Goal: Task Accomplishment & Management: Complete application form

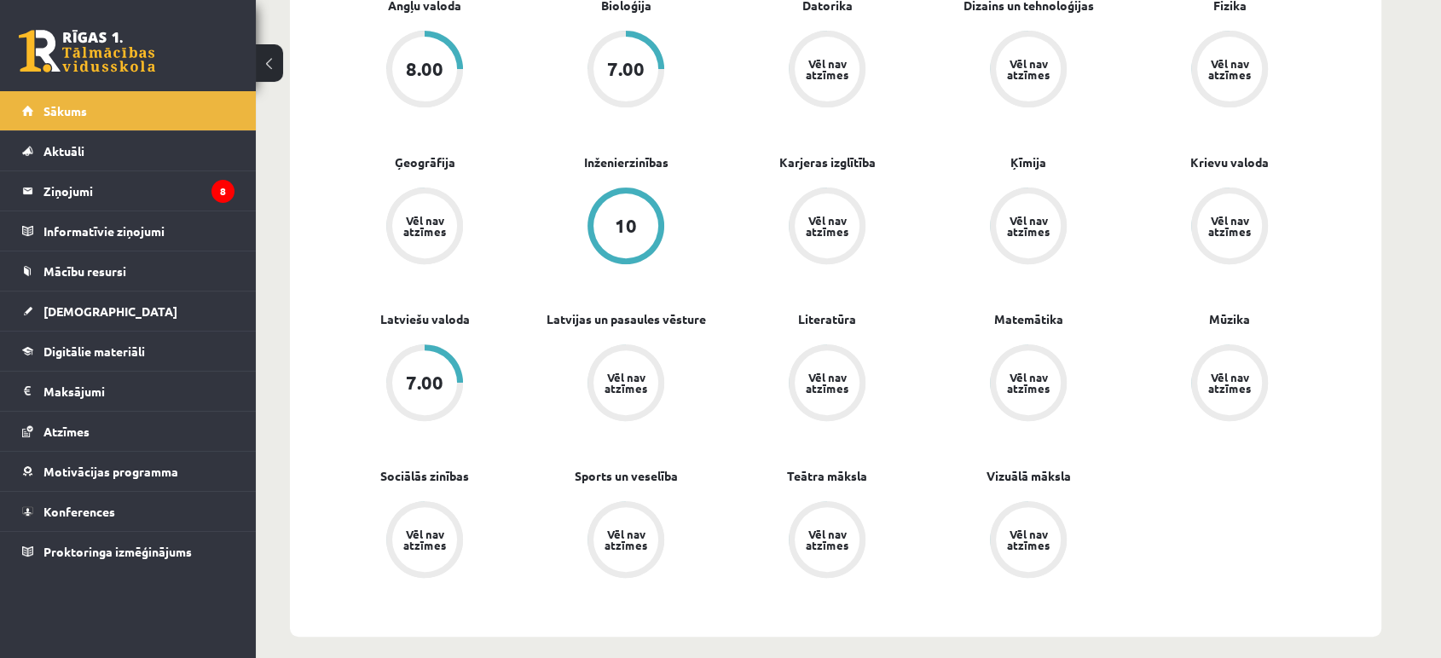
scroll to position [473, 0]
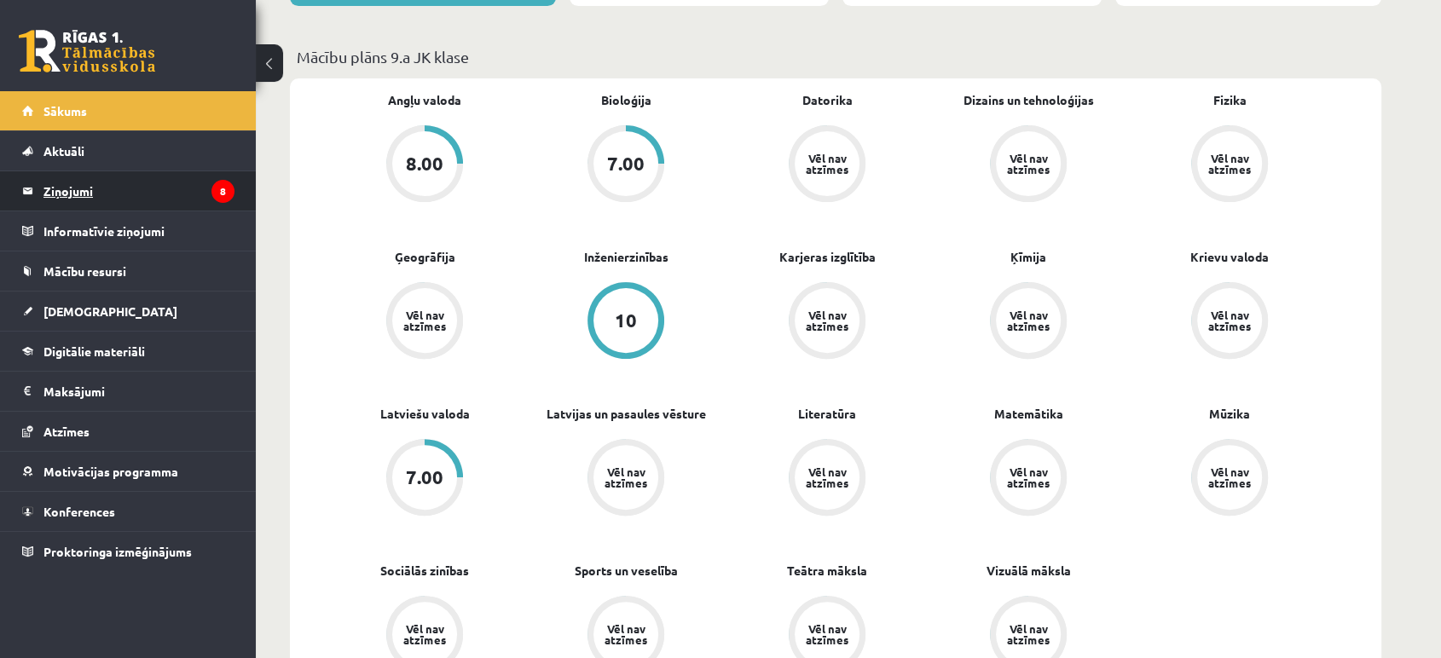
click at [205, 199] on legend "Ziņojumi 8" at bounding box center [138, 190] width 191 height 39
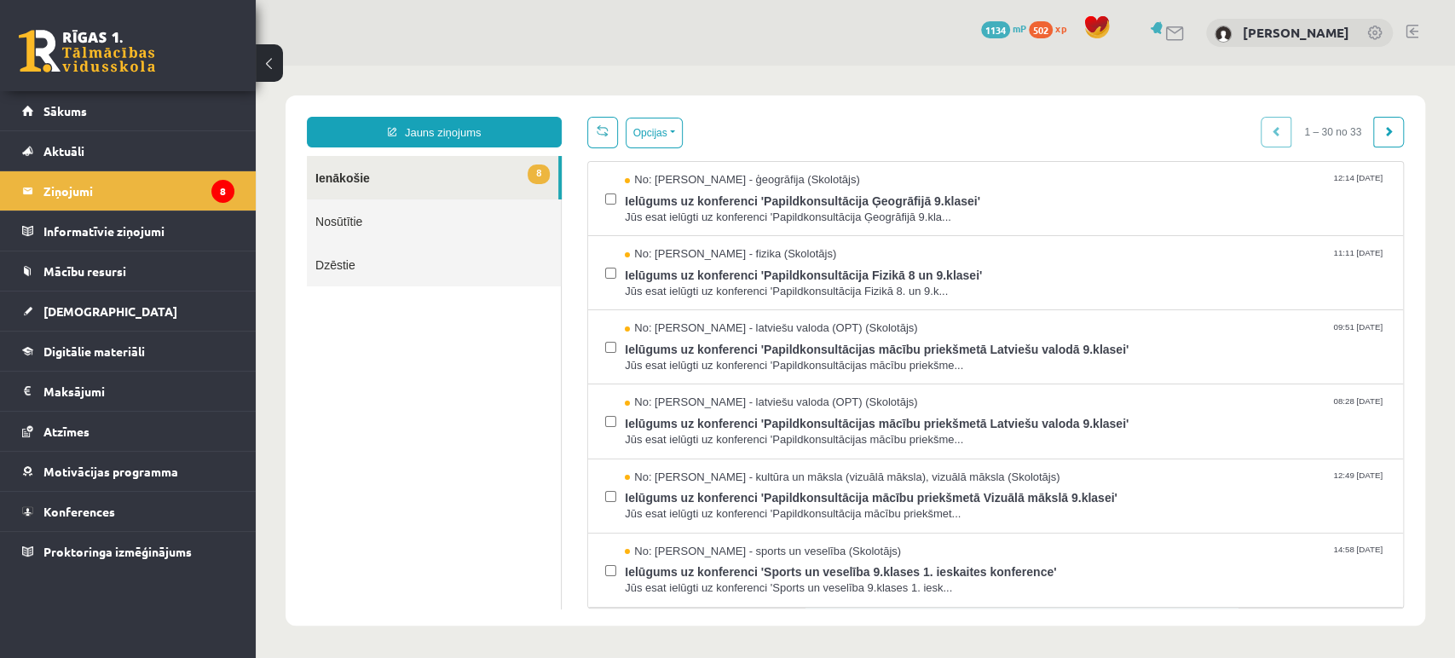
click at [546, 171] on span "8" at bounding box center [539, 175] width 22 height 20
click at [661, 131] on button "Opcijas" at bounding box center [654, 133] width 57 height 31
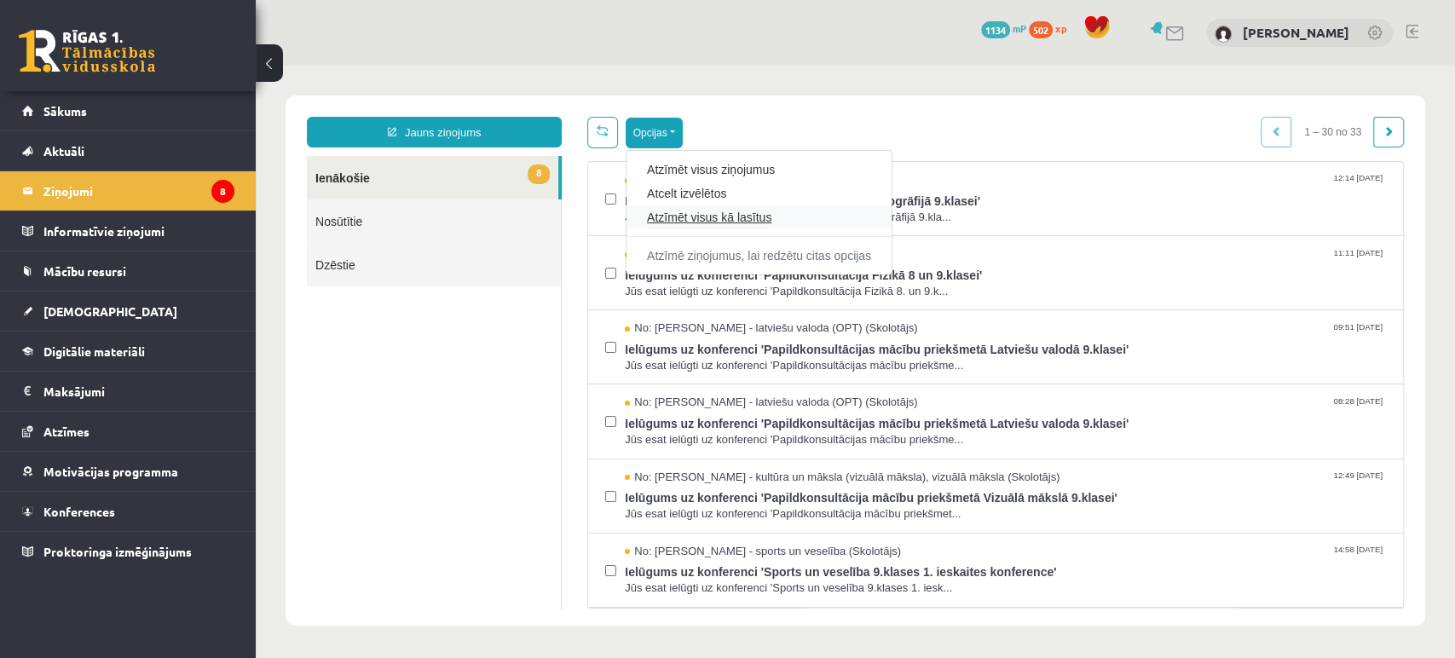
click at [725, 213] on link "Atzīmēt visus kā lasītus" at bounding box center [759, 217] width 224 height 17
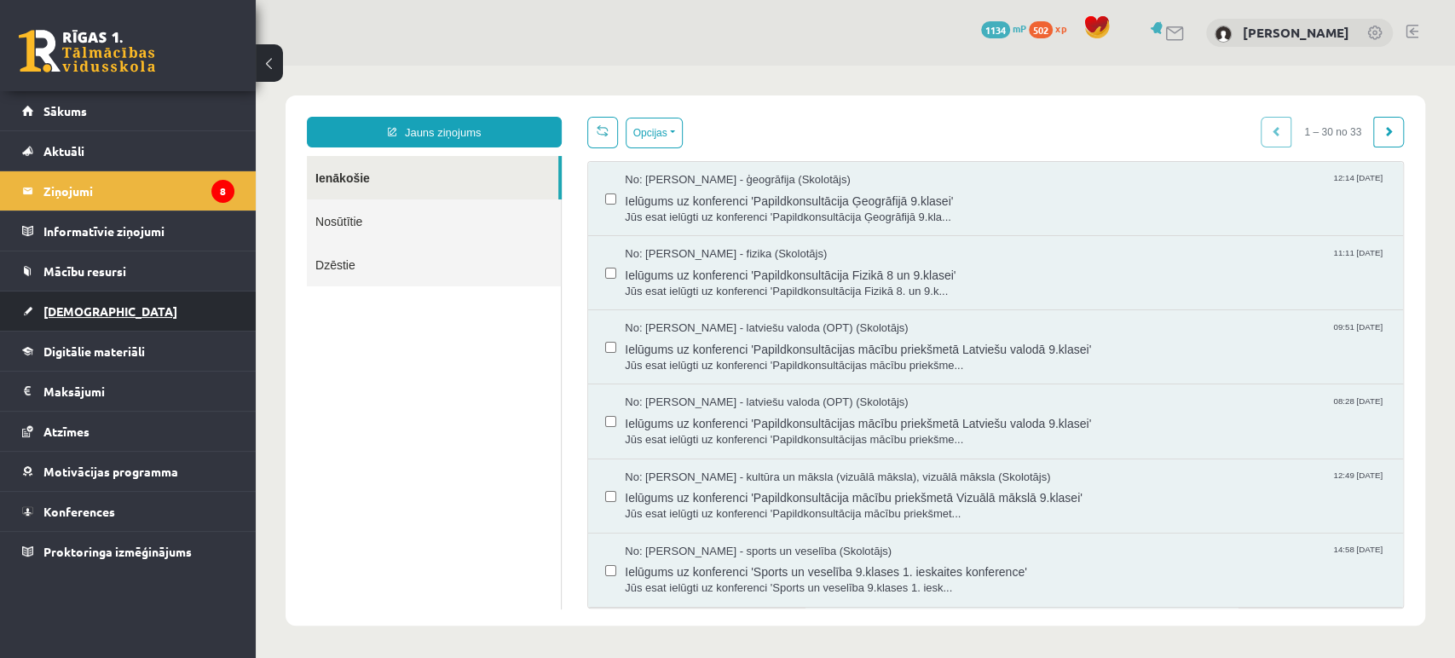
click at [95, 307] on link "[DEMOGRAPHIC_DATA]" at bounding box center [128, 311] width 212 height 39
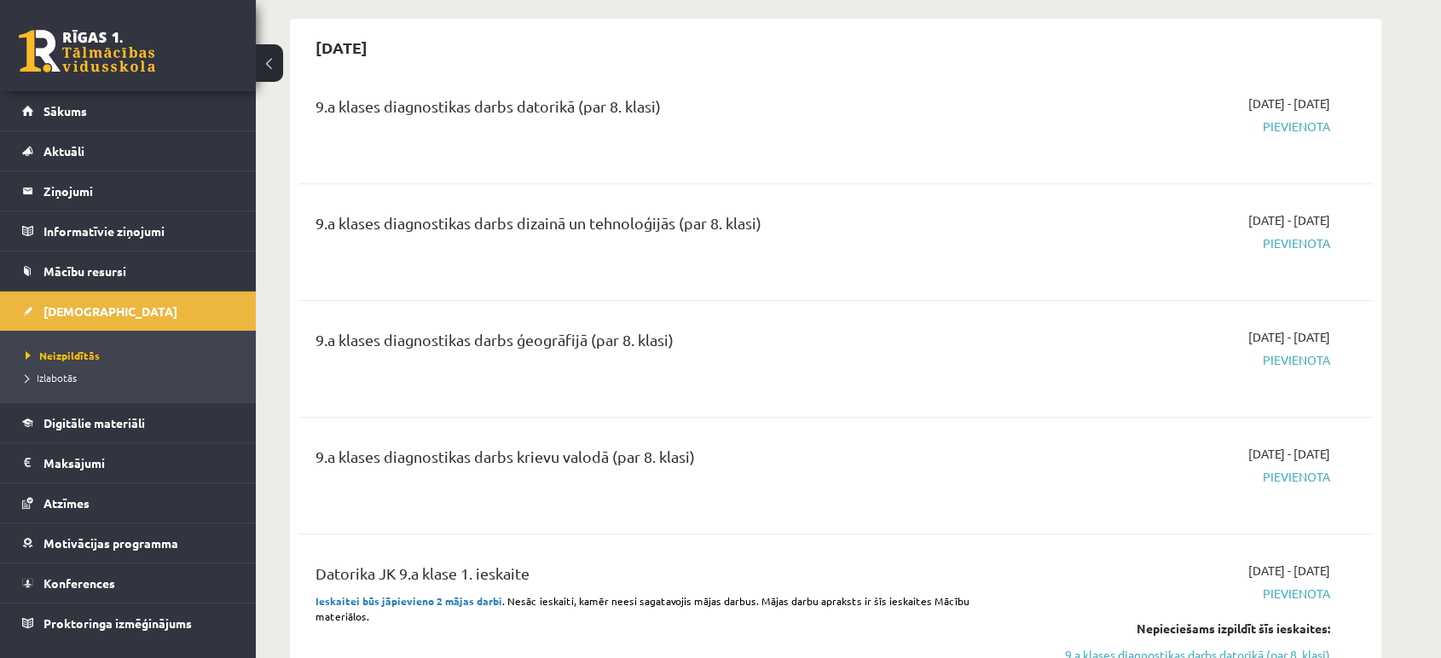
scroll to position [1894, 0]
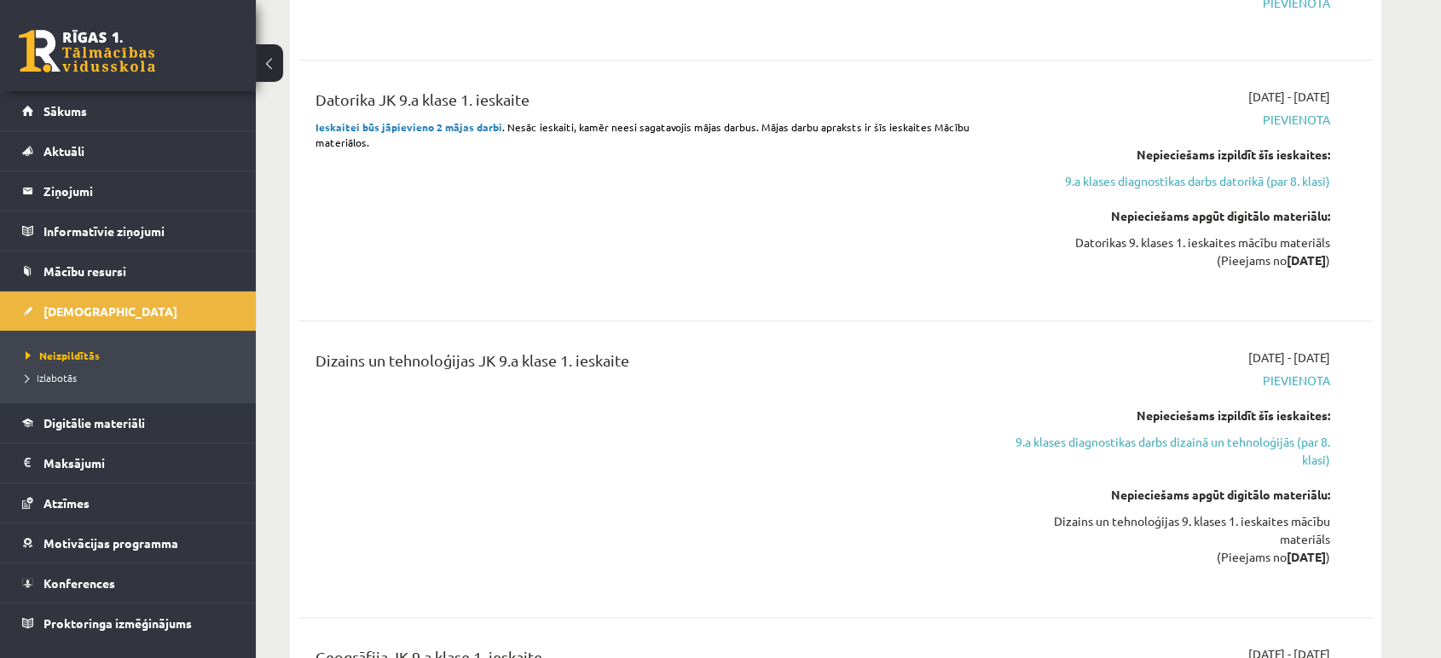
click at [460, 127] on strong "Ieskaitei būs jāpievieno 2 mājas darbi" at bounding box center [408, 127] width 187 height 14
click at [1263, 177] on link "9.a klases diagnostikas darbs datorikā (par 8. klasi)" at bounding box center [1168, 181] width 321 height 18
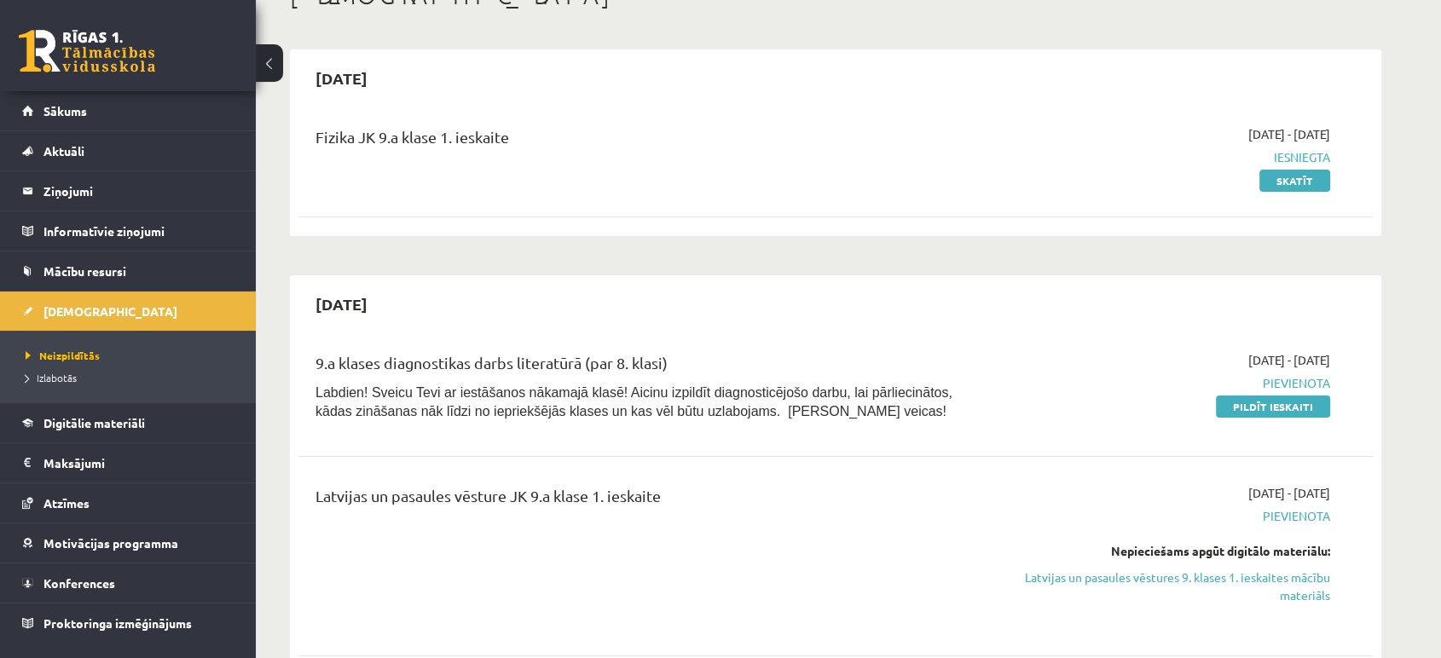
scroll to position [284, 0]
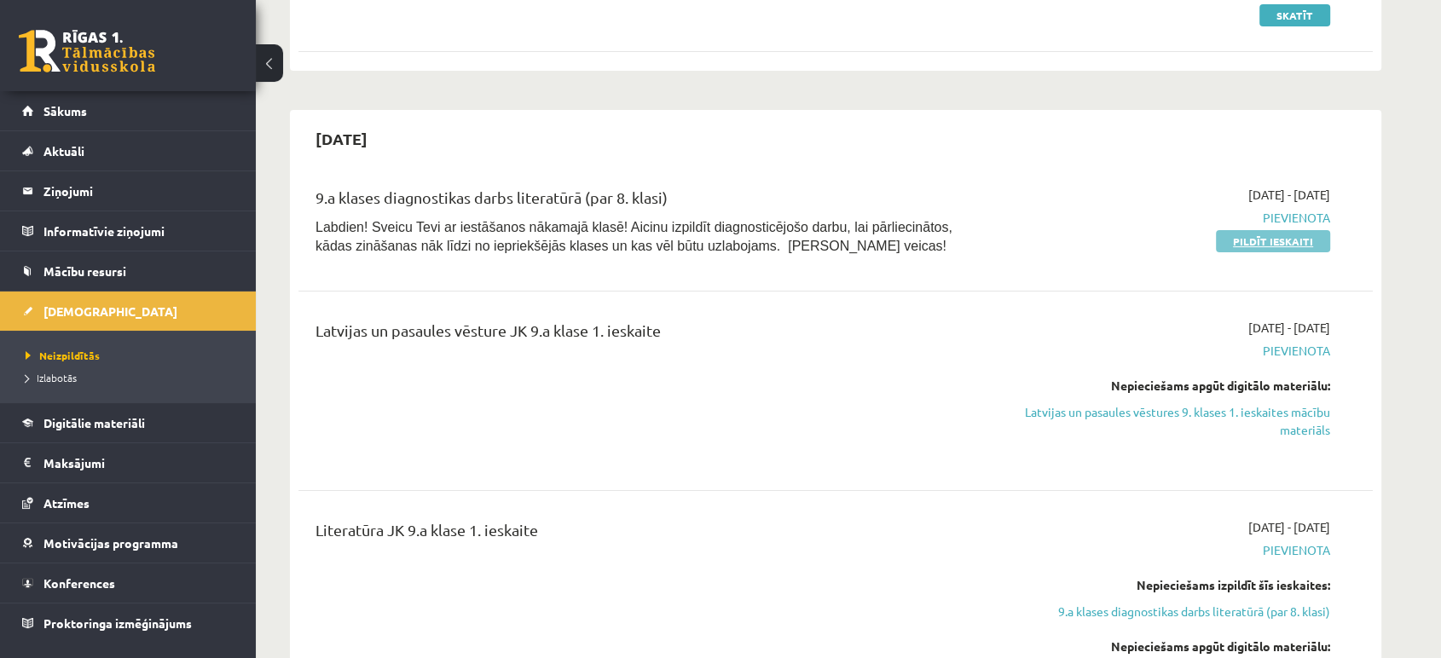
click at [1236, 230] on link "Pildīt ieskaiti" at bounding box center [1273, 241] width 114 height 22
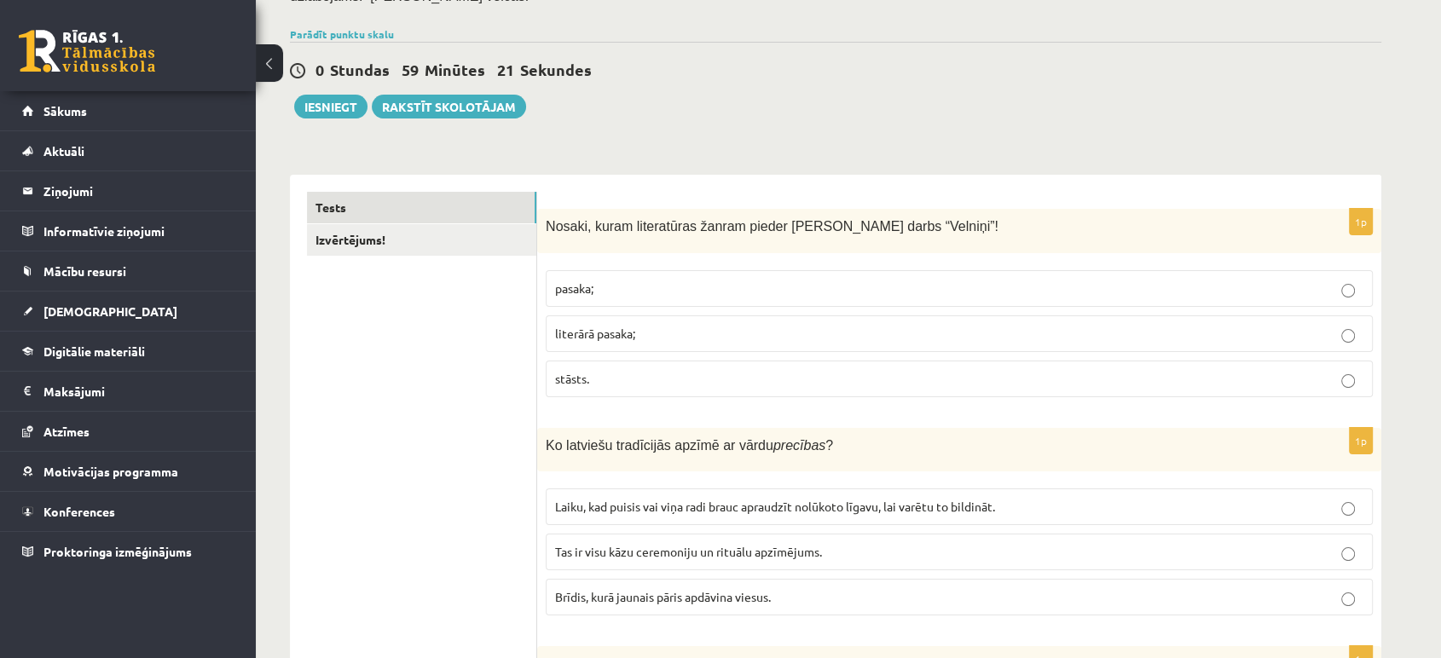
scroll to position [189, 0]
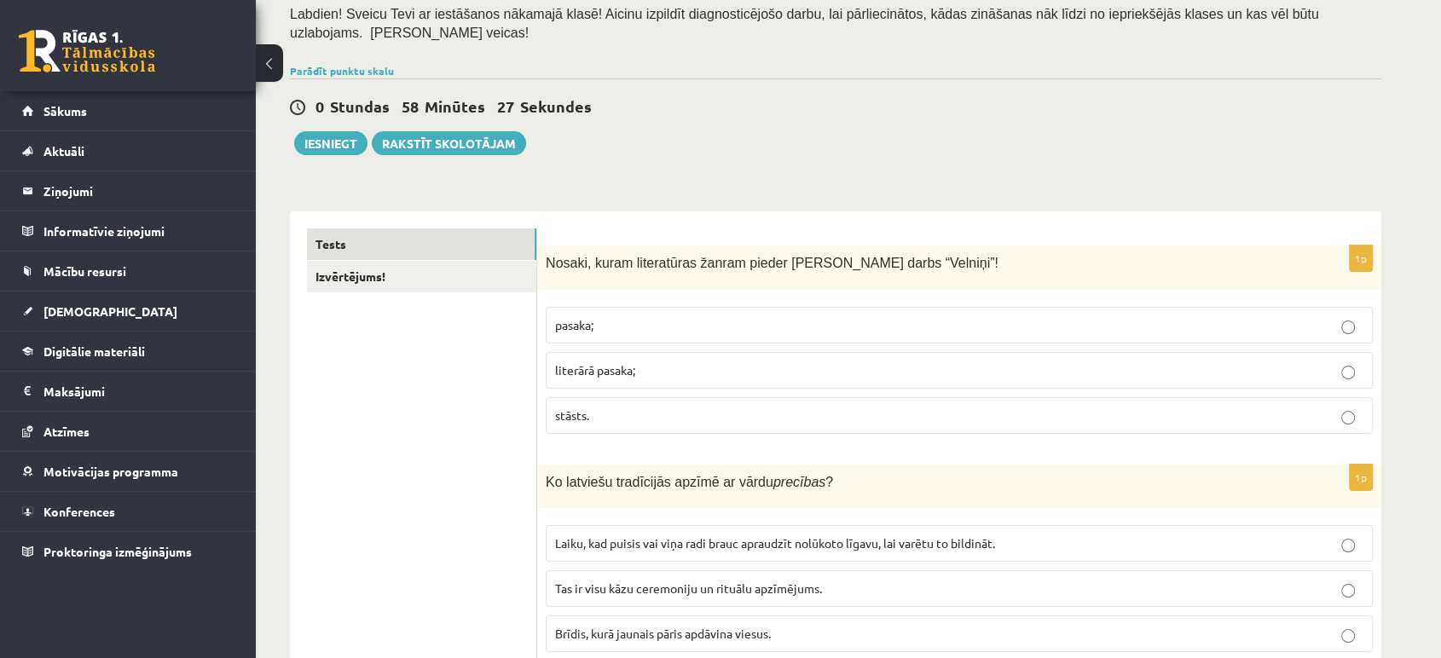
click at [730, 270] on span "Nosaki, kuram literatūras žanram pieder Rūdolfa Blaumaņa darbs “Velniņi”!" at bounding box center [772, 263] width 453 height 14
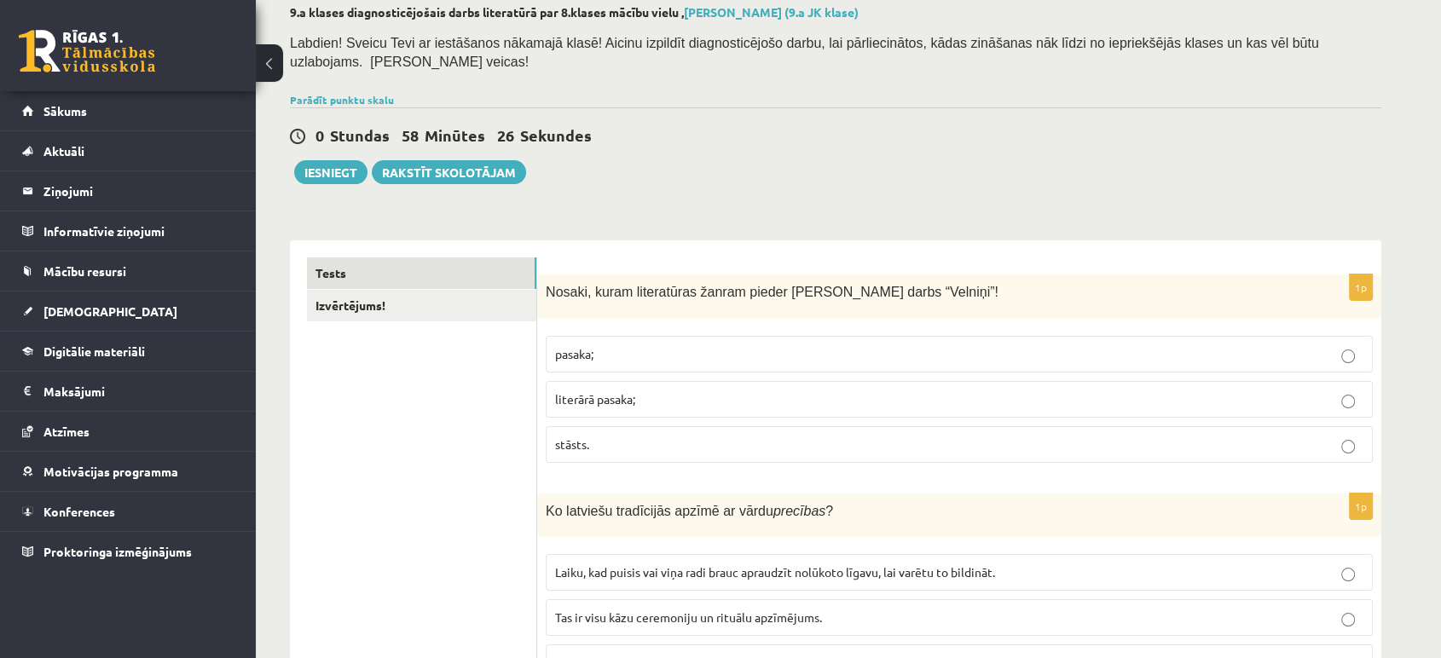
click at [836, 390] on p "literārā pasaka;" at bounding box center [959, 399] width 808 height 18
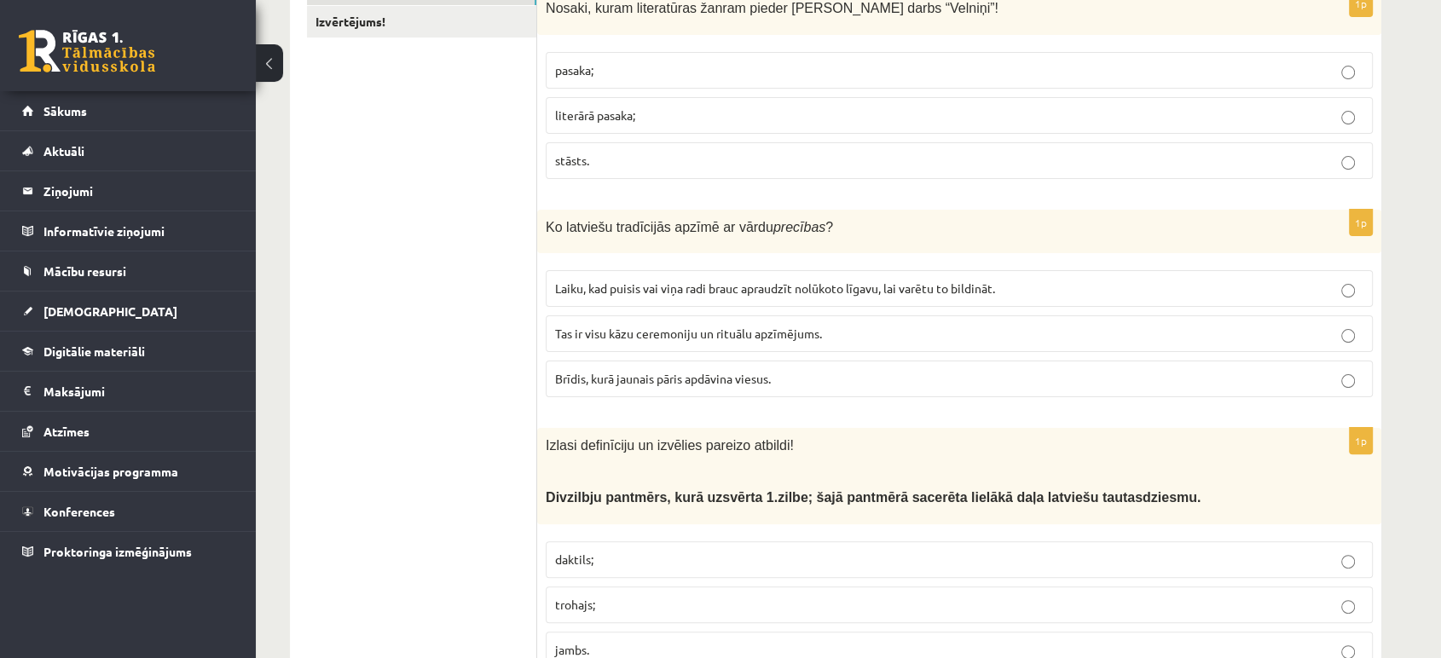
click at [718, 326] on span "Tas ir visu kāzu ceremoniju un rituālu apzīmējums." at bounding box center [688, 333] width 267 height 15
click at [786, 326] on span "Tas ir visu kāzu ceremoniju un rituālu apzīmējums." at bounding box center [688, 333] width 267 height 15
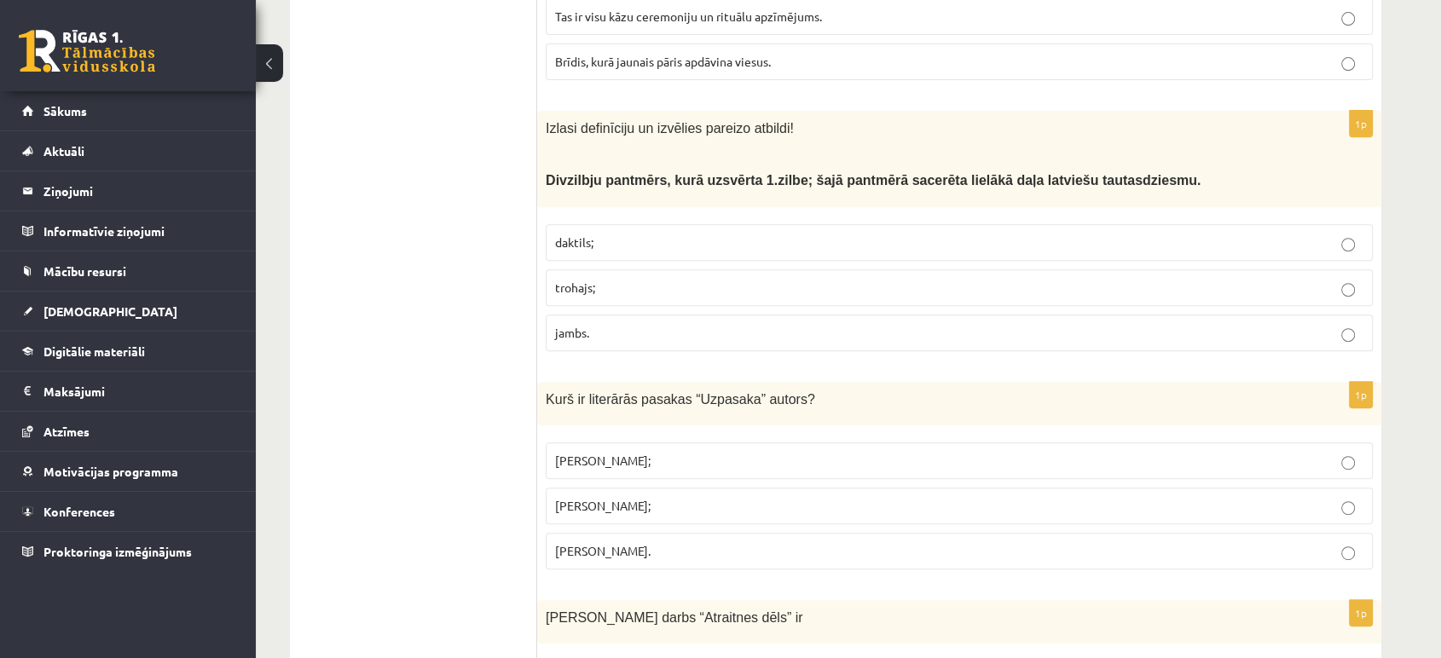
scroll to position [662, 0]
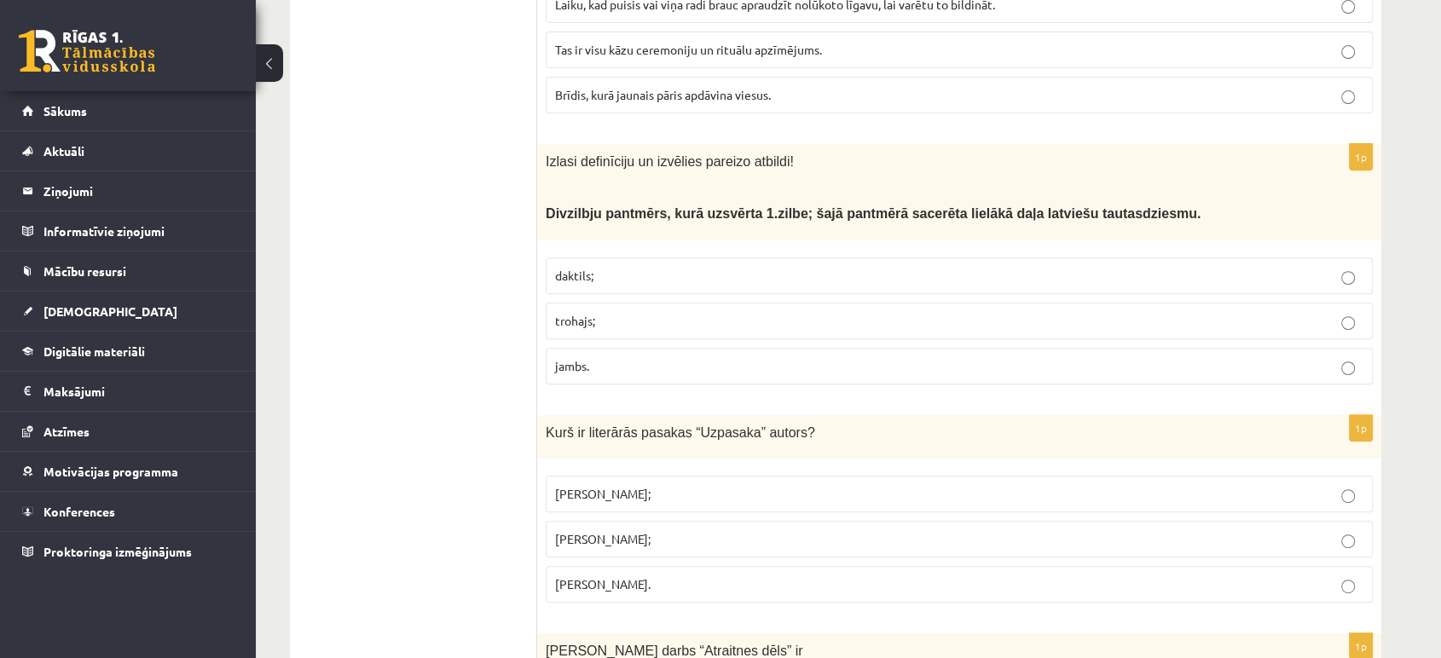
click at [893, 312] on p "trohajs;" at bounding box center [959, 321] width 808 height 18
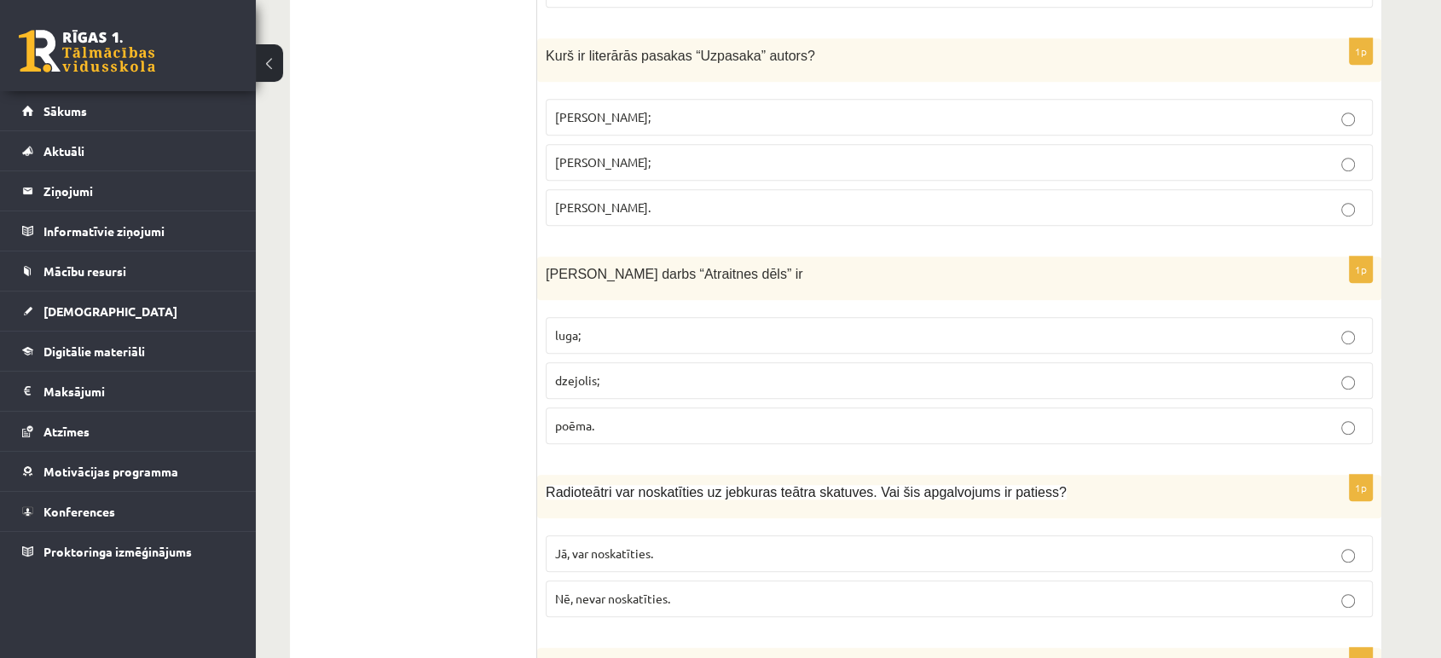
scroll to position [947, 0]
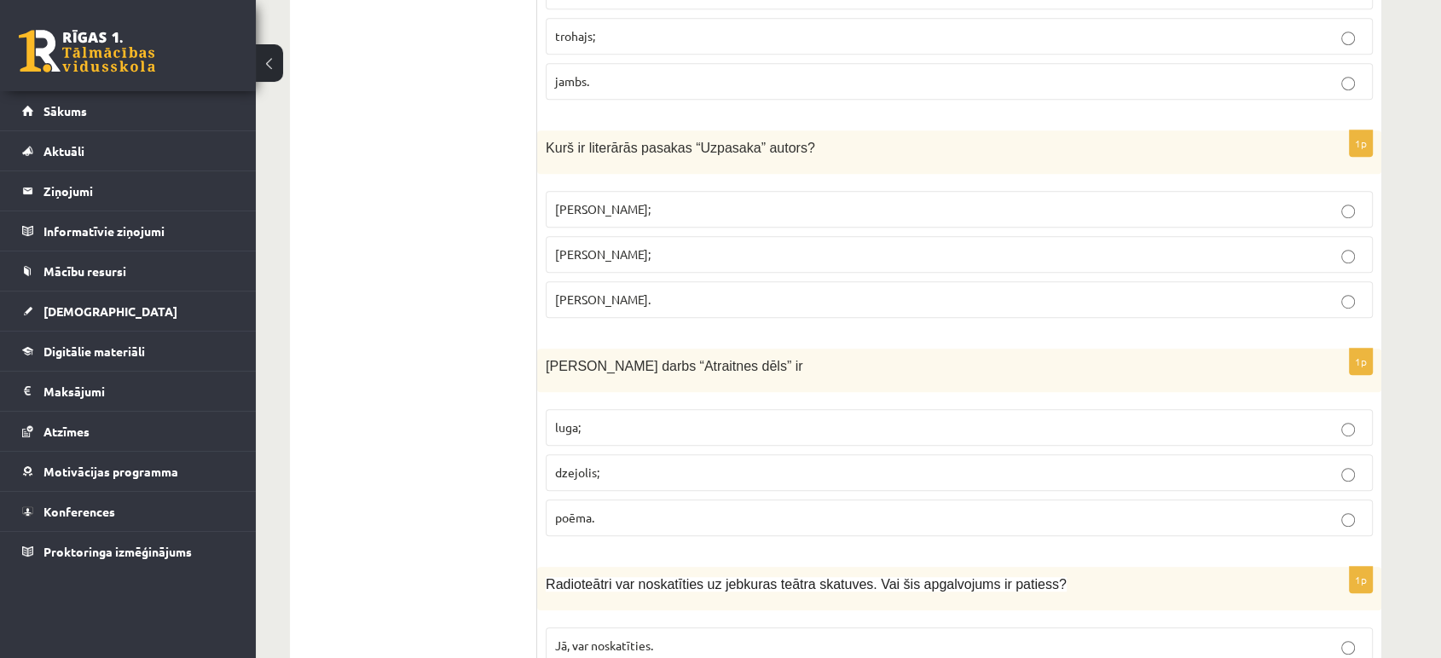
click at [711, 200] on p "Imants Ziedonis;" at bounding box center [959, 209] width 808 height 18
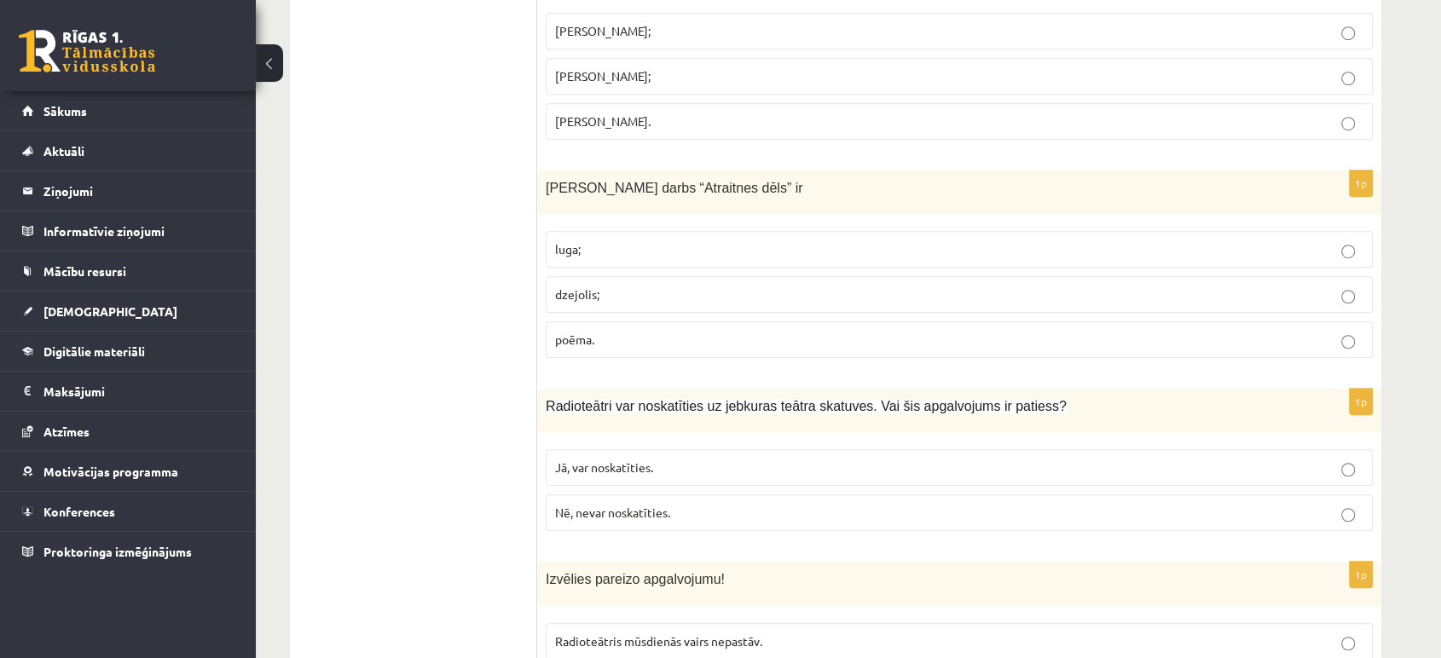
scroll to position [1136, 0]
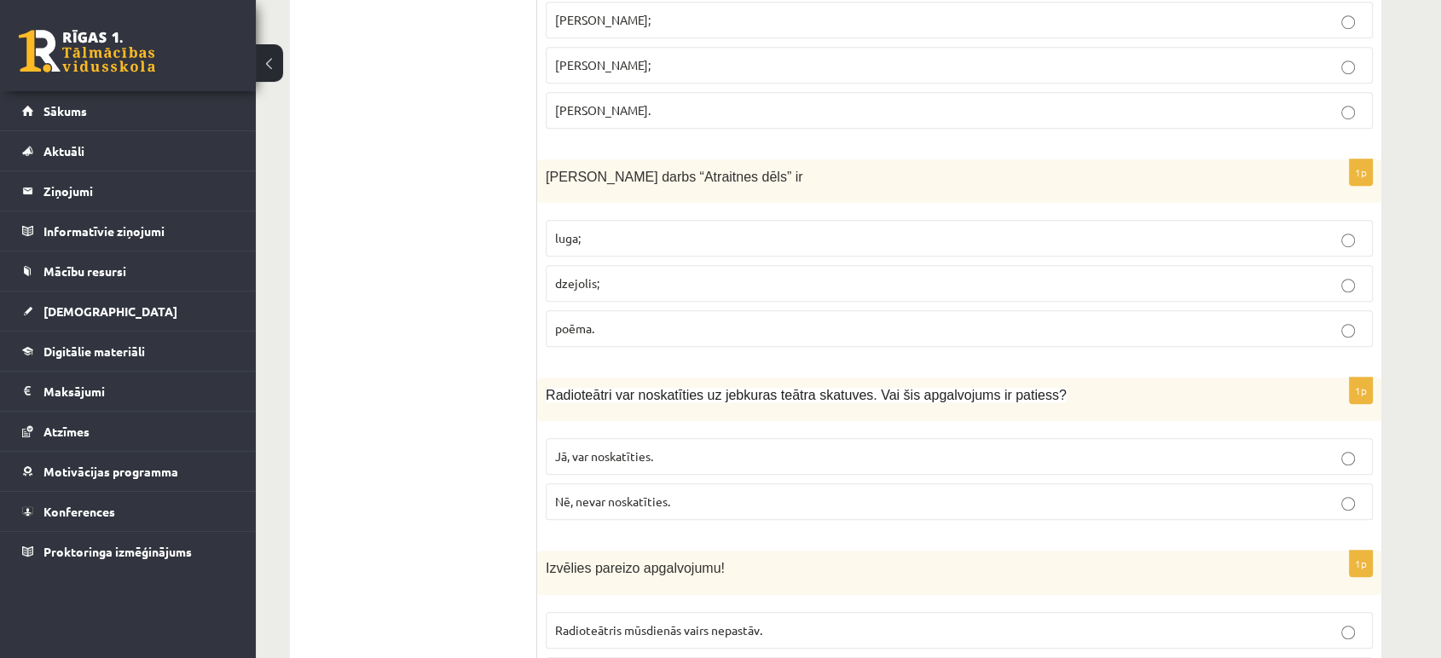
click at [735, 320] on p "poēma." at bounding box center [959, 329] width 808 height 18
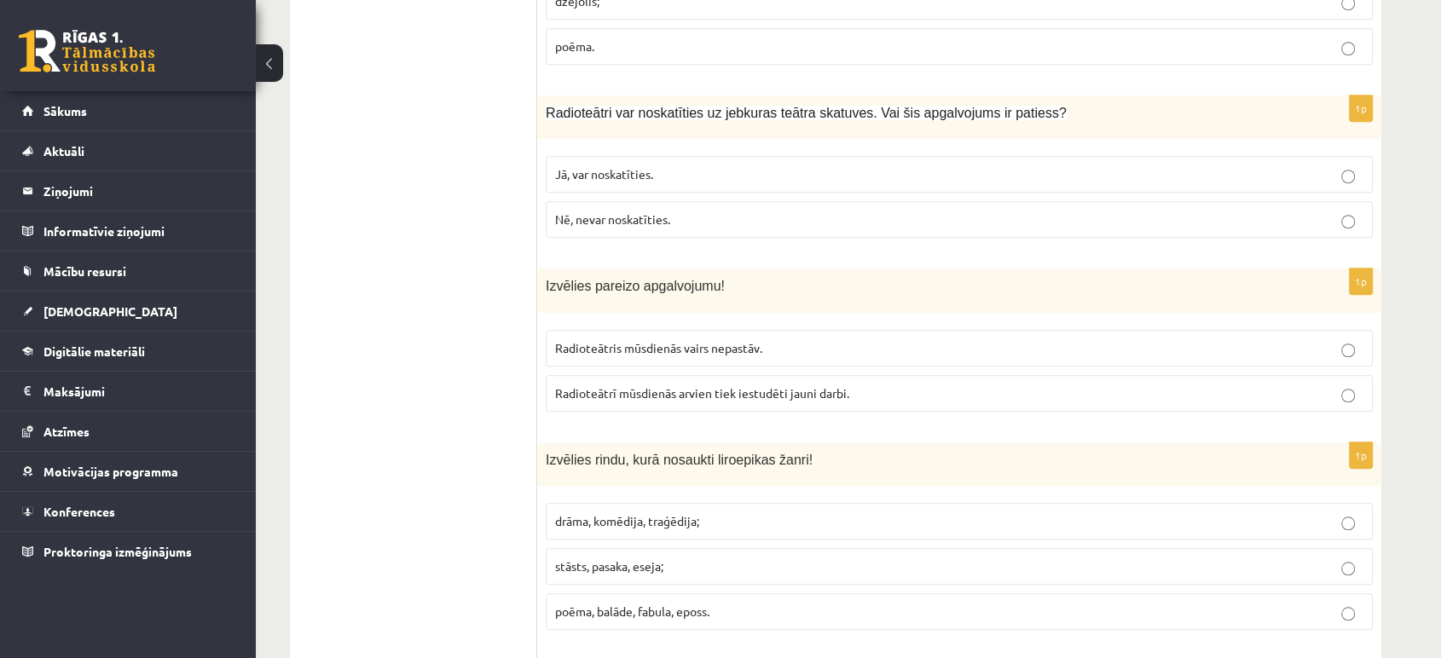
scroll to position [1420, 0]
click at [822, 205] on label "Nē, nevar noskatīties." at bounding box center [959, 217] width 827 height 37
click at [950, 383] on p "Radioteātrī mūsdienās arvien tiek iestudēti jauni darbi." at bounding box center [959, 392] width 808 height 18
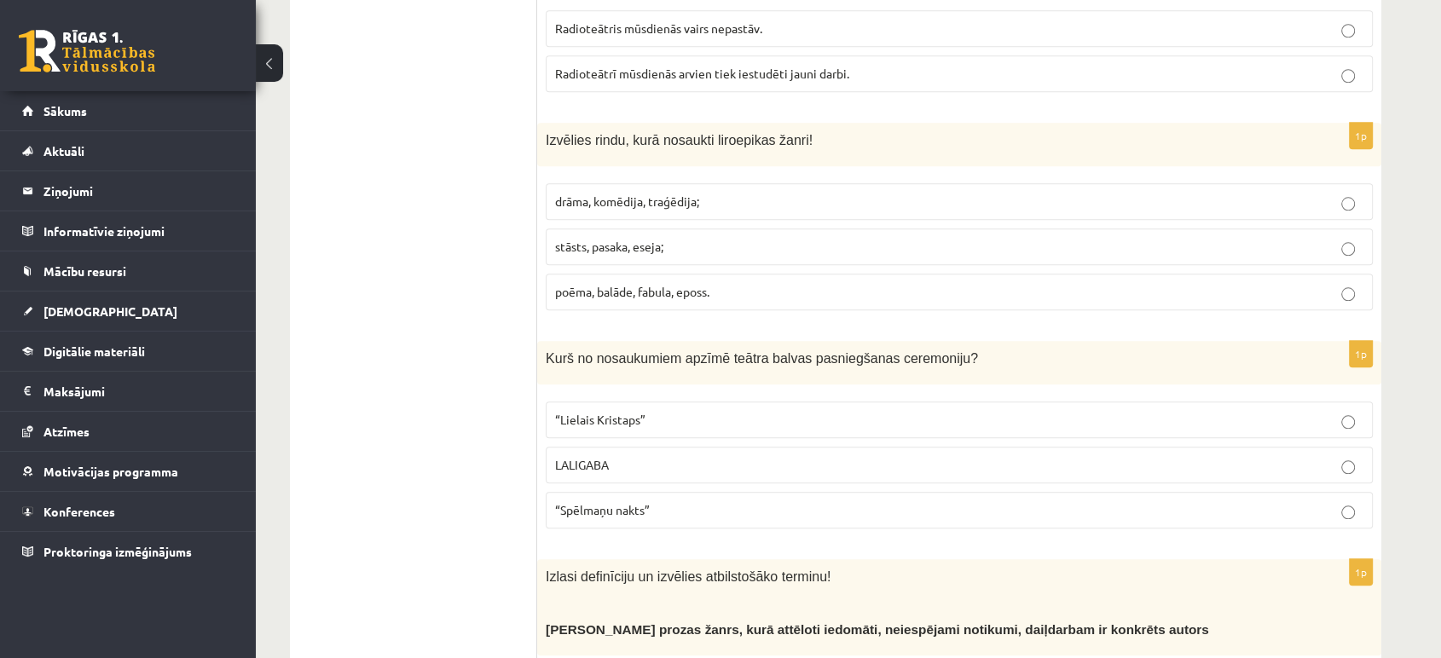
scroll to position [1705, 0]
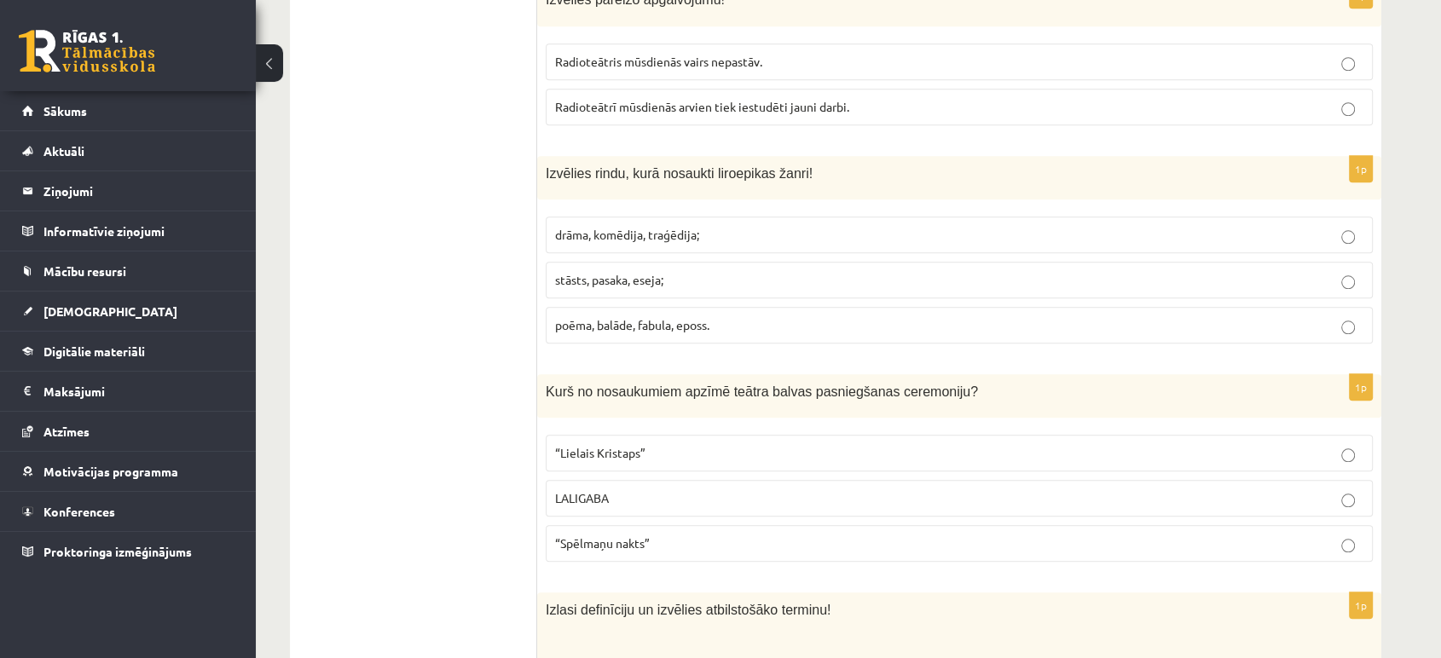
drag, startPoint x: 775, startPoint y: 292, endPoint x: 738, endPoint y: 313, distance: 42.4
click at [773, 307] on label "poēma, balāde, fabula, eposs." at bounding box center [959, 325] width 827 height 37
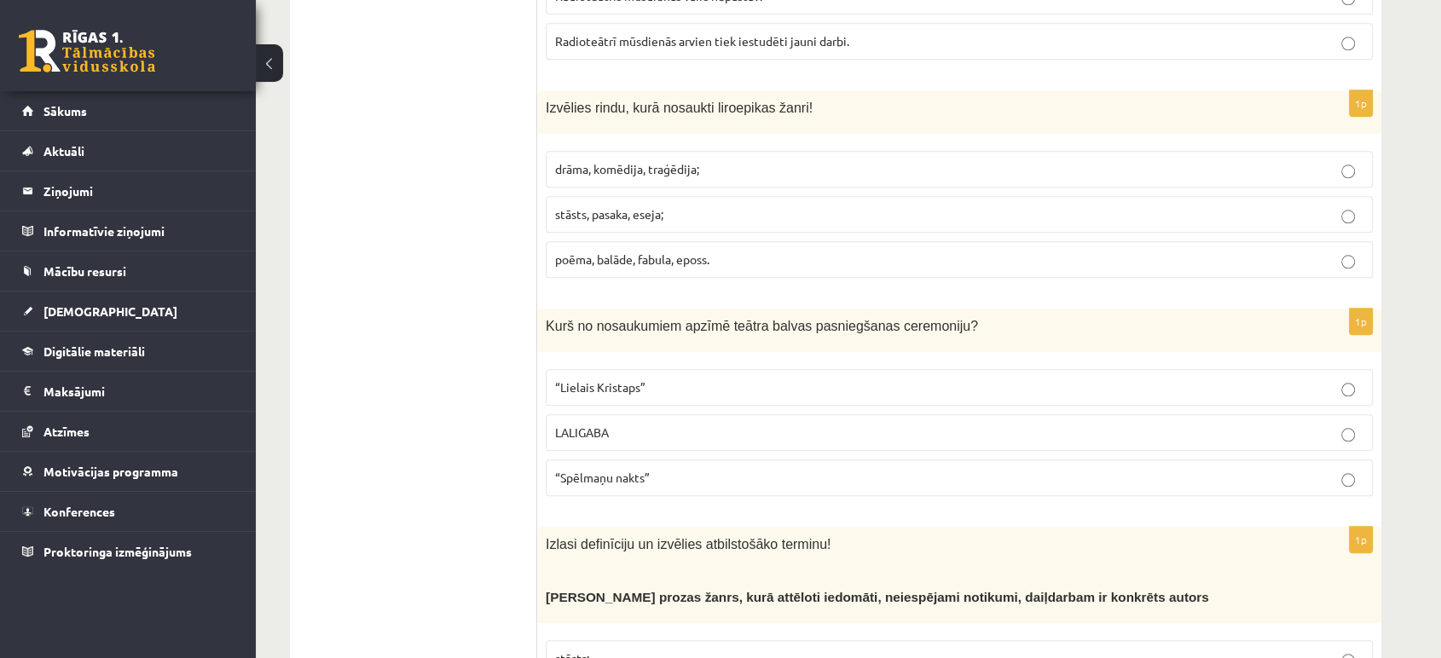
scroll to position [1799, 0]
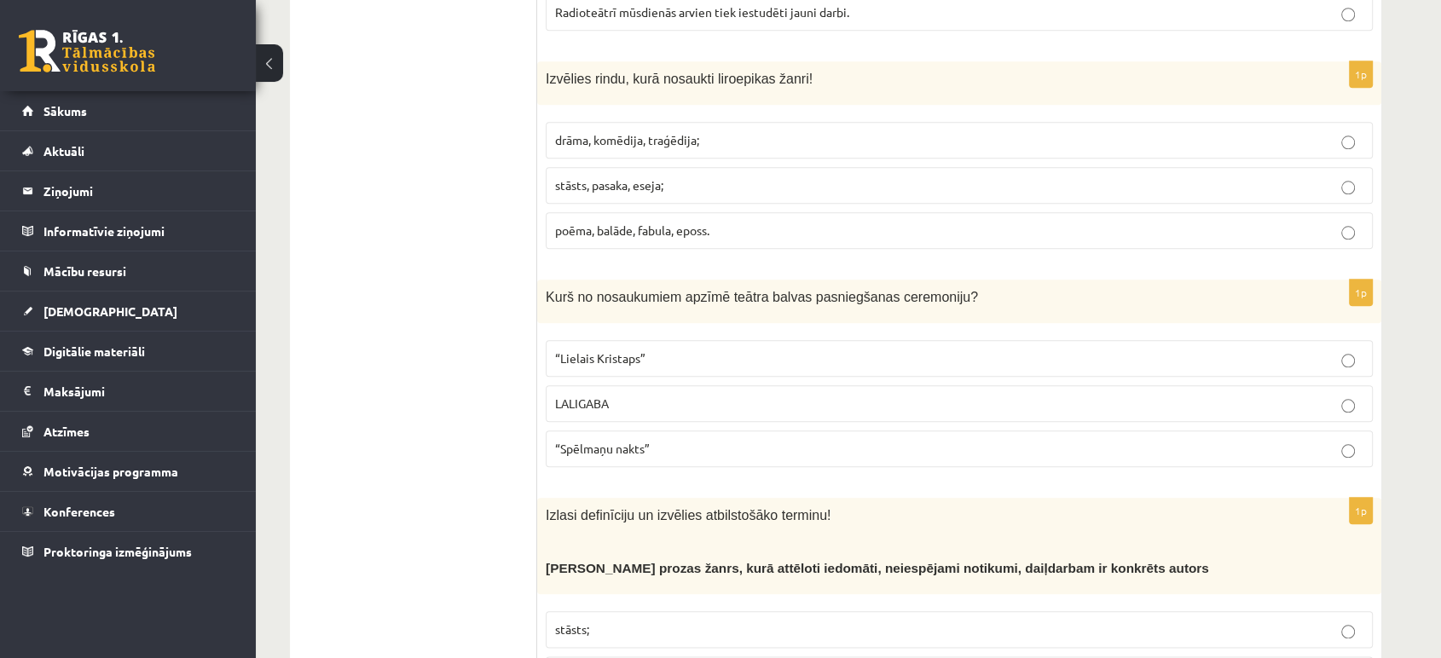
click at [736, 430] on label "“Spēlmaņu nakts”" at bounding box center [959, 448] width 827 height 37
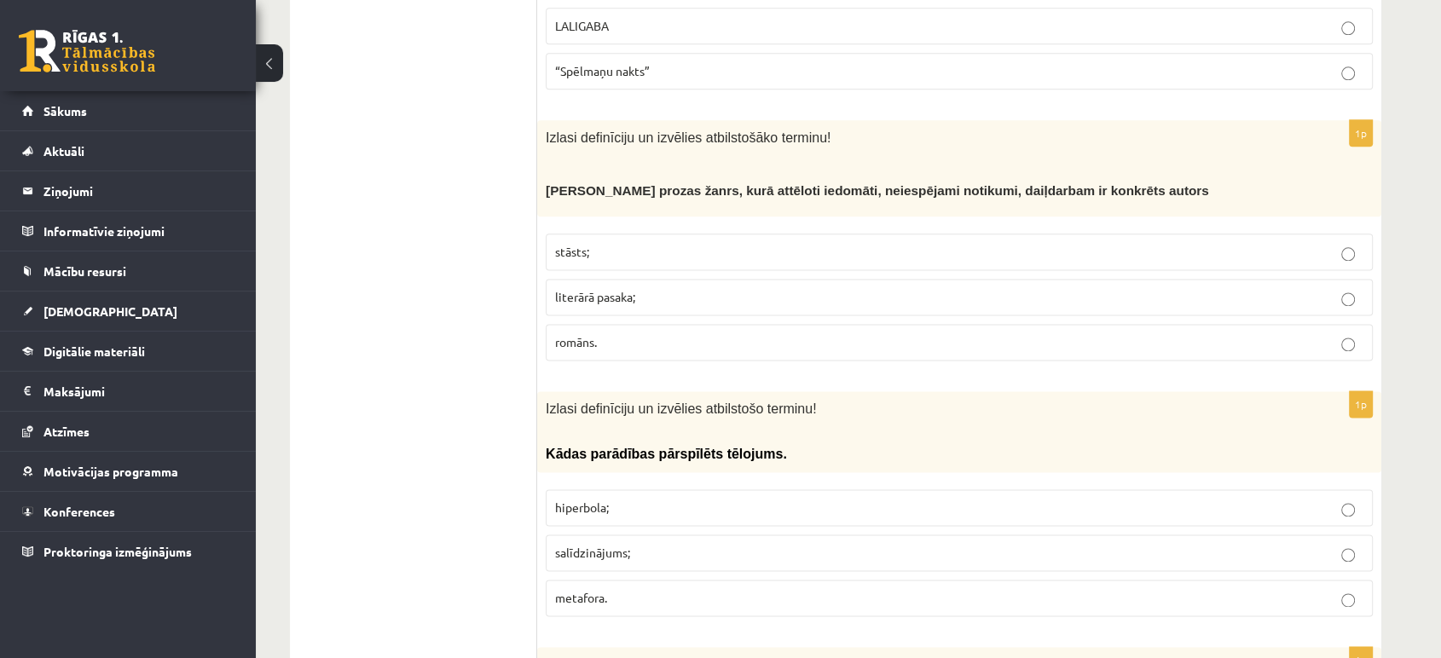
scroll to position [2178, 0]
click at [586, 288] on span "literārā pasaka;" at bounding box center [595, 295] width 80 height 15
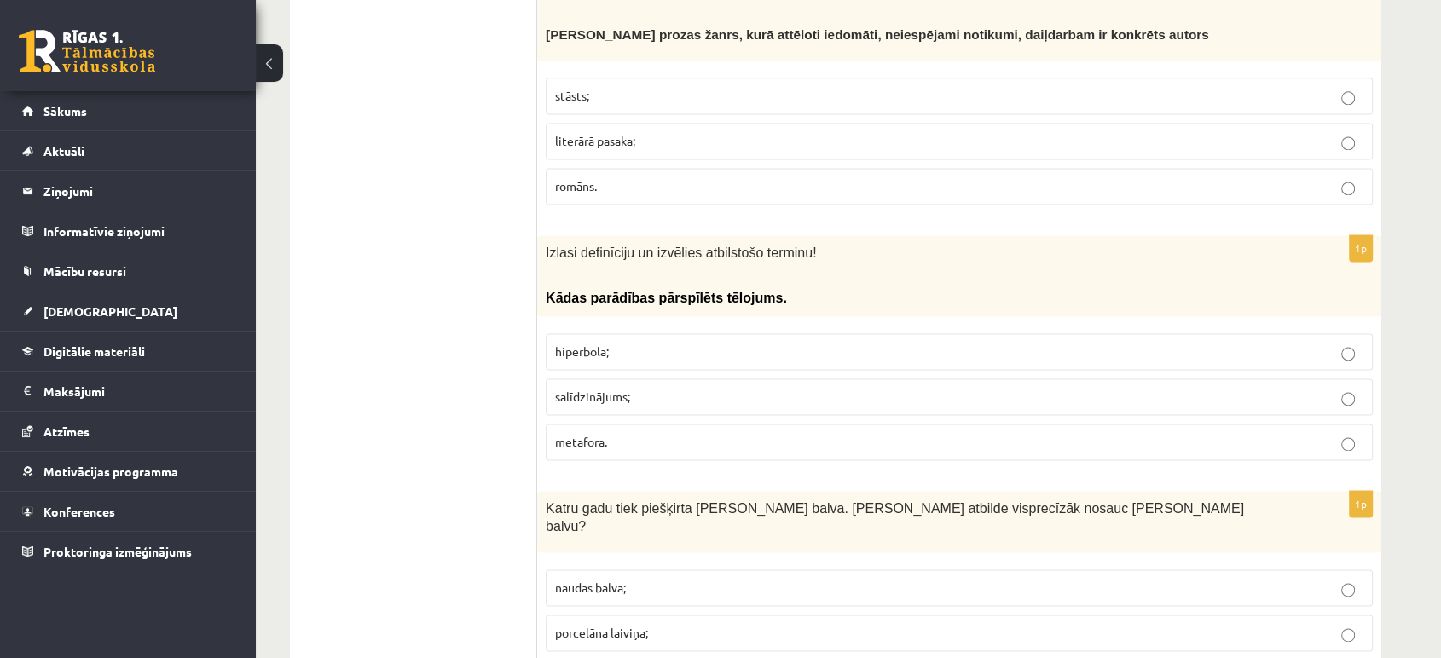
scroll to position [2367, 0]
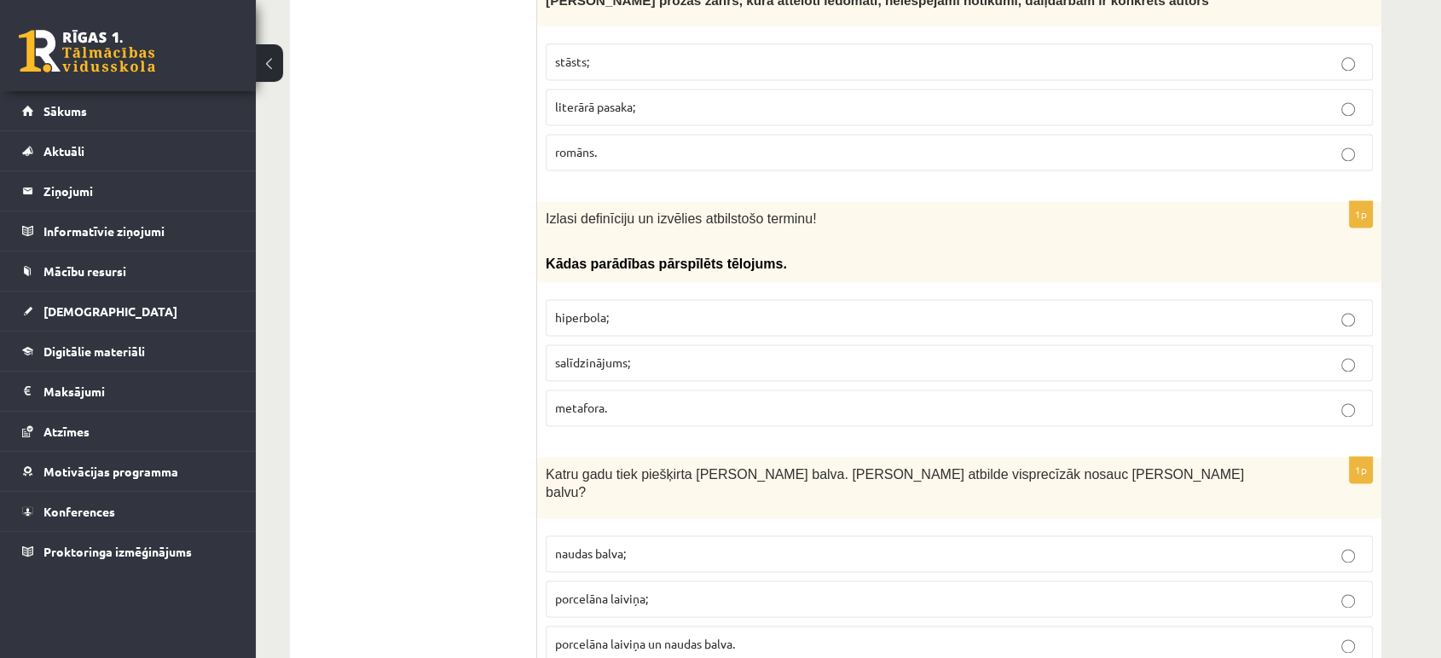
click at [634, 399] on p "metafora." at bounding box center [959, 408] width 808 height 18
click at [603, 309] on span "hiperbola;" at bounding box center [582, 316] width 54 height 15
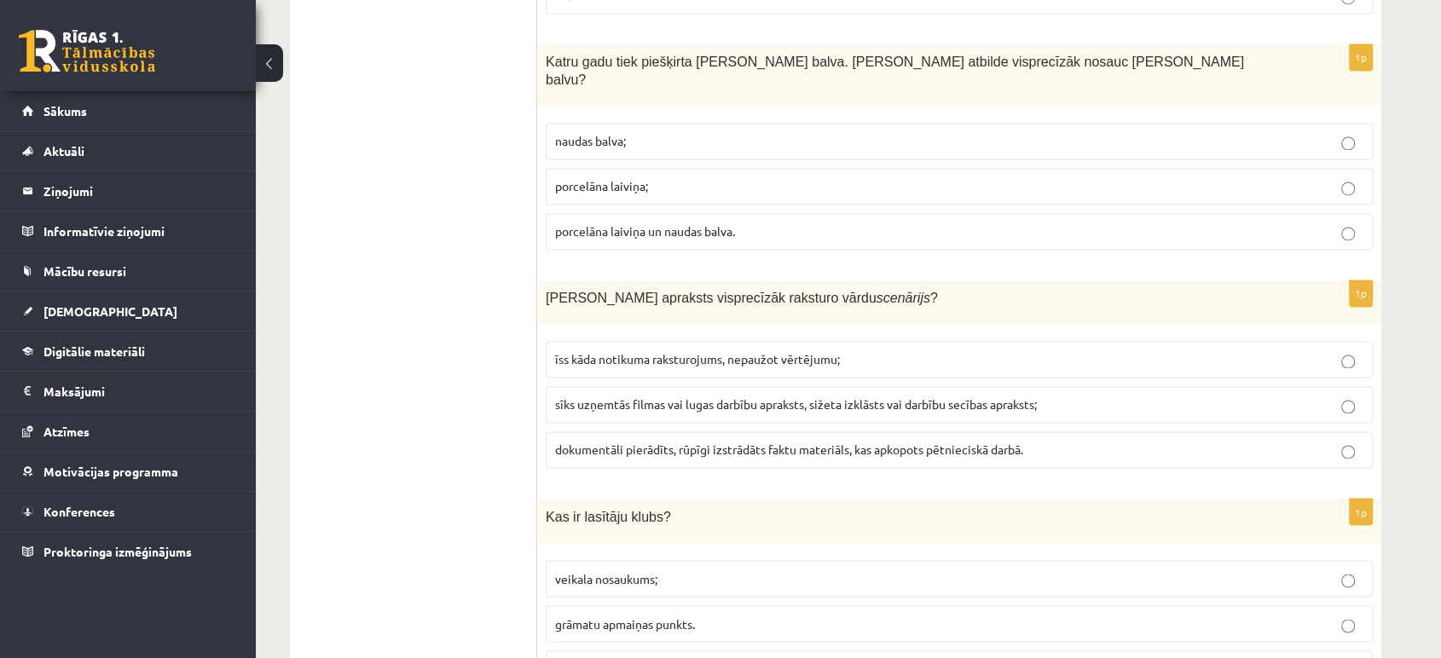
scroll to position [2747, 0]
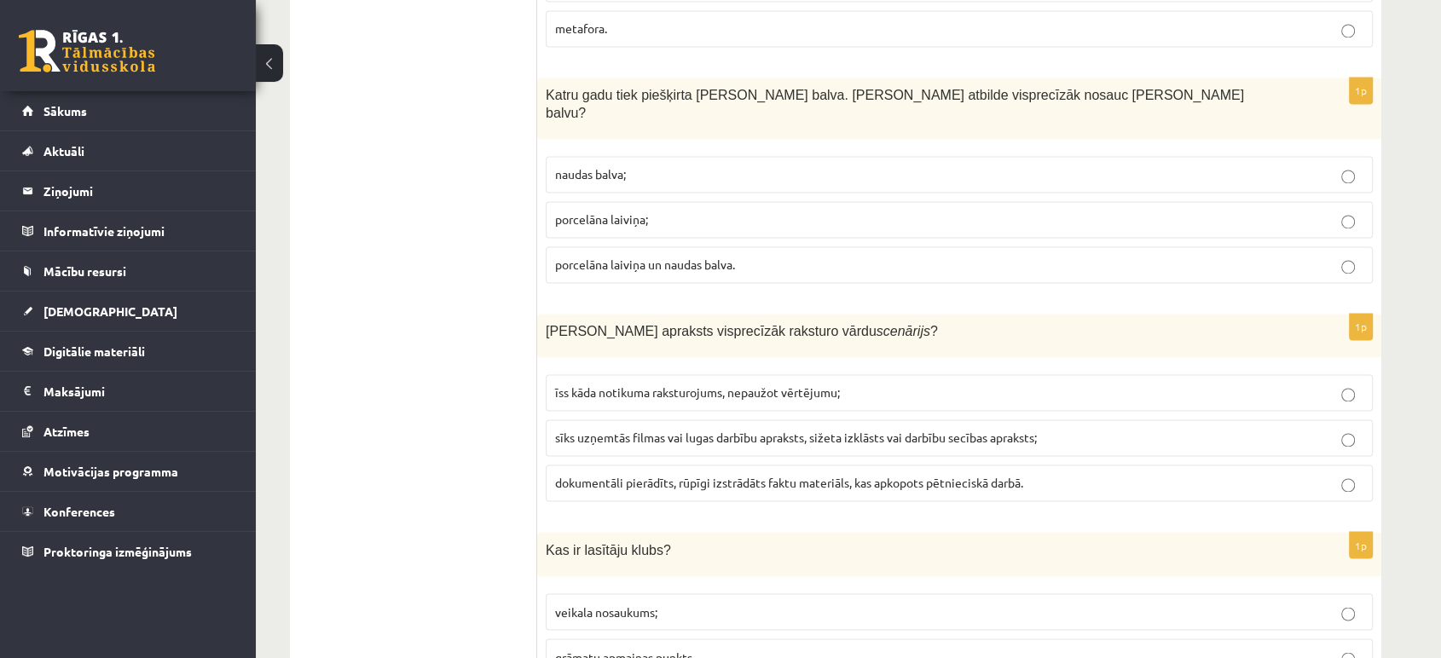
click at [857, 211] on p "porcelāna laiviņa;" at bounding box center [959, 220] width 808 height 18
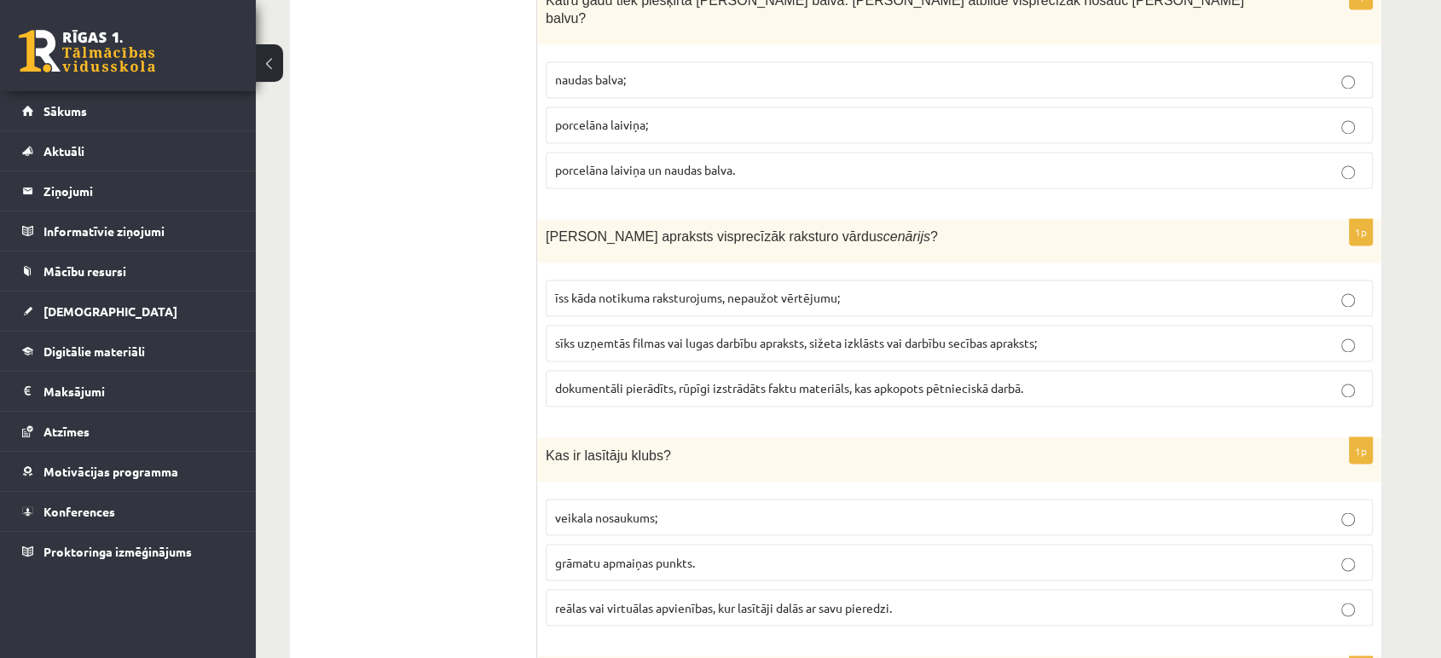
click at [675, 335] on span "sīks uzņemtās filmas vai lugas darbību apraksts, sižeta izklāsts vai darbību se…" at bounding box center [796, 342] width 482 height 15
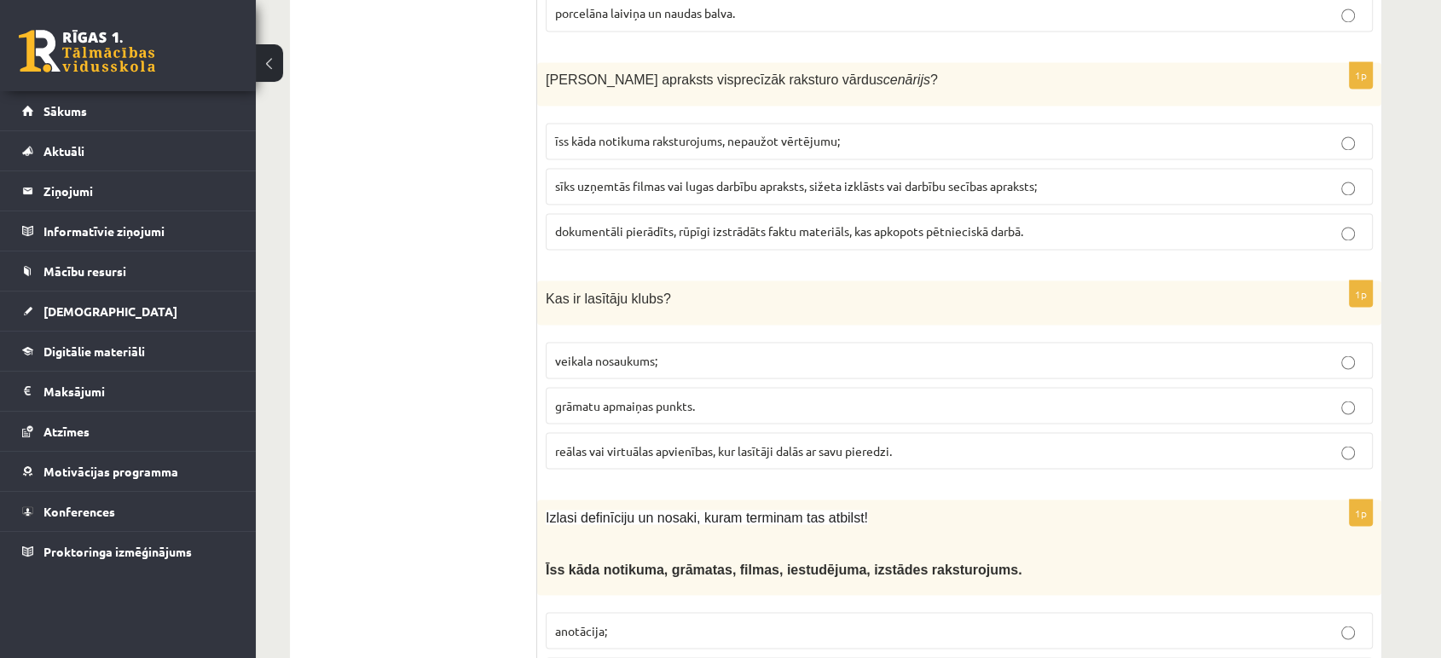
scroll to position [3030, 0]
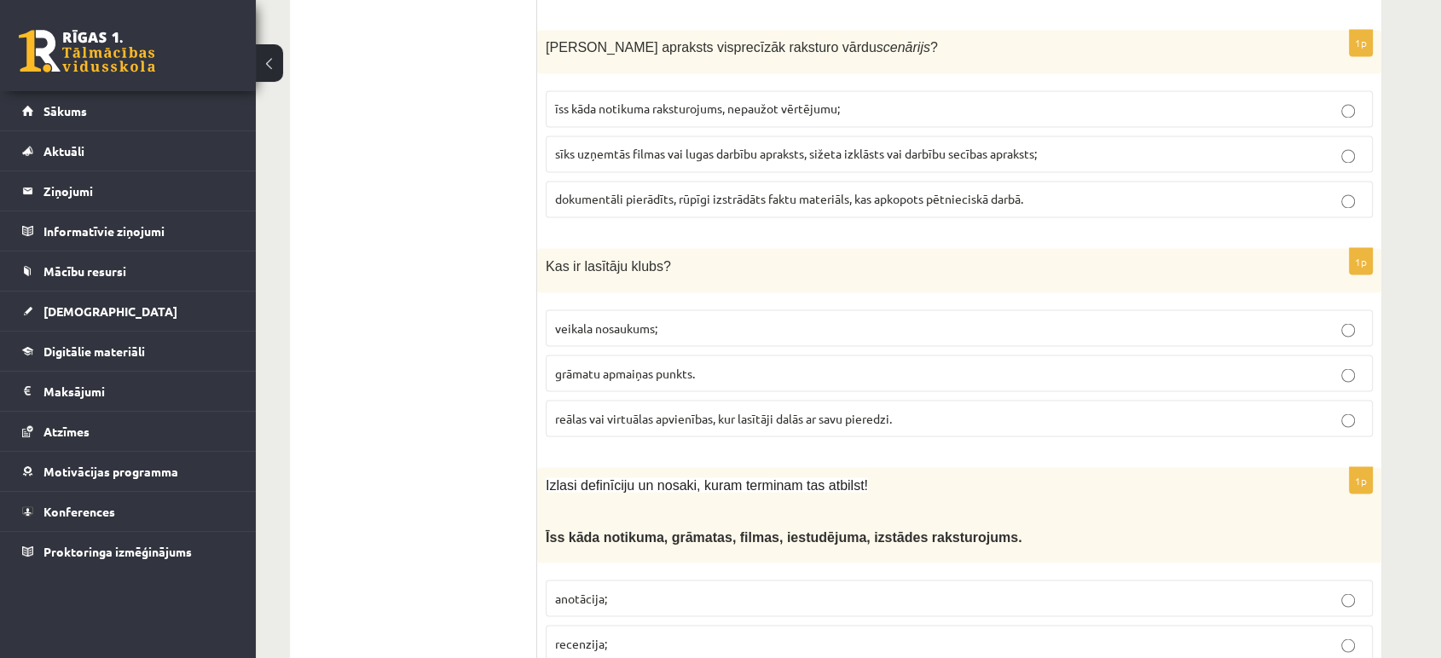
click at [832, 409] on p "reālas vai virtuālas apvienības, kur lasītāji dalās ar savu pieredzi." at bounding box center [959, 418] width 808 height 18
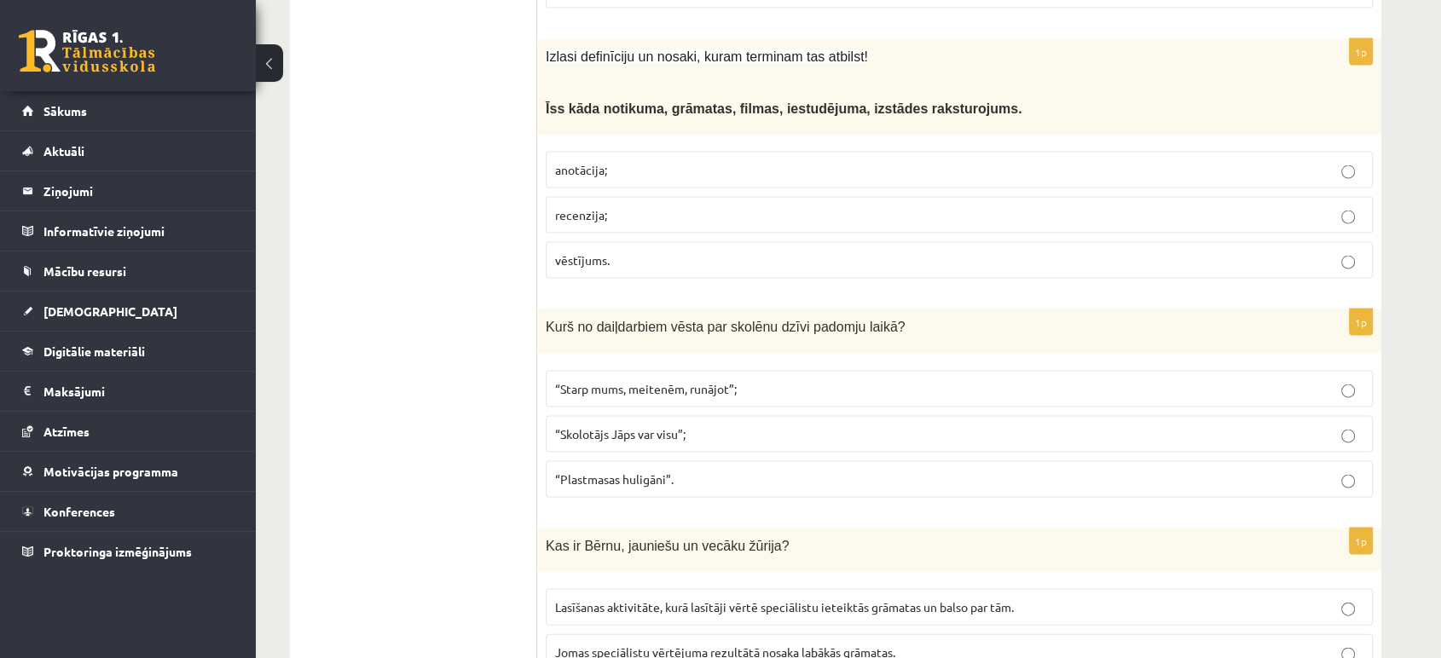
scroll to position [3504, 0]
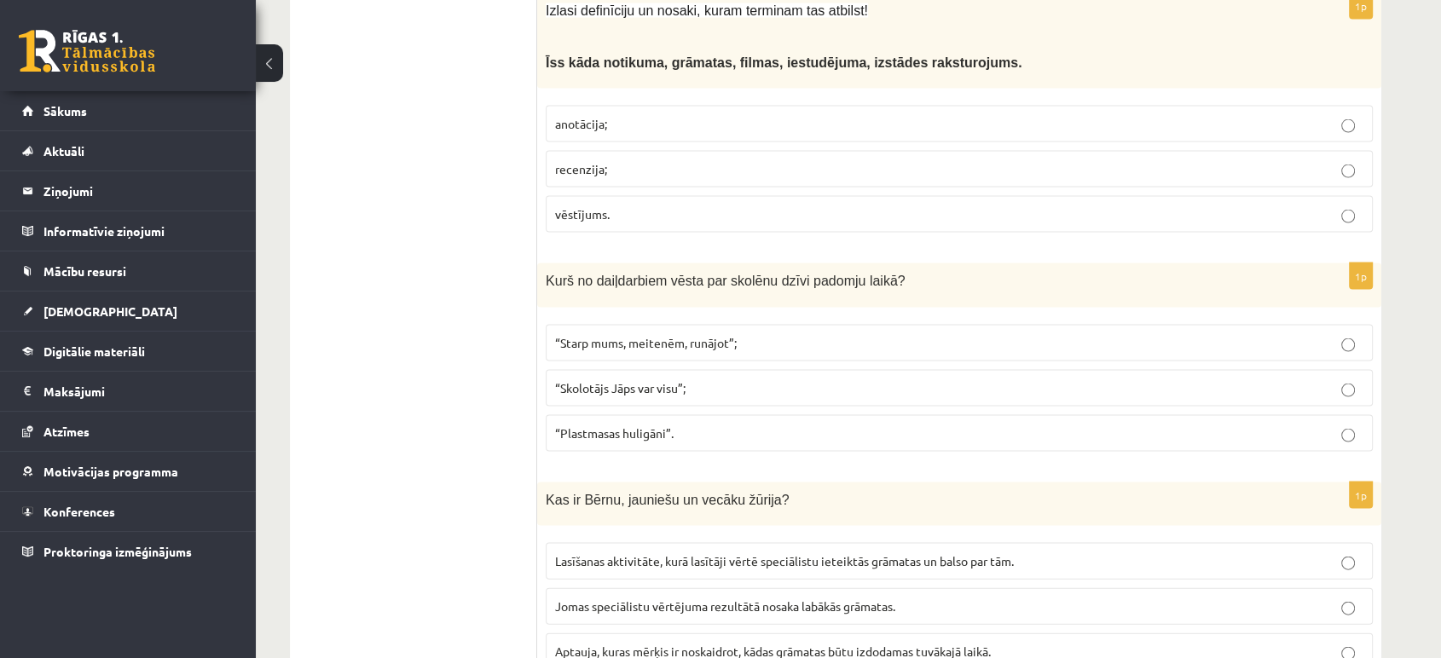
click at [682, 115] on p "anotācija;" at bounding box center [959, 124] width 808 height 18
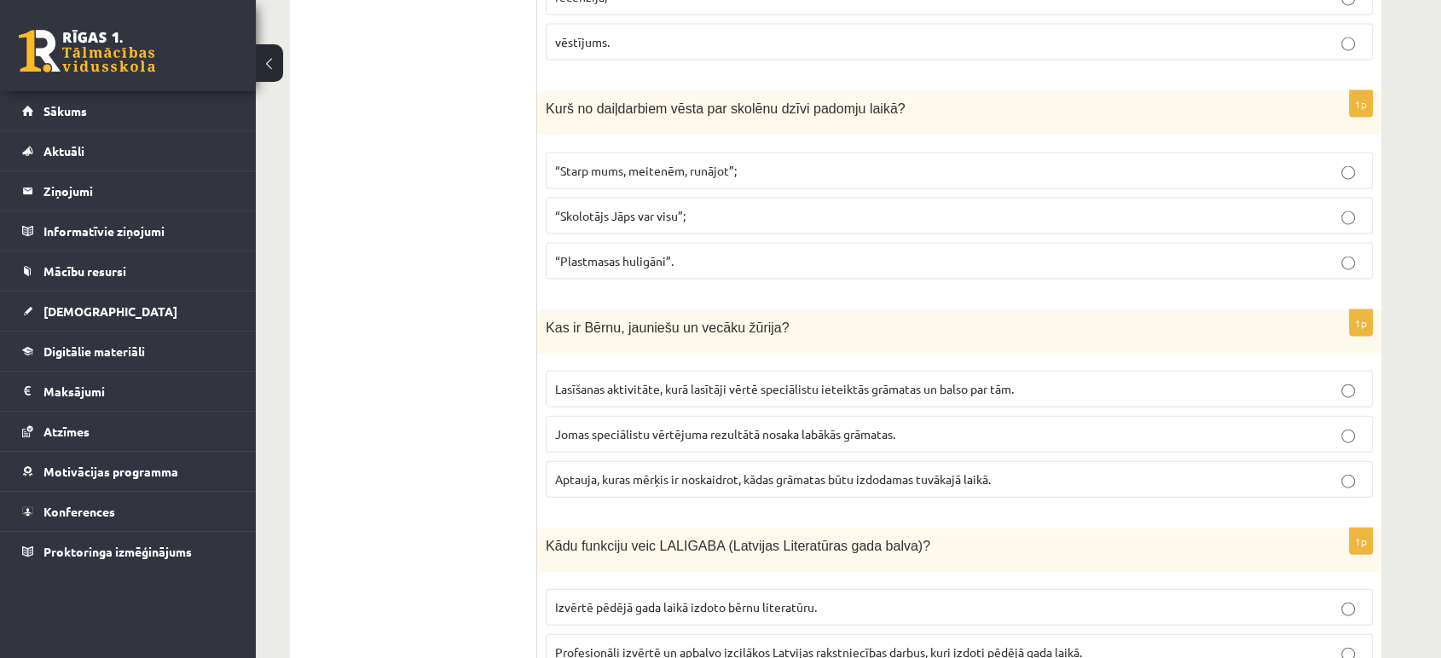
scroll to position [3694, 0]
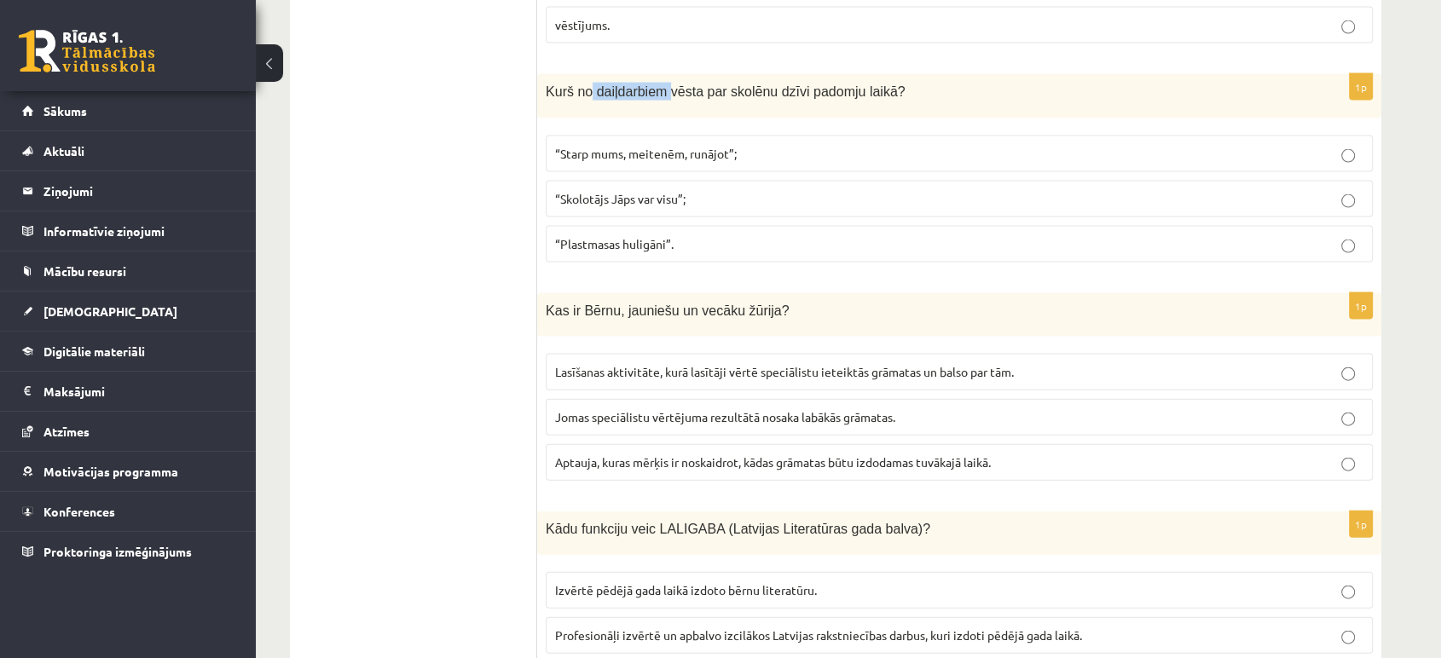
drag, startPoint x: 586, startPoint y: 49, endPoint x: 661, endPoint y: 49, distance: 74.2
click at [661, 84] on span "Kurš no daiļdarbiem vēsta par skolēnu dzīvi padomju laikā?" at bounding box center [726, 91] width 360 height 14
click at [701, 235] on p "“Plastmasas huligāni”." at bounding box center [959, 244] width 808 height 18
click at [736, 190] on p "“Skolotājs Jāps var visu”;" at bounding box center [959, 199] width 808 height 18
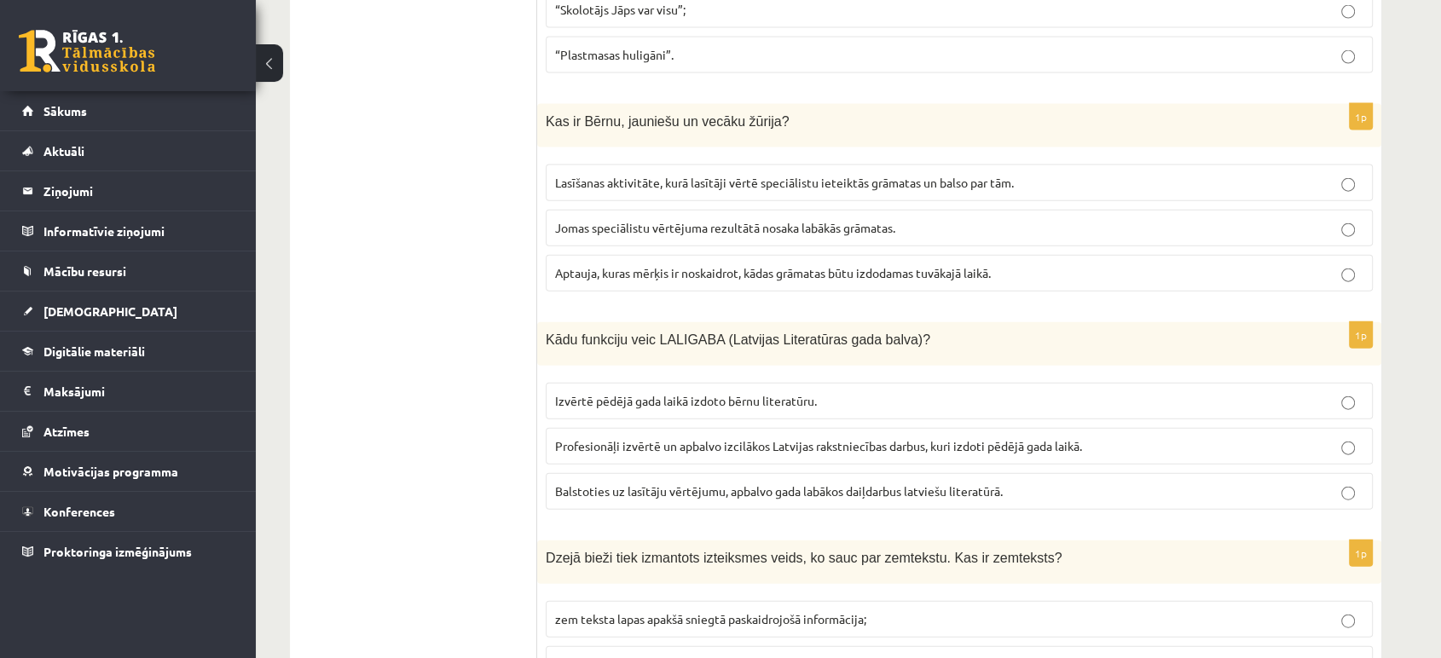
click at [778, 165] on label "Lasīšanas aktivitāte, kurā lasītāji vērtē speciālistu ieteiktās grāmatas un bal…" at bounding box center [959, 183] width 827 height 37
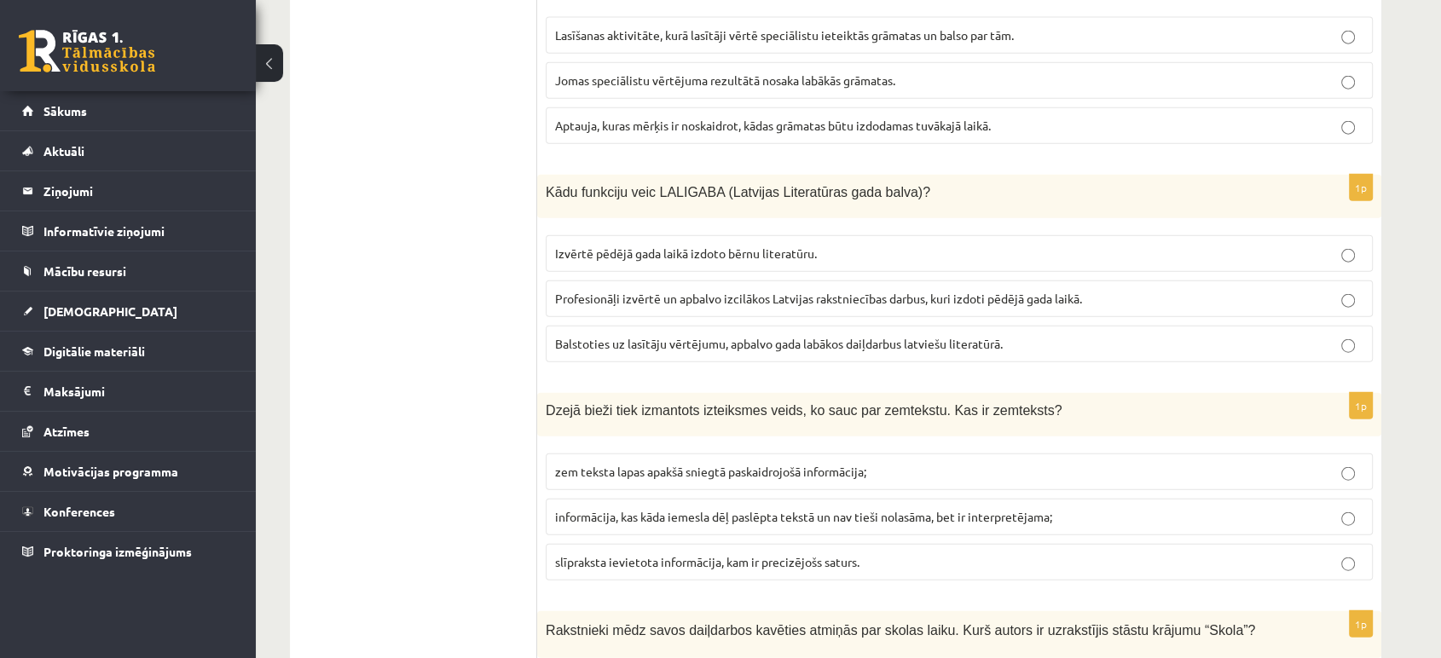
scroll to position [4072, 0]
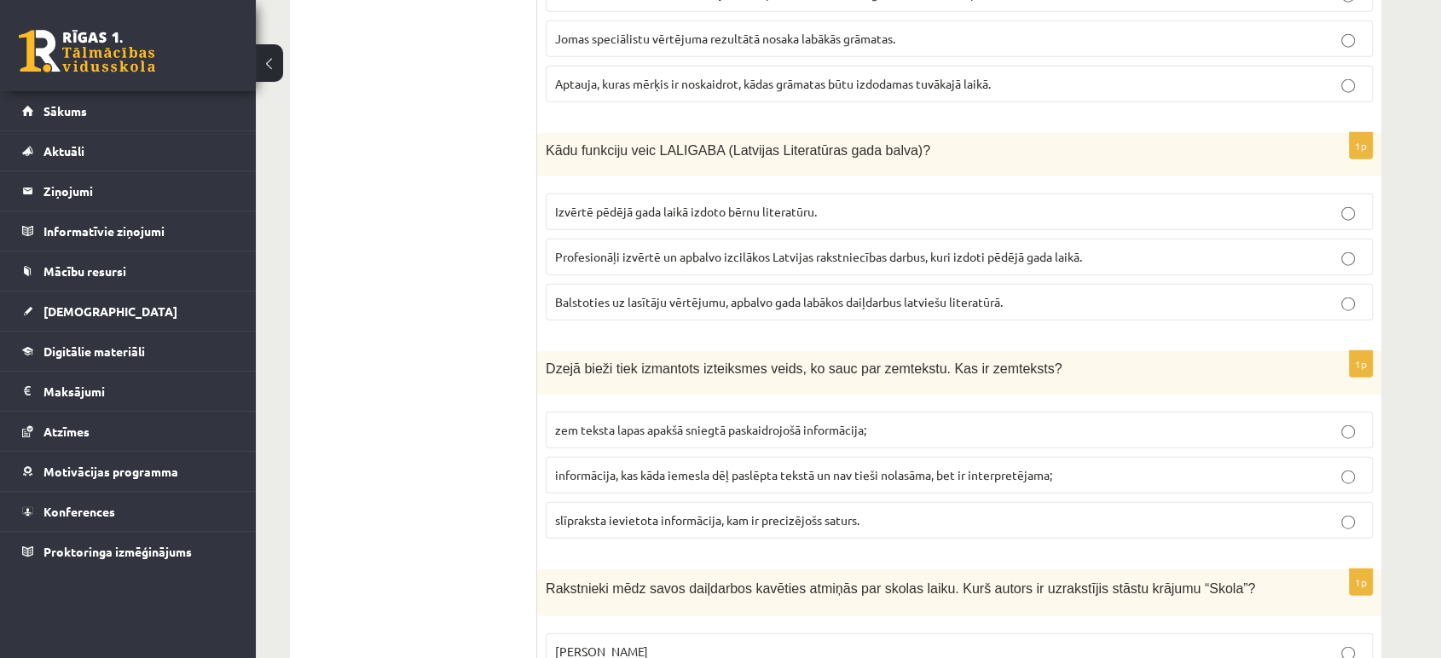
click at [801, 249] on span "Profesionāļi izvērtē un apbalvo izcilākos Latvijas rakstniecības darbus, kuri i…" at bounding box center [818, 256] width 527 height 15
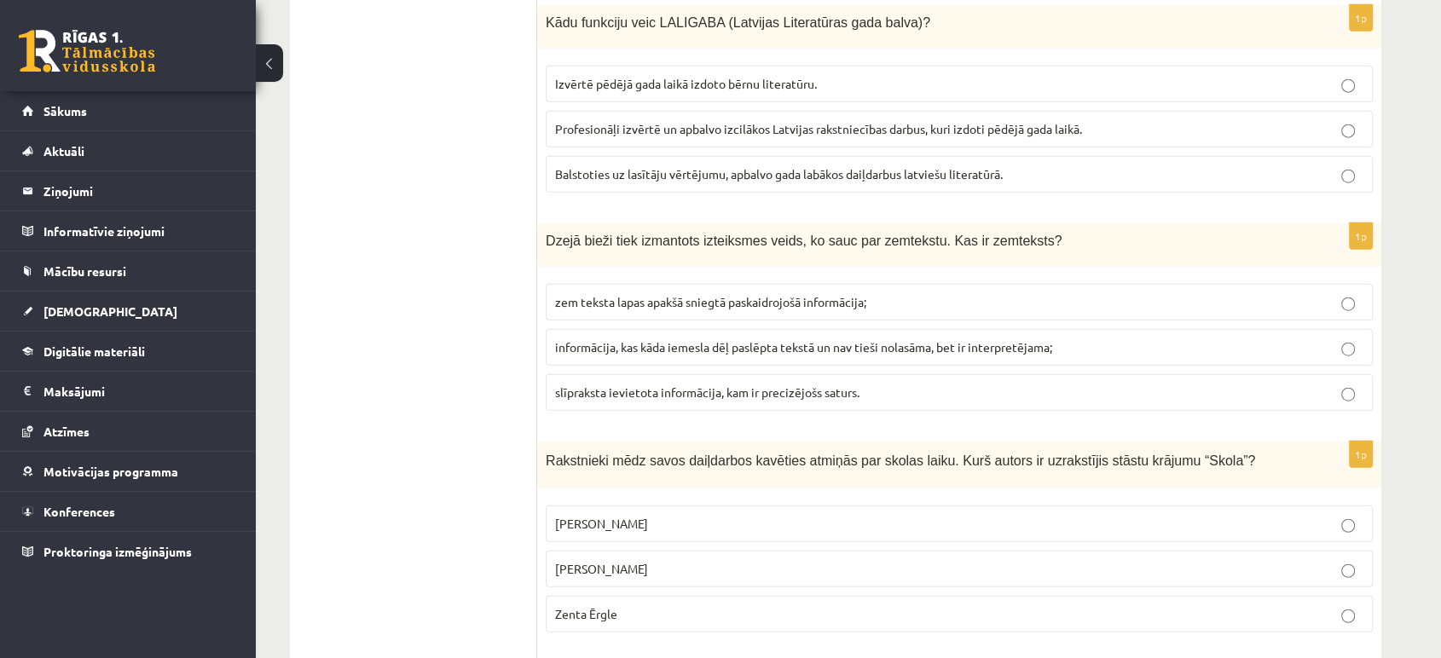
scroll to position [4167, 0]
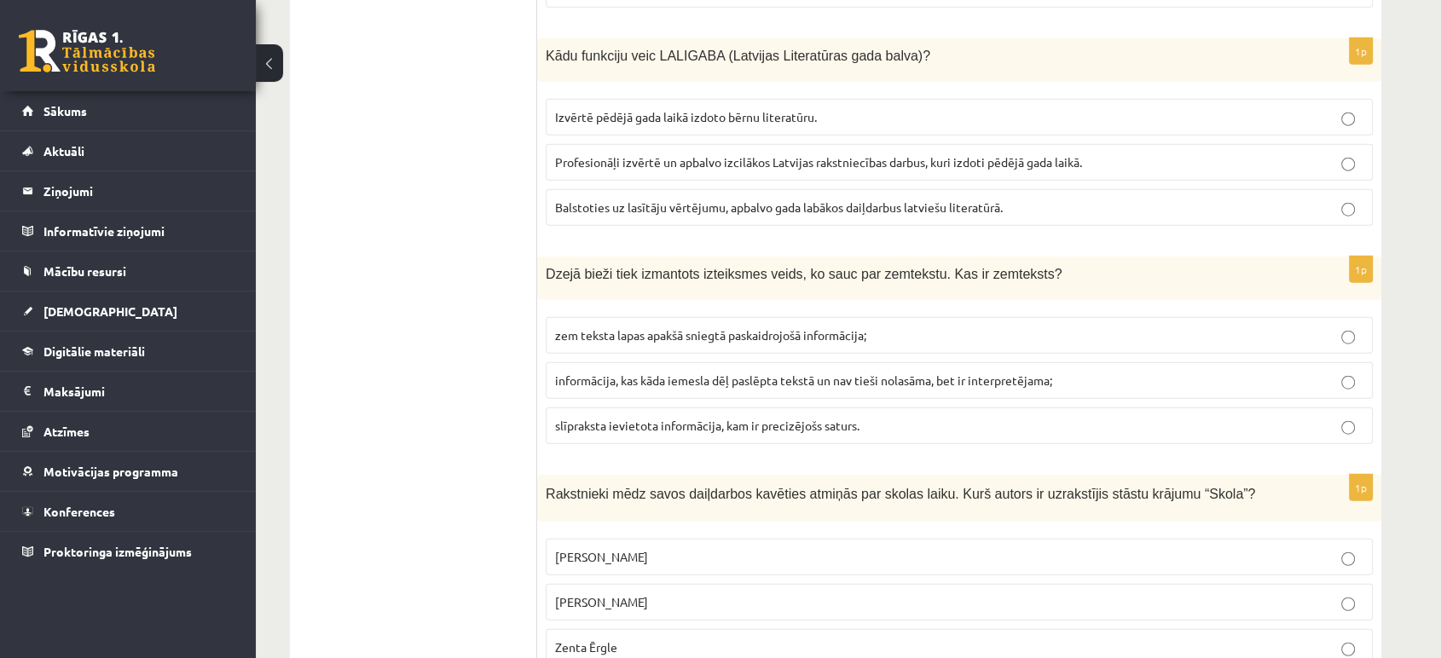
click at [1231, 326] on p "zem teksta lapas apakšā sniegtā paskaidrojošā informācija;" at bounding box center [959, 335] width 808 height 18
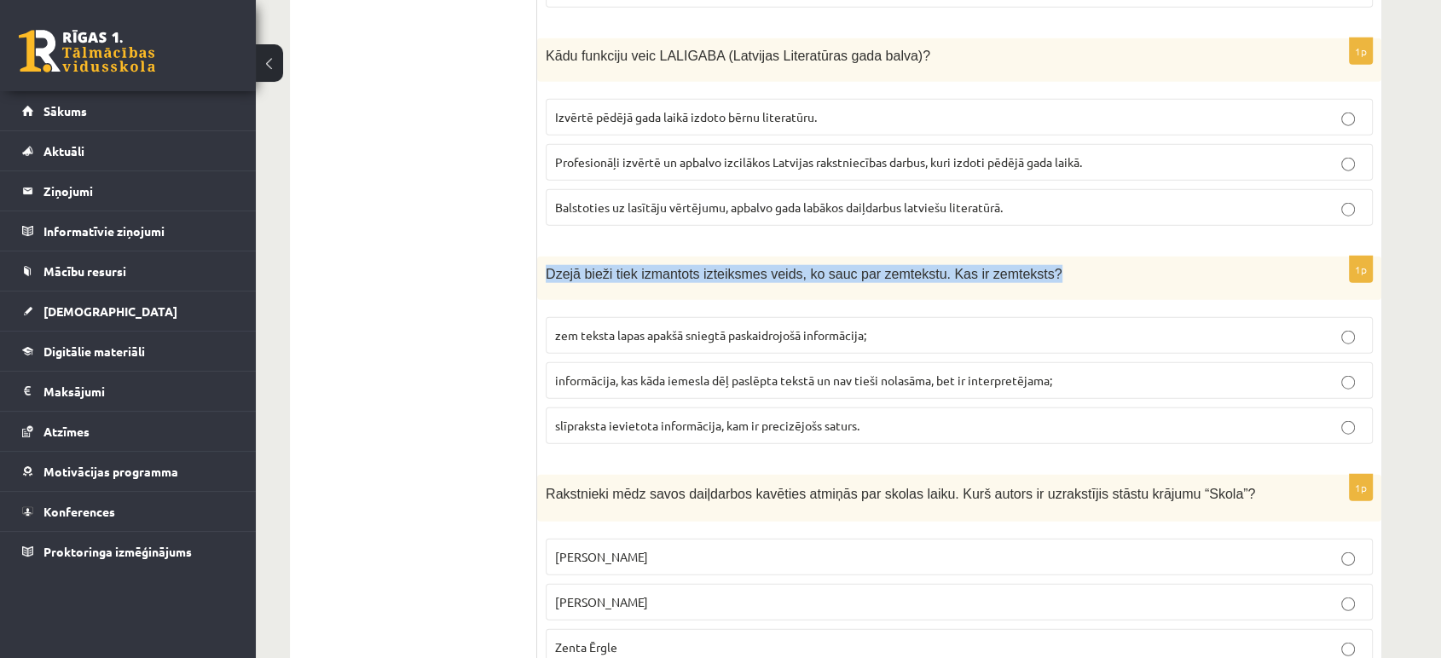
drag, startPoint x: 543, startPoint y: 224, endPoint x: 1025, endPoint y: 239, distance: 481.8
click at [1025, 257] on div "Dzejā bieži tiek izmantots izteiksmes veids, ko sauc par zemtekstu. Kas ir zemt…" at bounding box center [959, 278] width 844 height 43
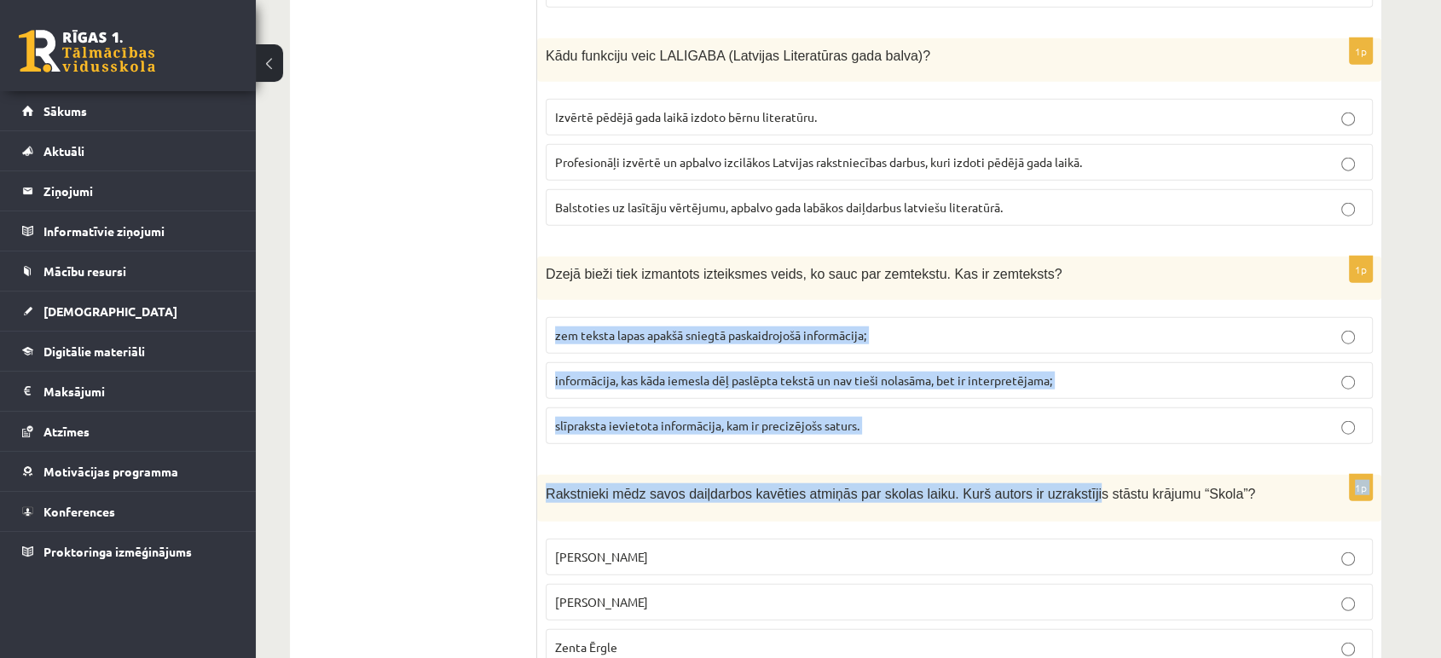
drag, startPoint x: 546, startPoint y: 286, endPoint x: 1043, endPoint y: 421, distance: 514.9
click at [1131, 417] on p "slīpraksta ievietota informācija, kam ir precizējošs saturs." at bounding box center [959, 426] width 808 height 18
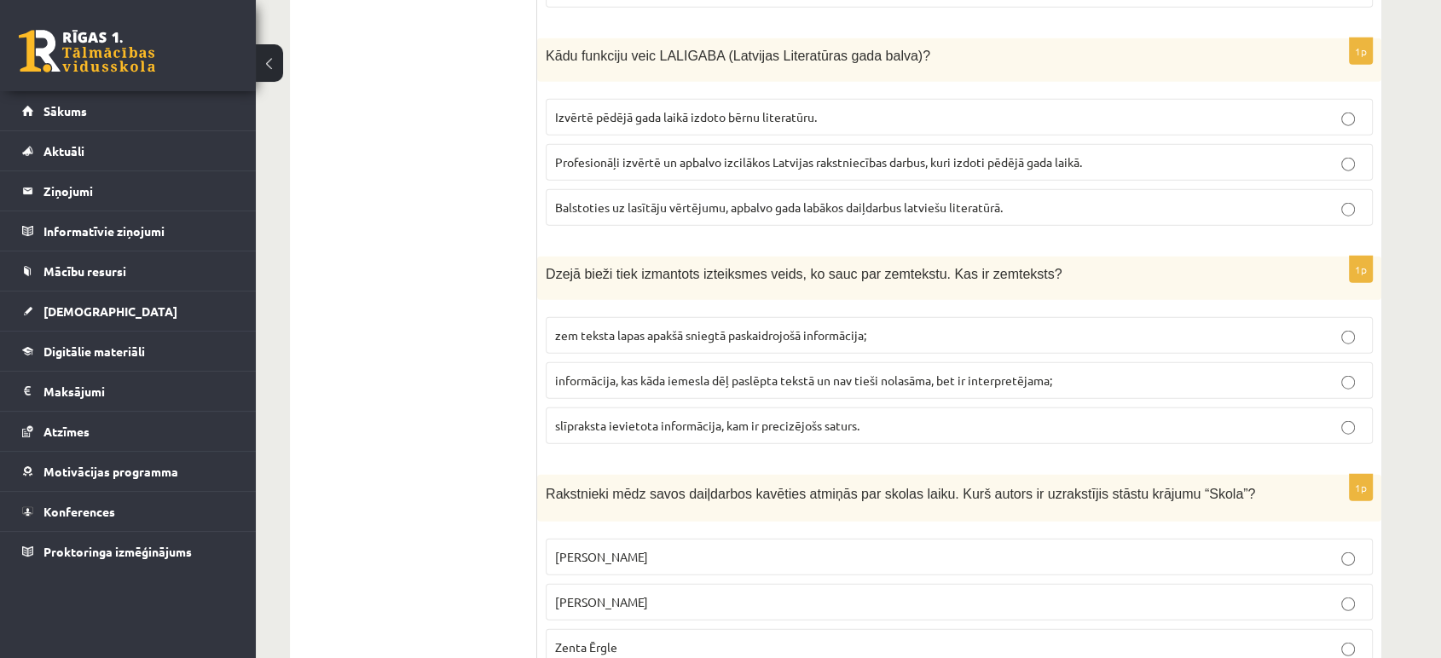
click at [979, 373] on span "informācija, kas kāda iemesla dēļ paslēpta tekstā un nav tieši nolasāma, bet ir…" at bounding box center [803, 380] width 497 height 15
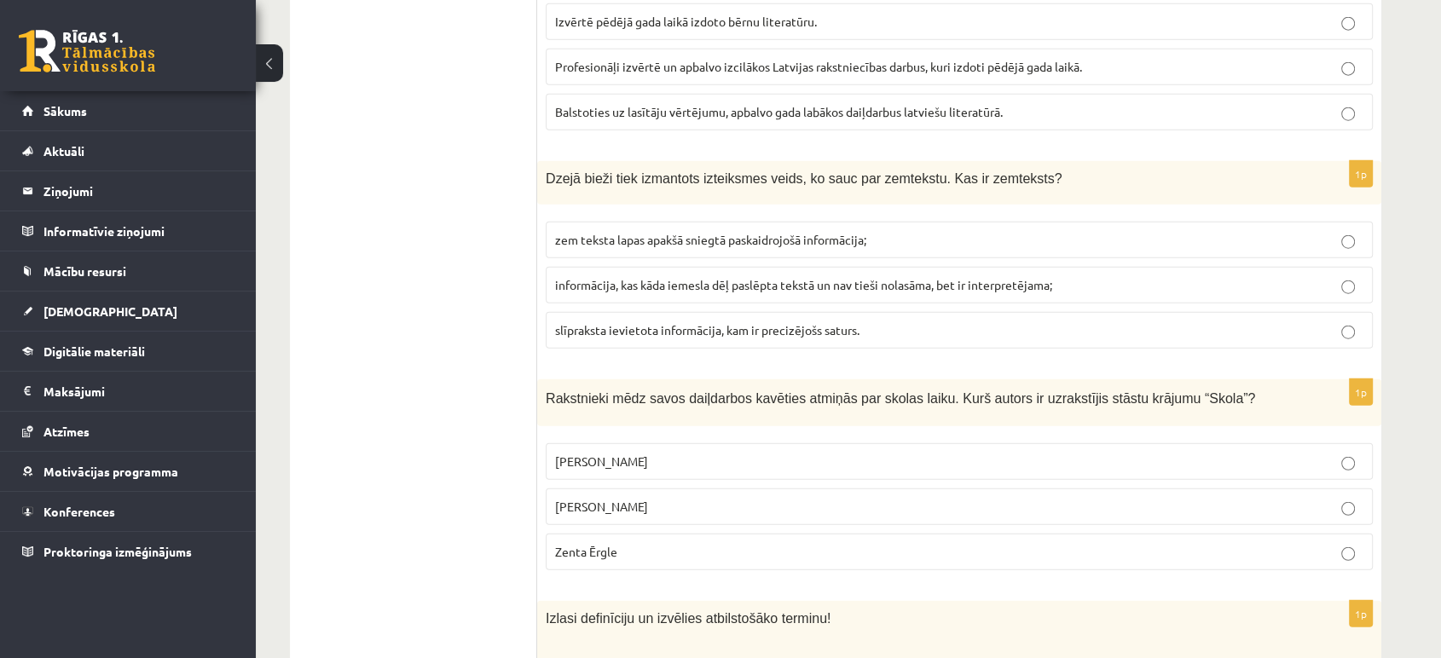
click at [637, 543] on p "Zenta Ērgle" at bounding box center [959, 552] width 808 height 18
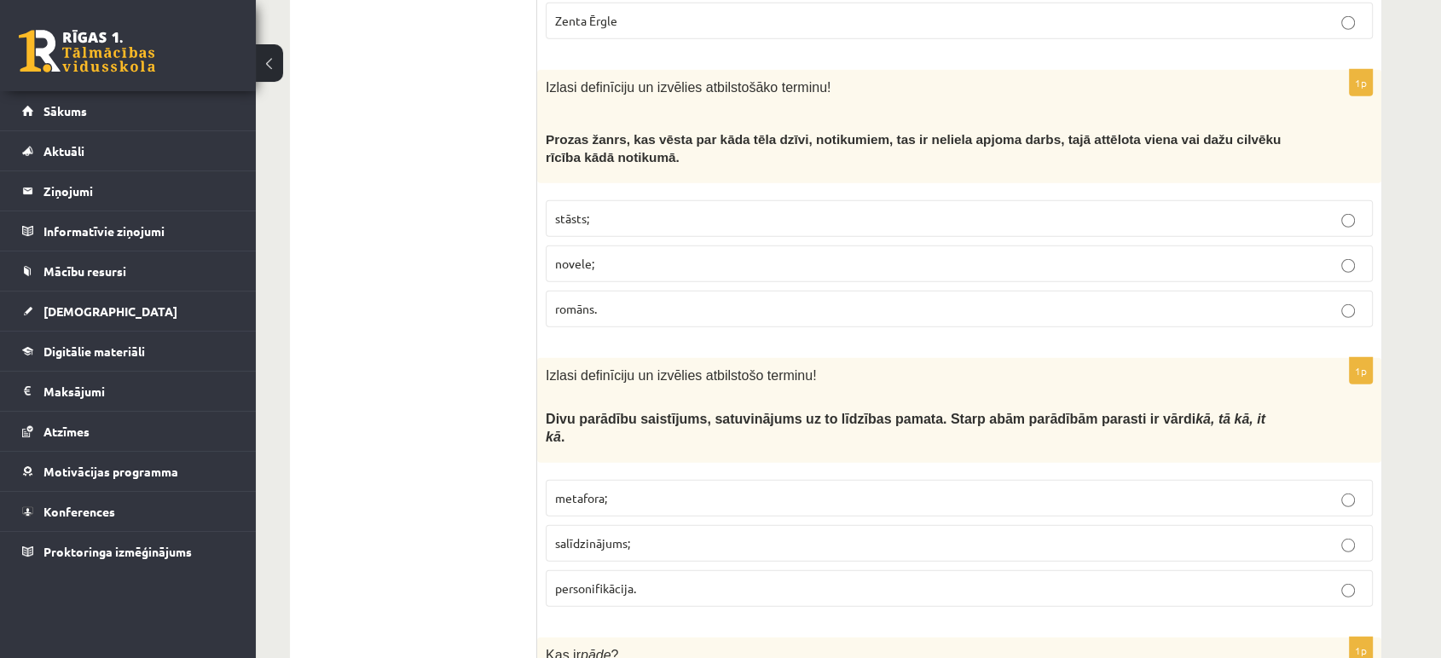
scroll to position [4830, 0]
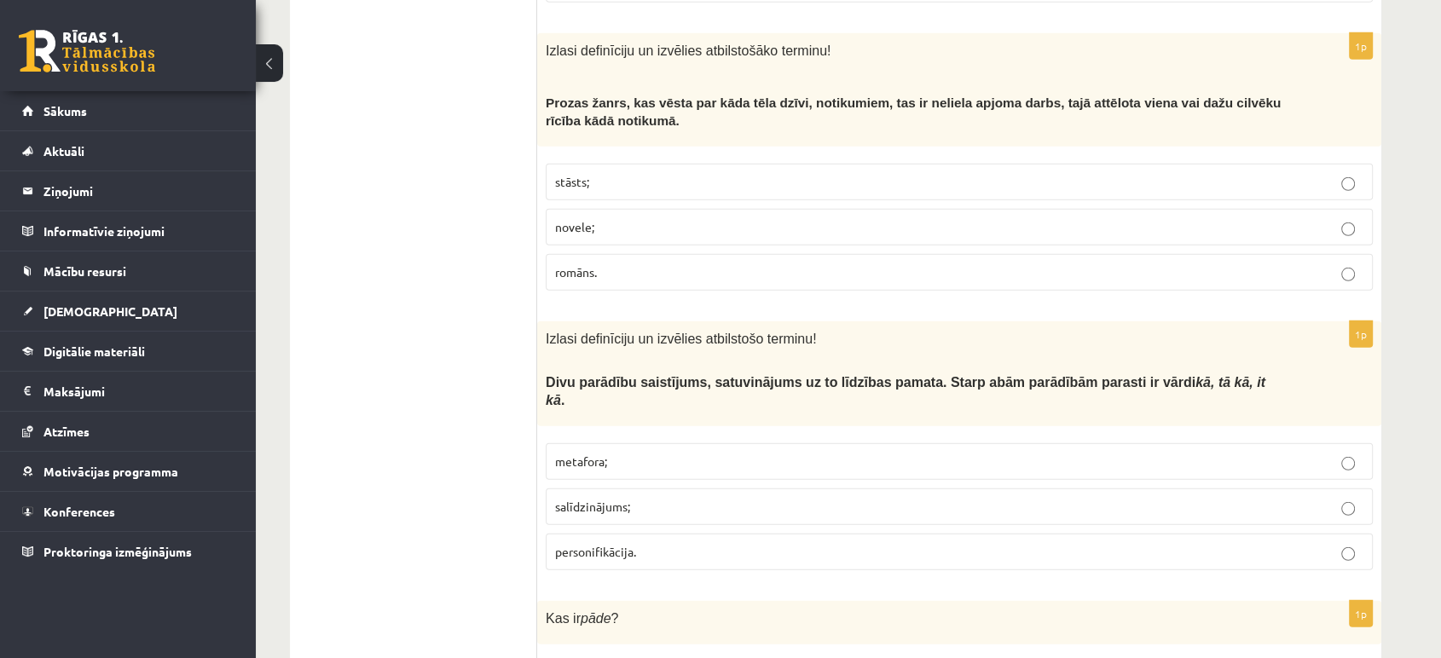
click at [730, 164] on label "stāsts;" at bounding box center [959, 182] width 827 height 37
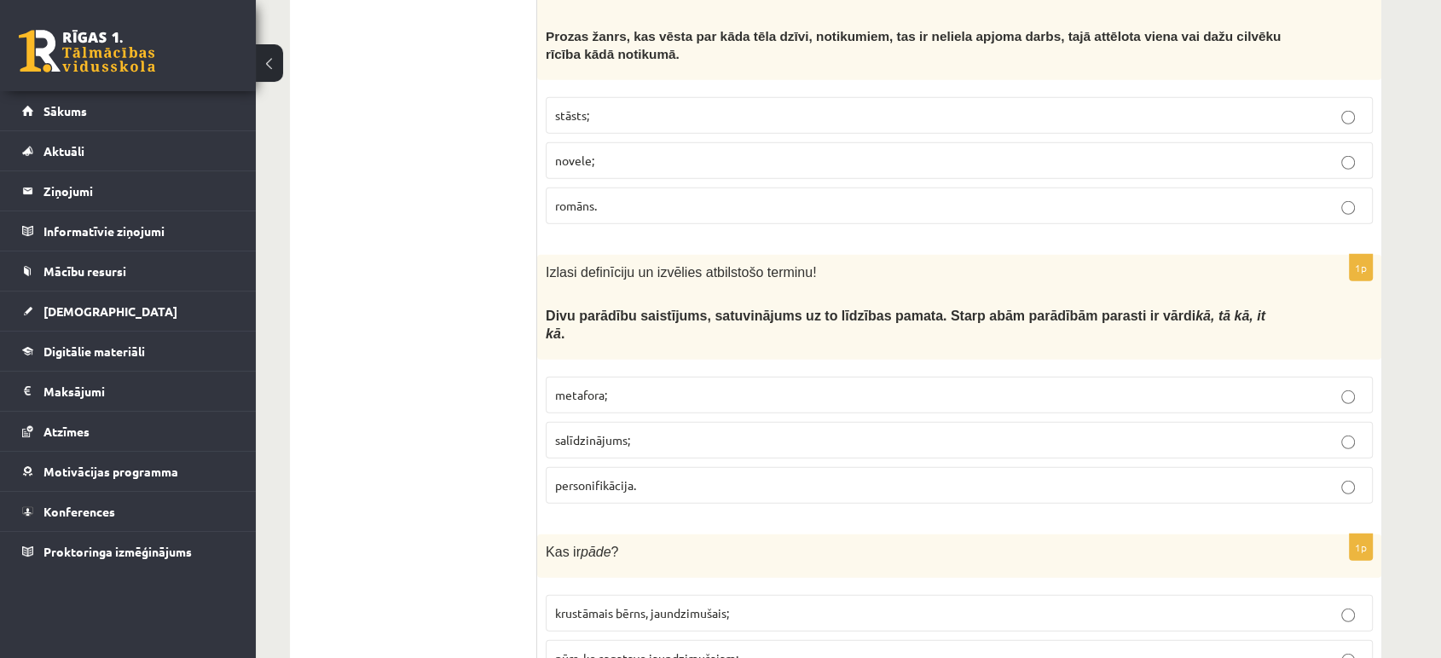
scroll to position [4924, 0]
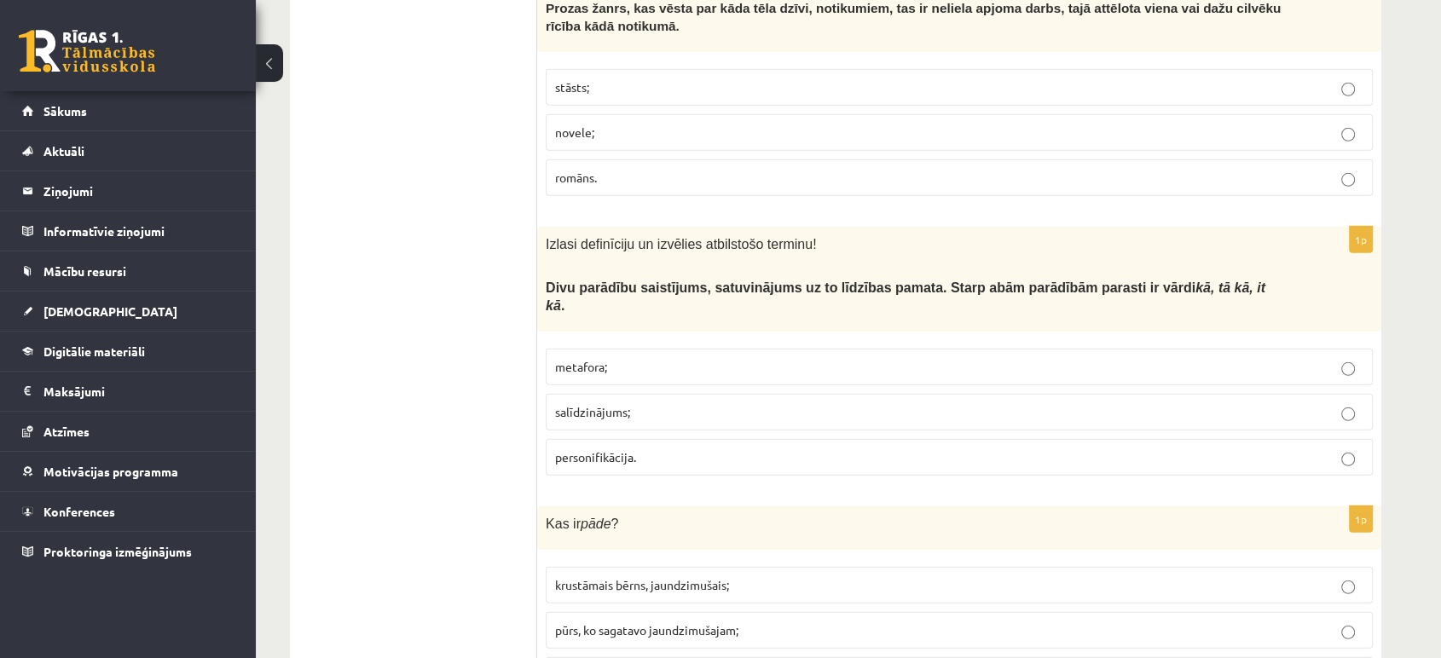
drag, startPoint x: 641, startPoint y: 308, endPoint x: 1143, endPoint y: 75, distance: 553.4
click at [1143, 124] on p "novele;" at bounding box center [959, 133] width 808 height 18
click at [1132, 69] on label "stāsts;" at bounding box center [959, 87] width 827 height 37
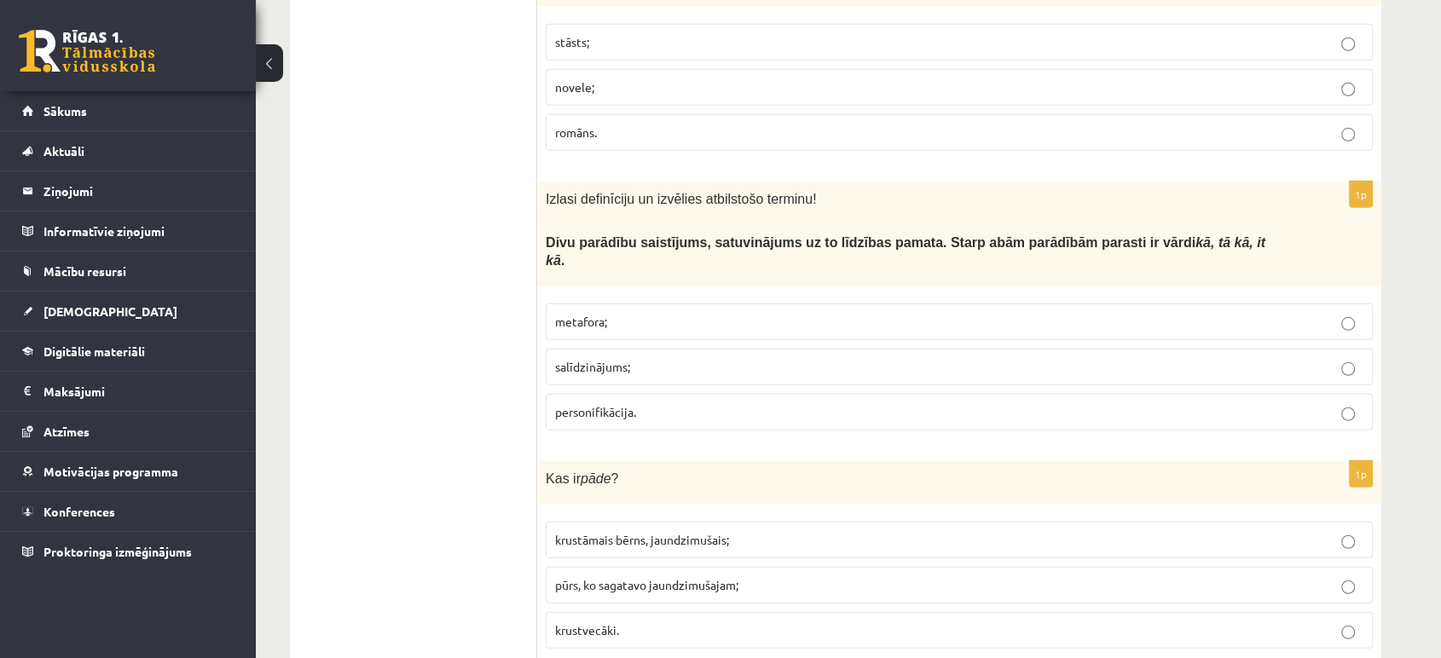
scroll to position [5019, 0]
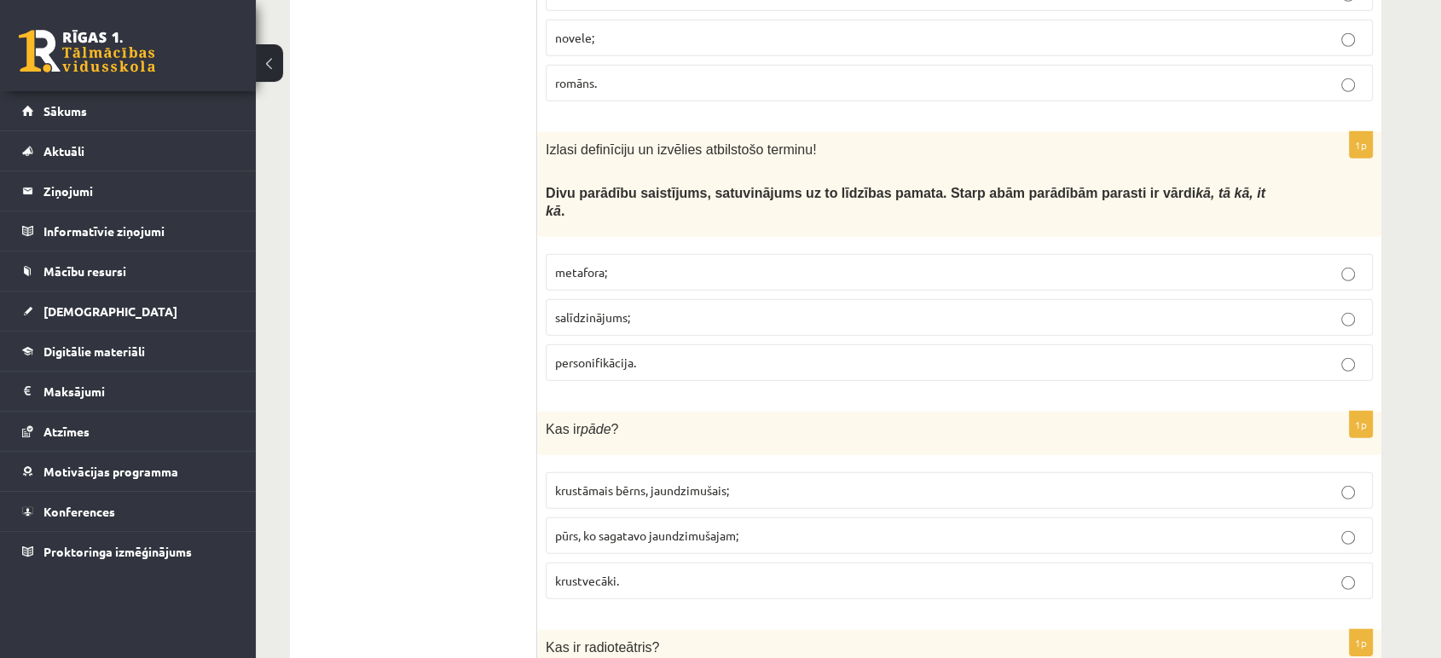
click at [695, 309] on p "salīdzinājums;" at bounding box center [959, 318] width 808 height 18
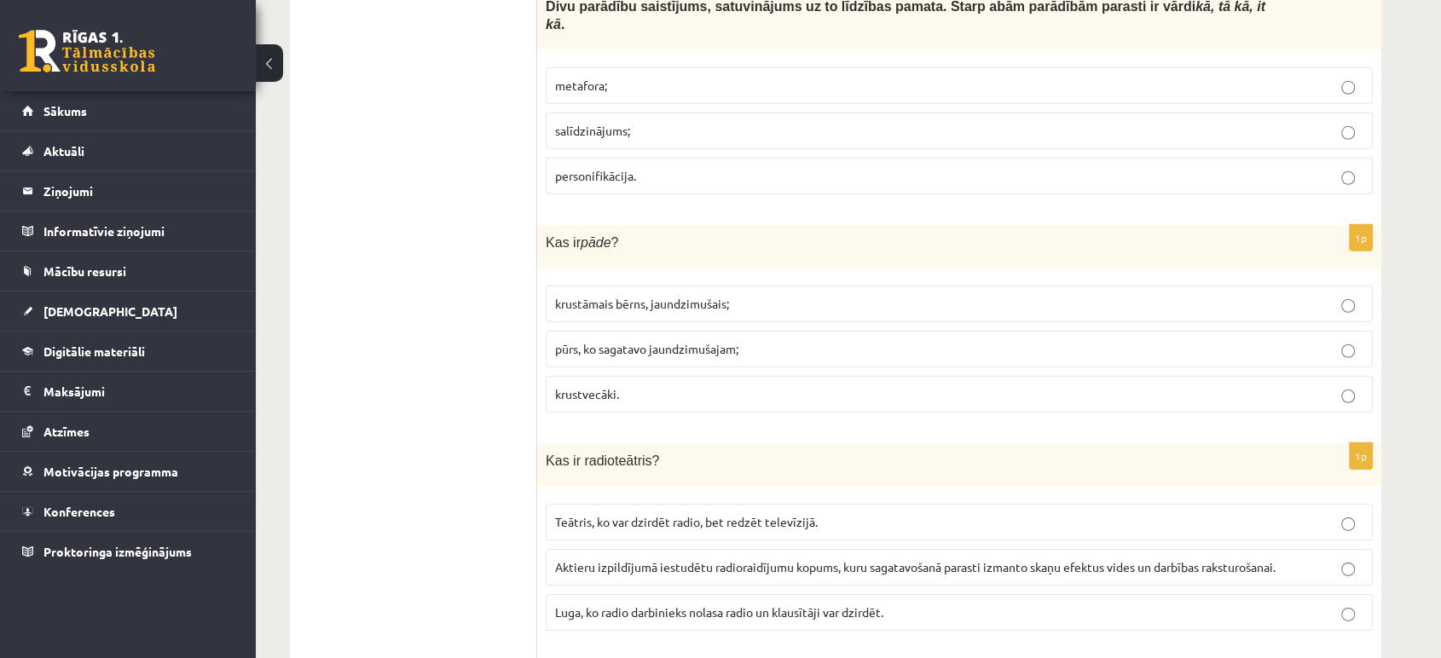
scroll to position [5209, 0]
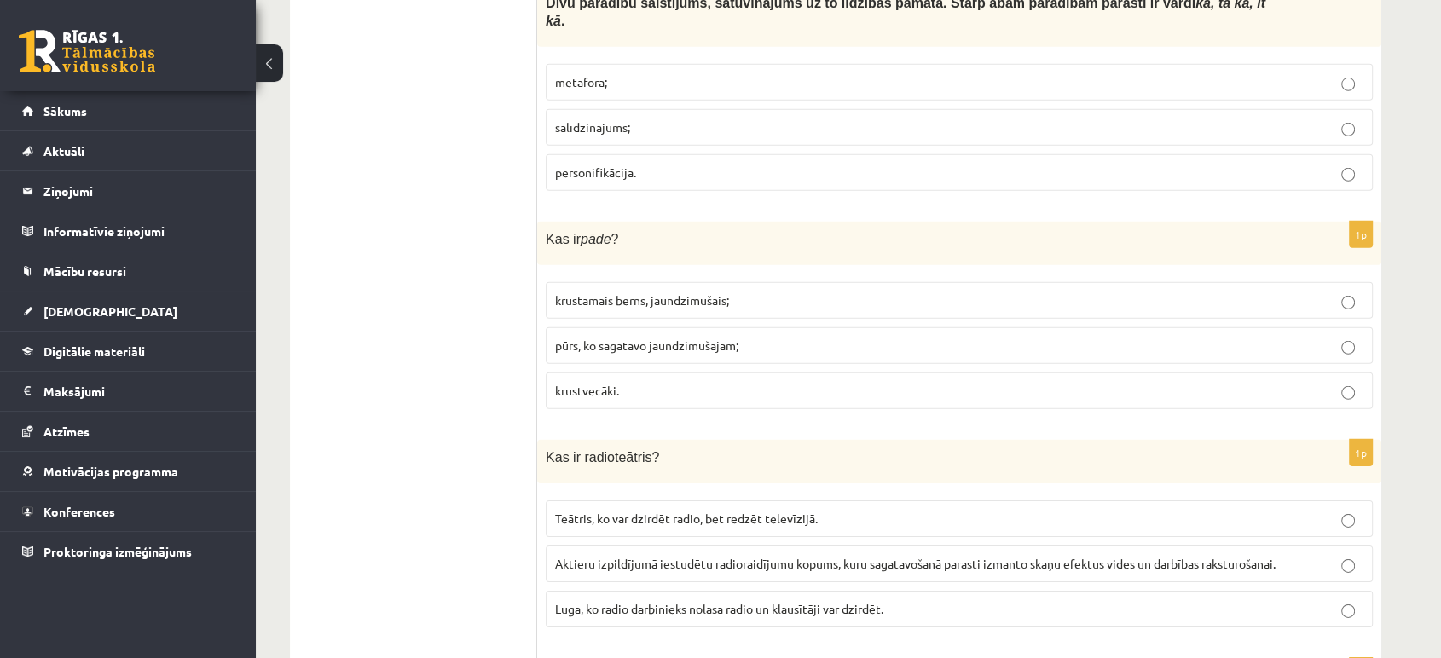
click at [699, 382] on p "krustvecāki." at bounding box center [959, 391] width 808 height 18
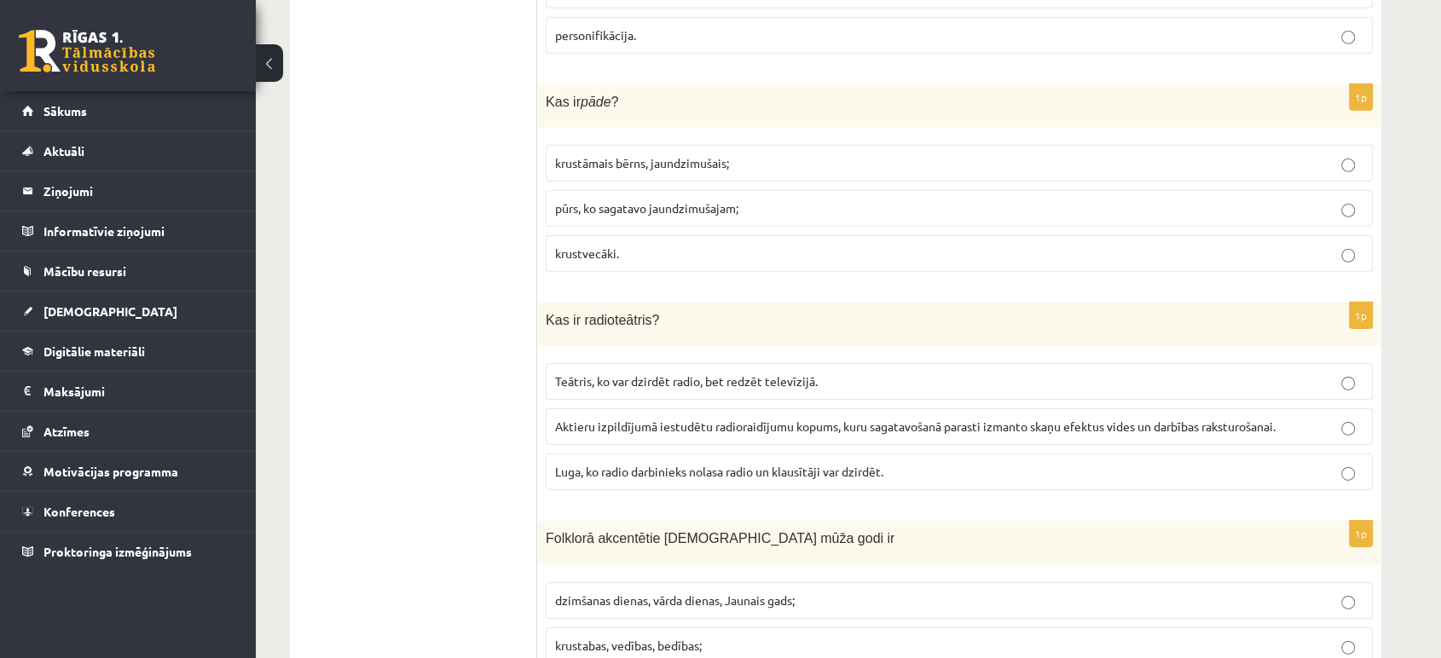
scroll to position [5304, 0]
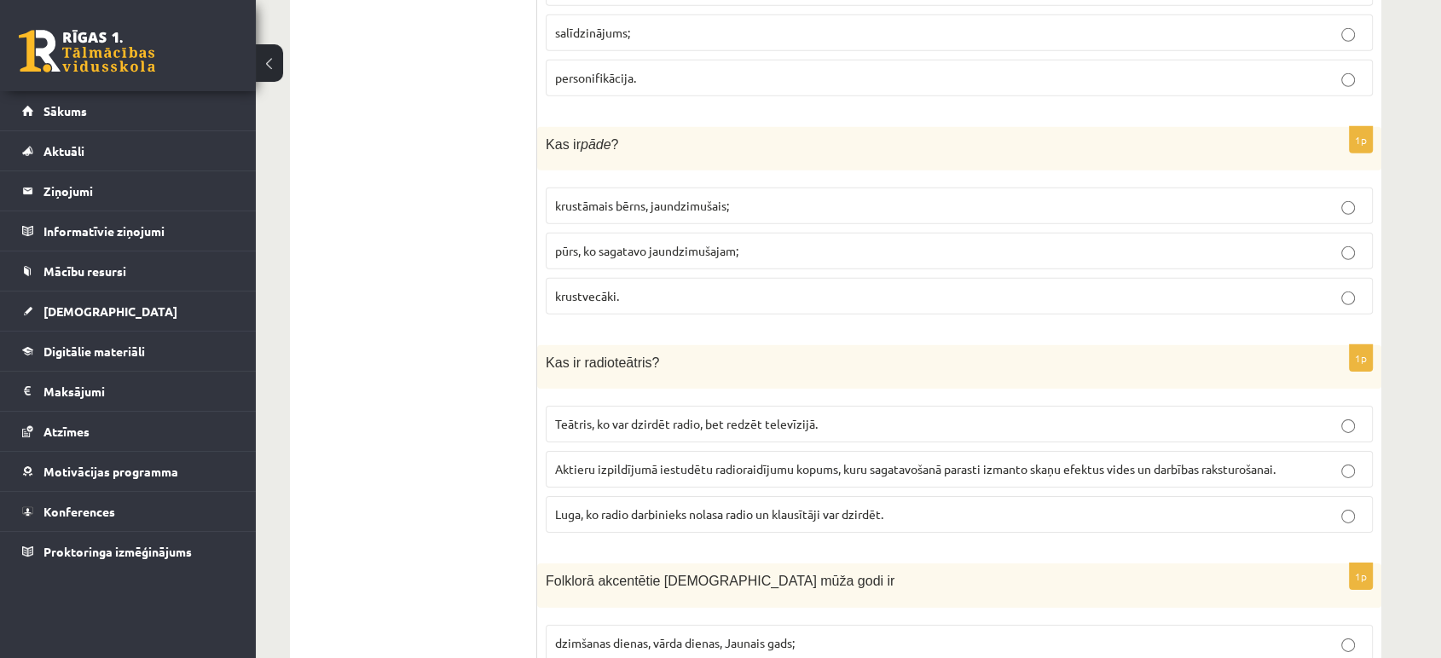
click at [894, 461] on span "Aktieru izpildījumā iestudētu radioraidījumu kopums, kuru sagatavošanā parasti …" at bounding box center [915, 468] width 720 height 15
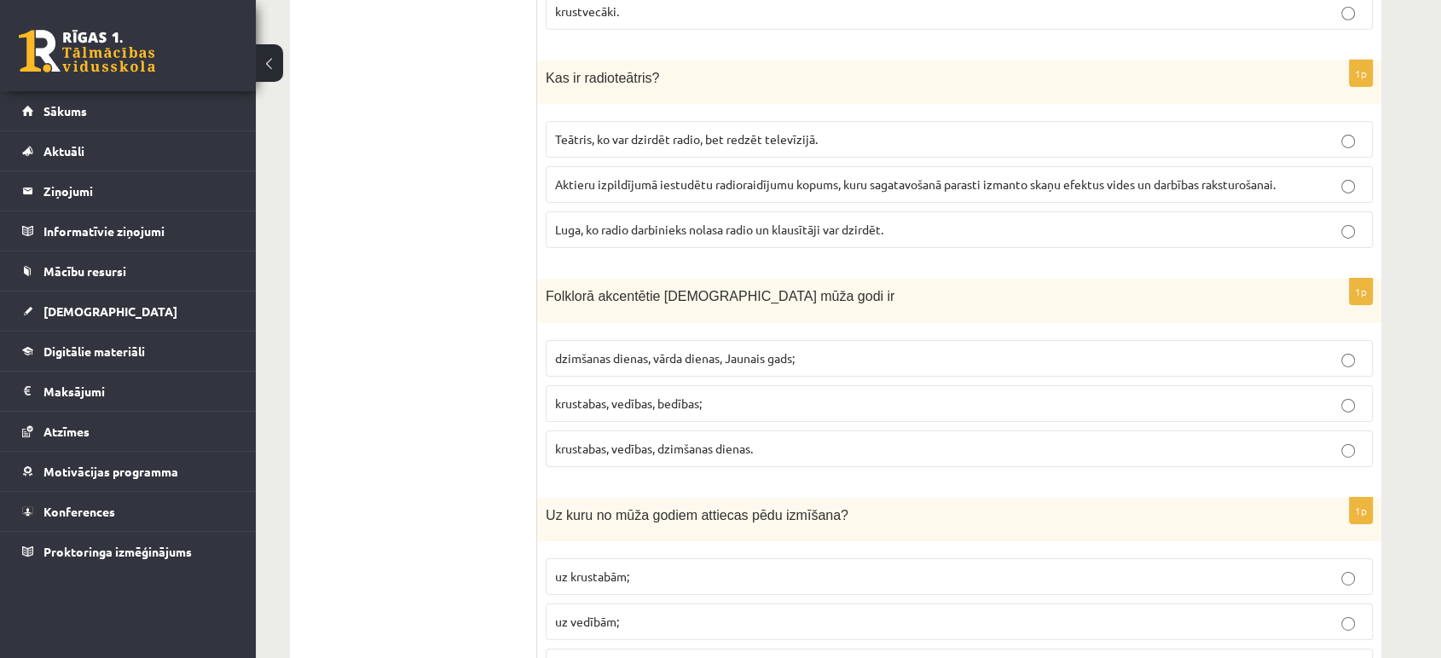
scroll to position [5588, 0]
click at [581, 396] on span "krustabas, vedības, bedības;" at bounding box center [628, 403] width 147 height 15
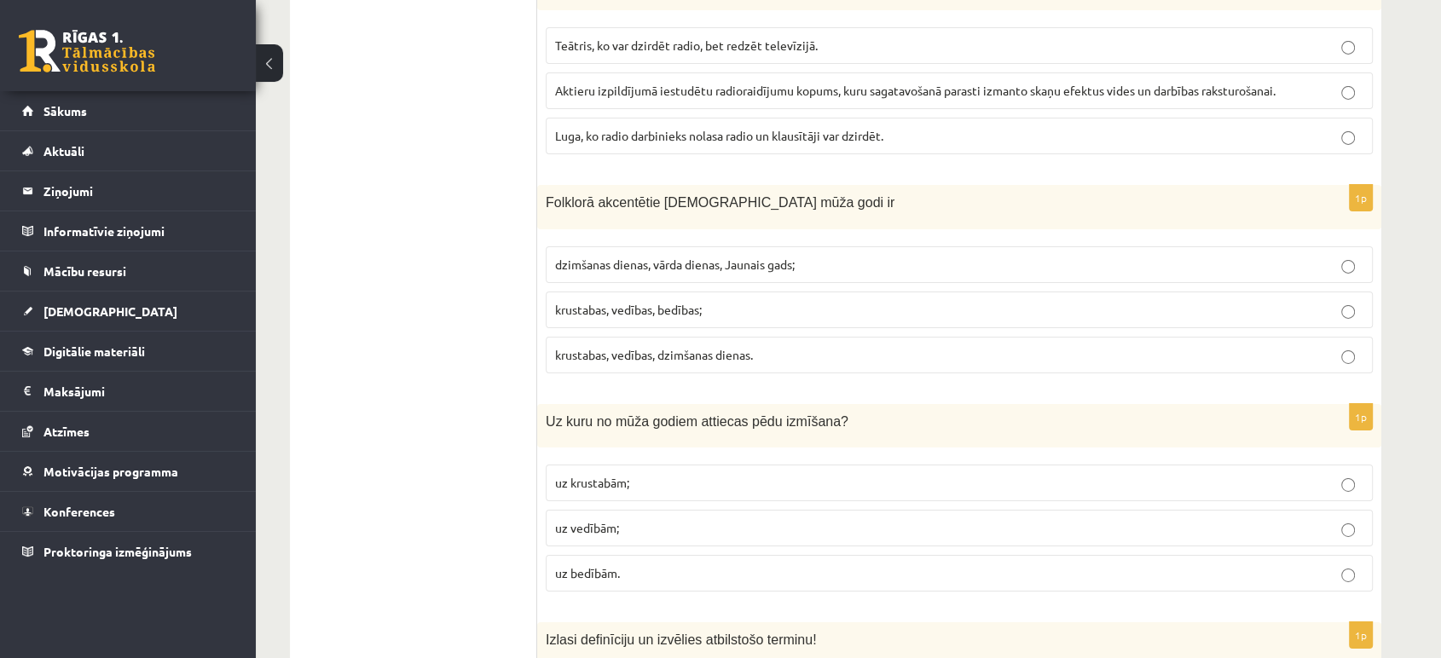
click at [732, 519] on p "uz vedībām;" at bounding box center [959, 528] width 808 height 18
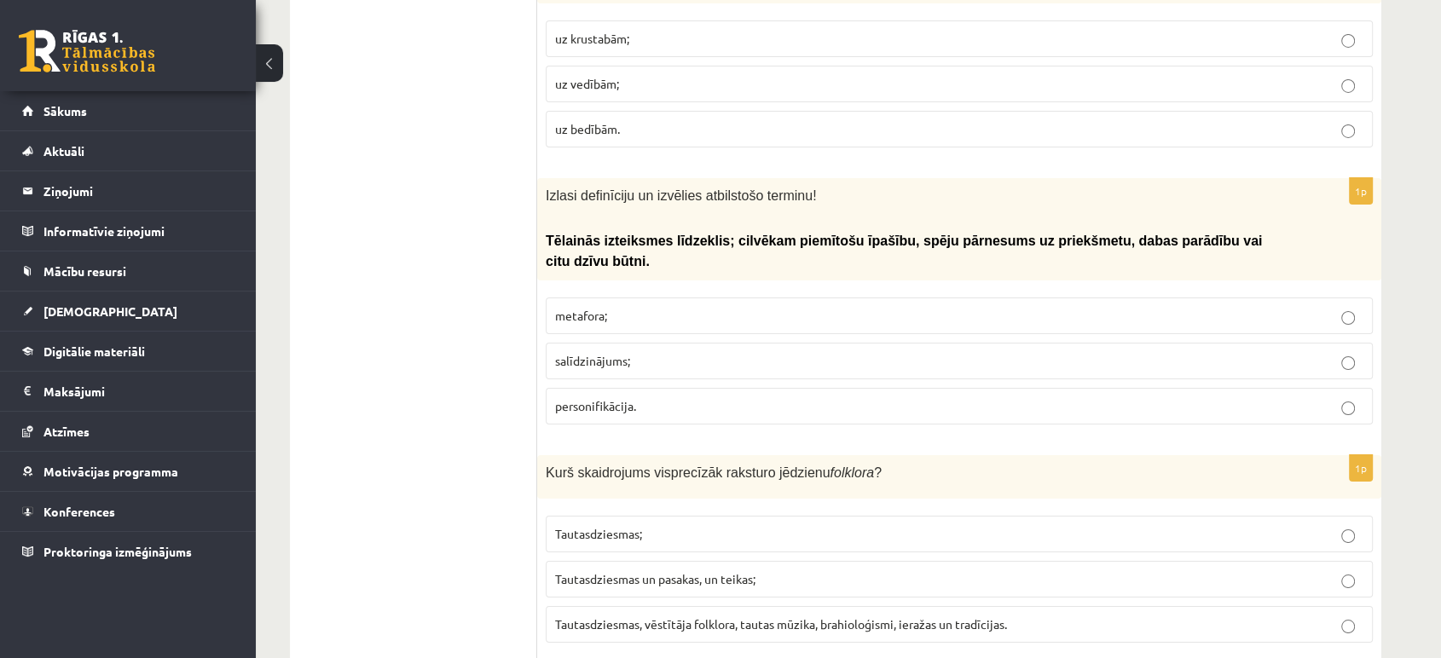
scroll to position [6156, 0]
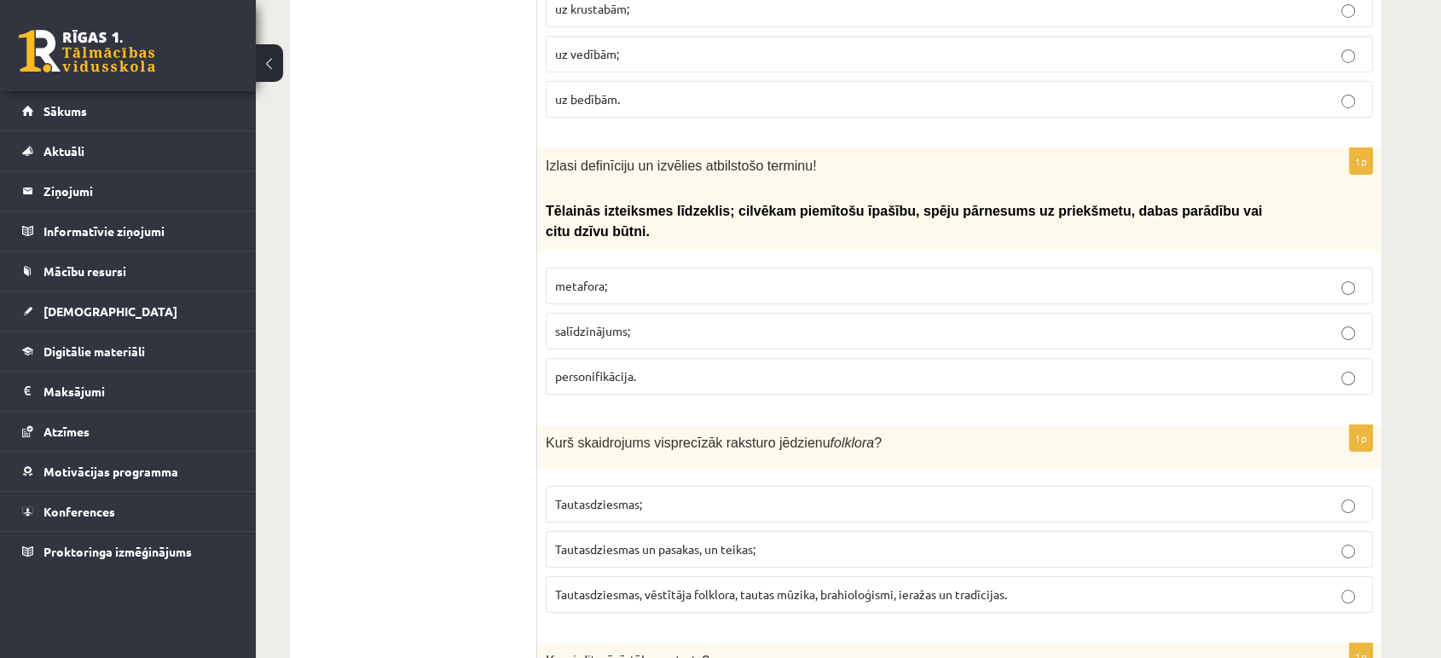
click at [1300, 358] on label "personifikācija." at bounding box center [959, 376] width 827 height 37
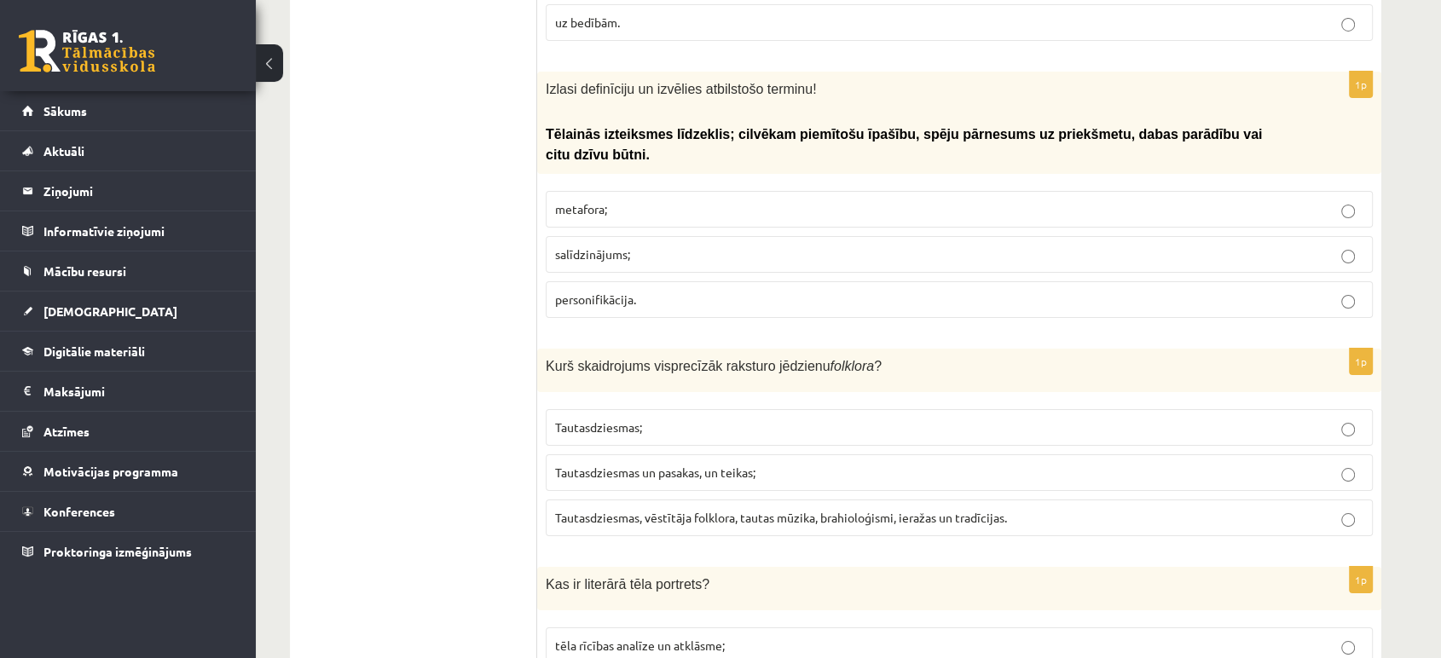
scroll to position [6345, 0]
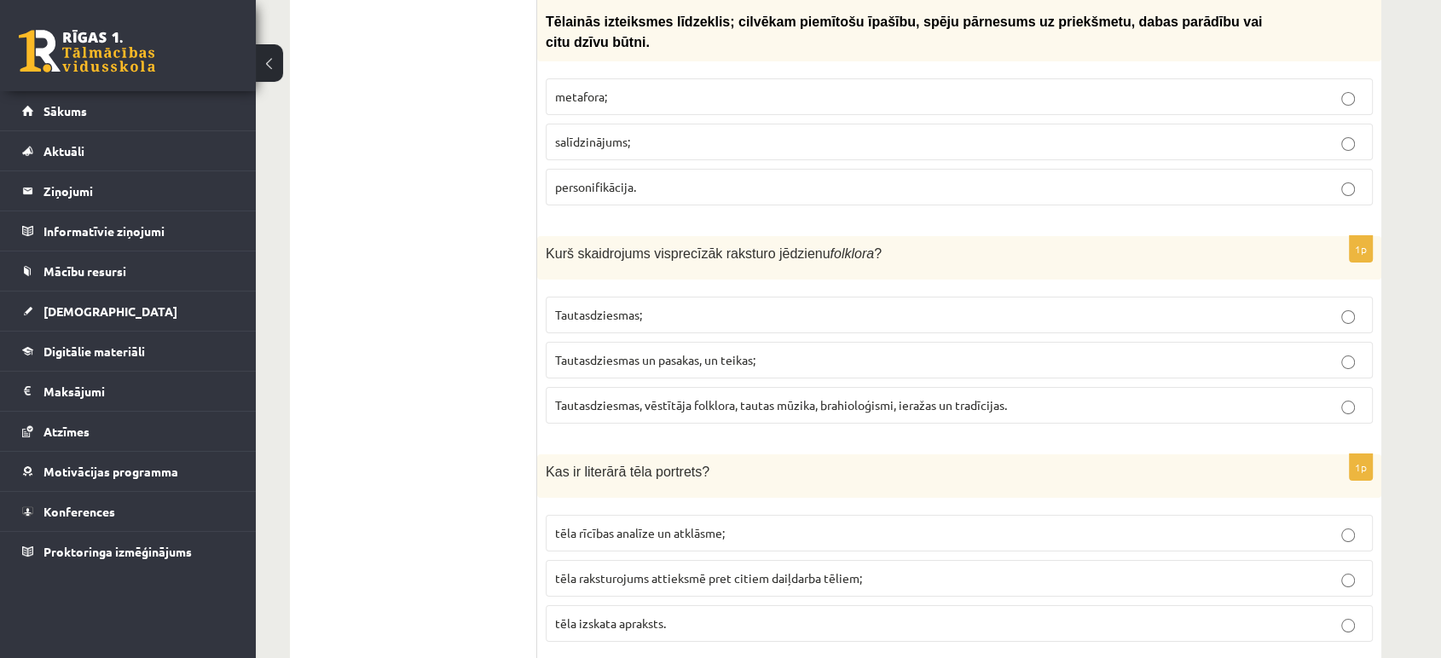
click at [628, 352] on span "Tautasdziesmas un pasakas, un teikas;" at bounding box center [655, 359] width 200 height 15
click at [656, 397] on span "Tautasdziesmas, vēstītāja folklora, tautas mūzika, brahioloģismi, ieražas un tr…" at bounding box center [781, 404] width 452 height 15
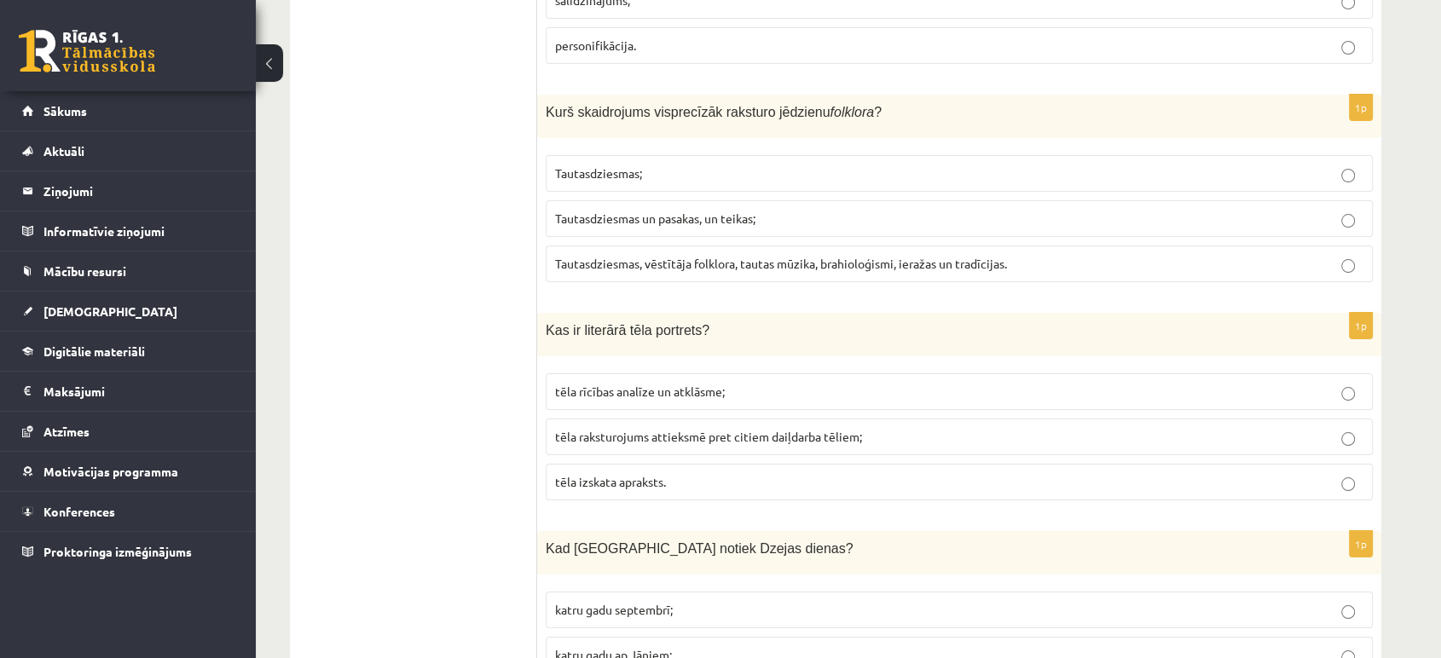
scroll to position [6518, 0]
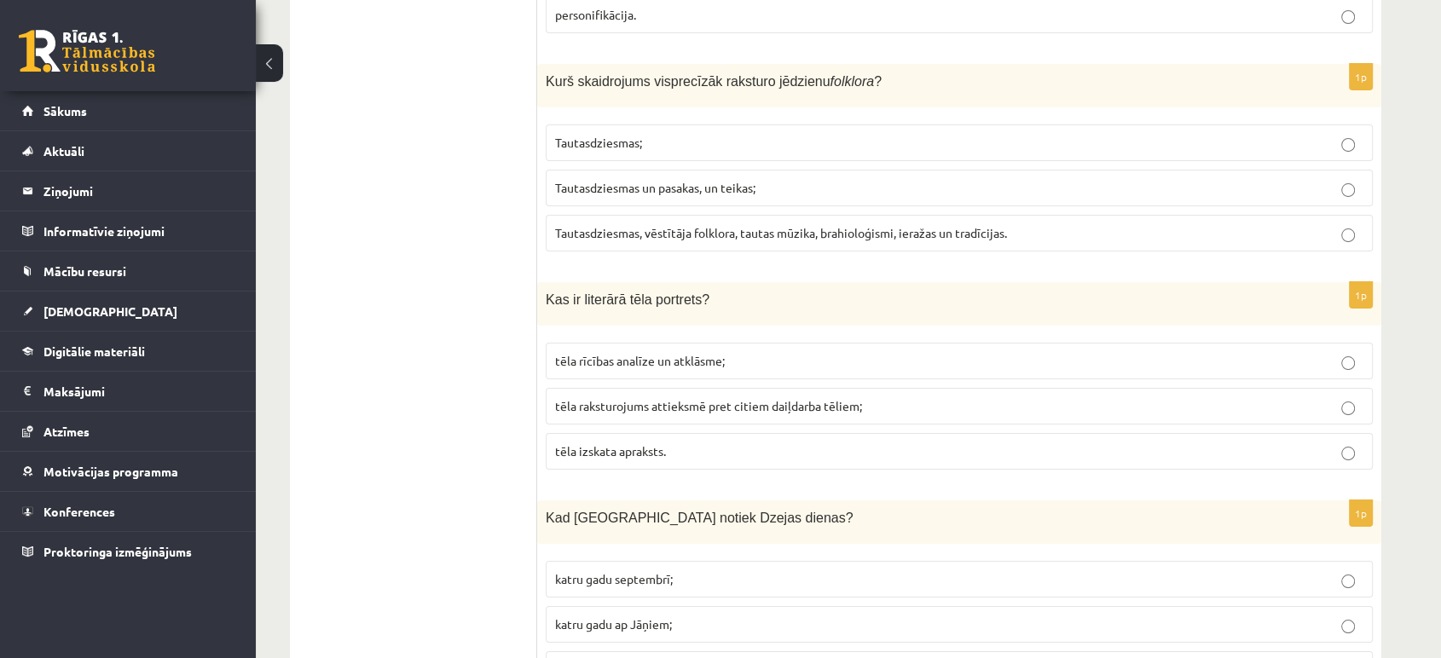
click at [1003, 561] on label "katru gadu septembrī;" at bounding box center [959, 579] width 827 height 37
click at [865, 397] on p "tēla raksturojums attieksmē pret citiem daiļdarba tēliem;" at bounding box center [959, 406] width 808 height 18
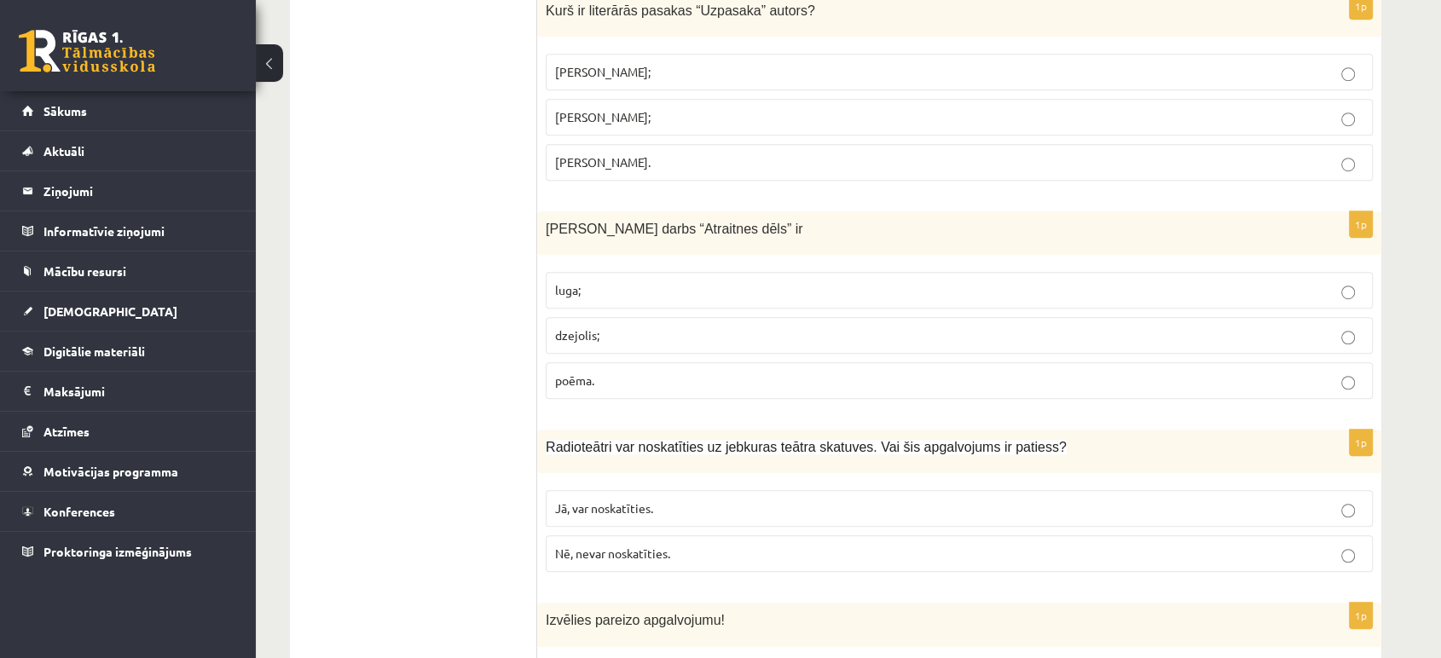
scroll to position [1025, 0]
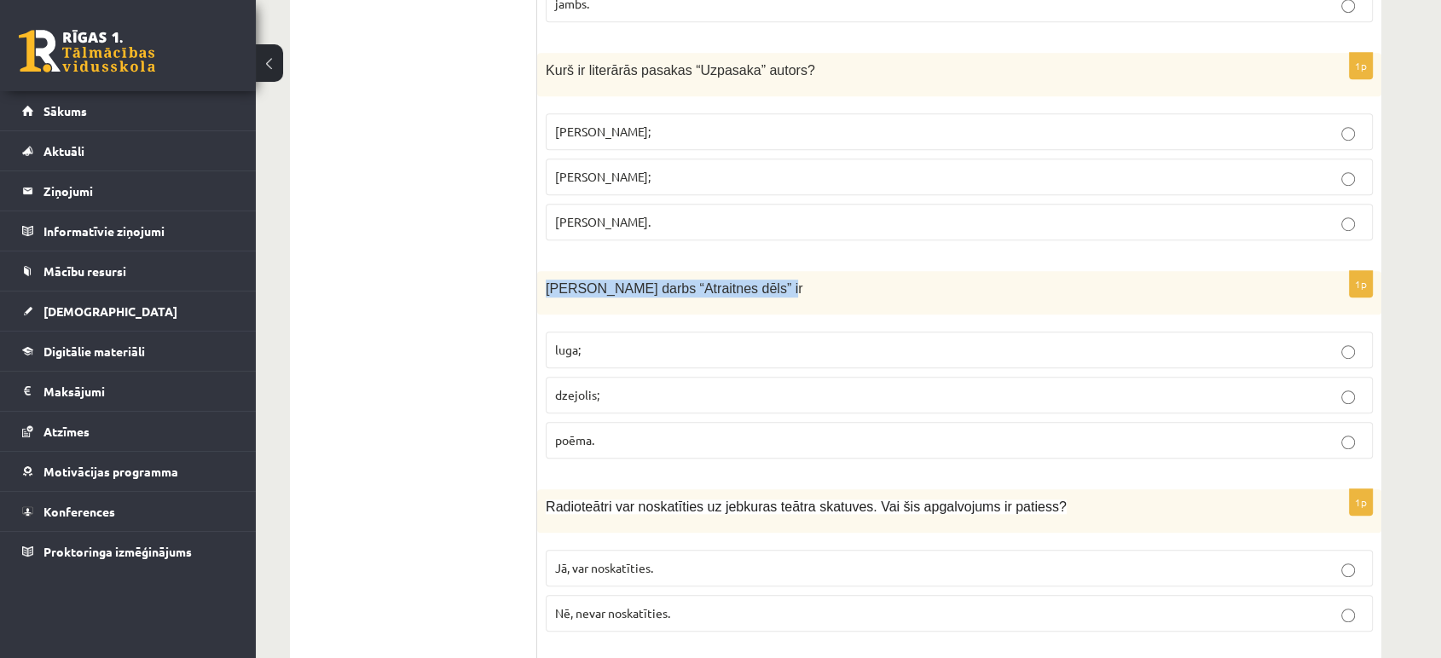
drag, startPoint x: 546, startPoint y: 263, endPoint x: 750, endPoint y: 274, distance: 204.9
click at [750, 274] on div "Viļa Plūdoņa darbs “Atraitnes dēls” ir" at bounding box center [959, 292] width 844 height 43
copy span "Viļa Plūdoņa darbs “Atraitnes dēls” ir"
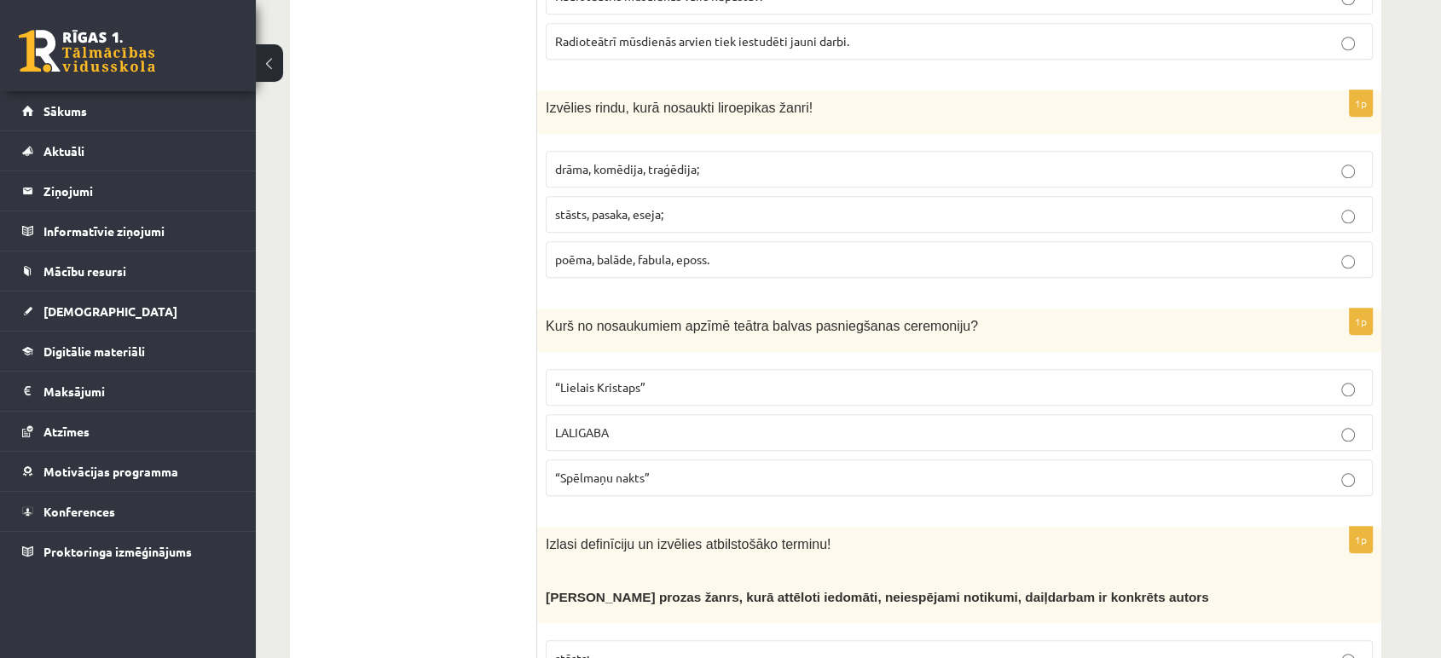
scroll to position [1782, 0]
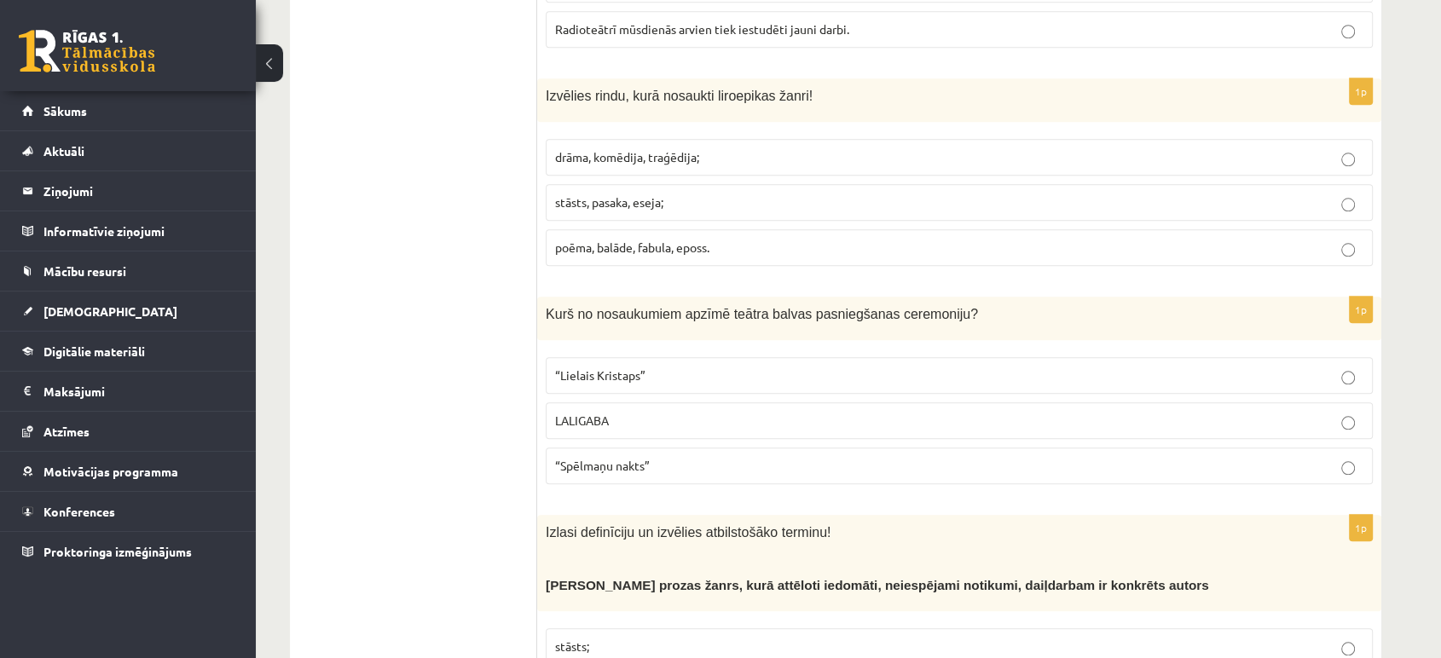
drag, startPoint x: 1453, startPoint y: 74, endPoint x: 821, endPoint y: 373, distance: 699.7
click at [821, 373] on fieldset "“Lielais Kristaps” LALIGABA “Spēlmaņu nakts”" at bounding box center [959, 419] width 827 height 141
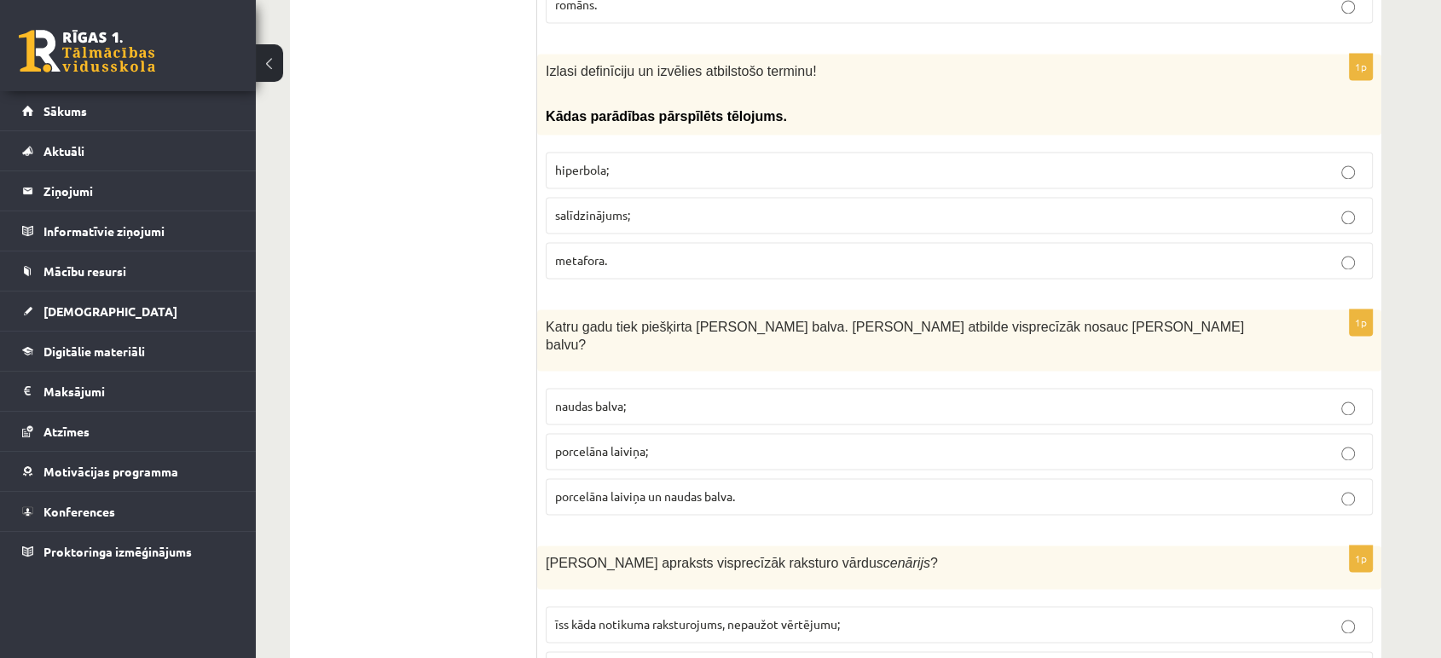
scroll to position [2517, 0]
click at [1181, 485] on p "porcelāna laiviņa un naudas balva." at bounding box center [959, 494] width 808 height 18
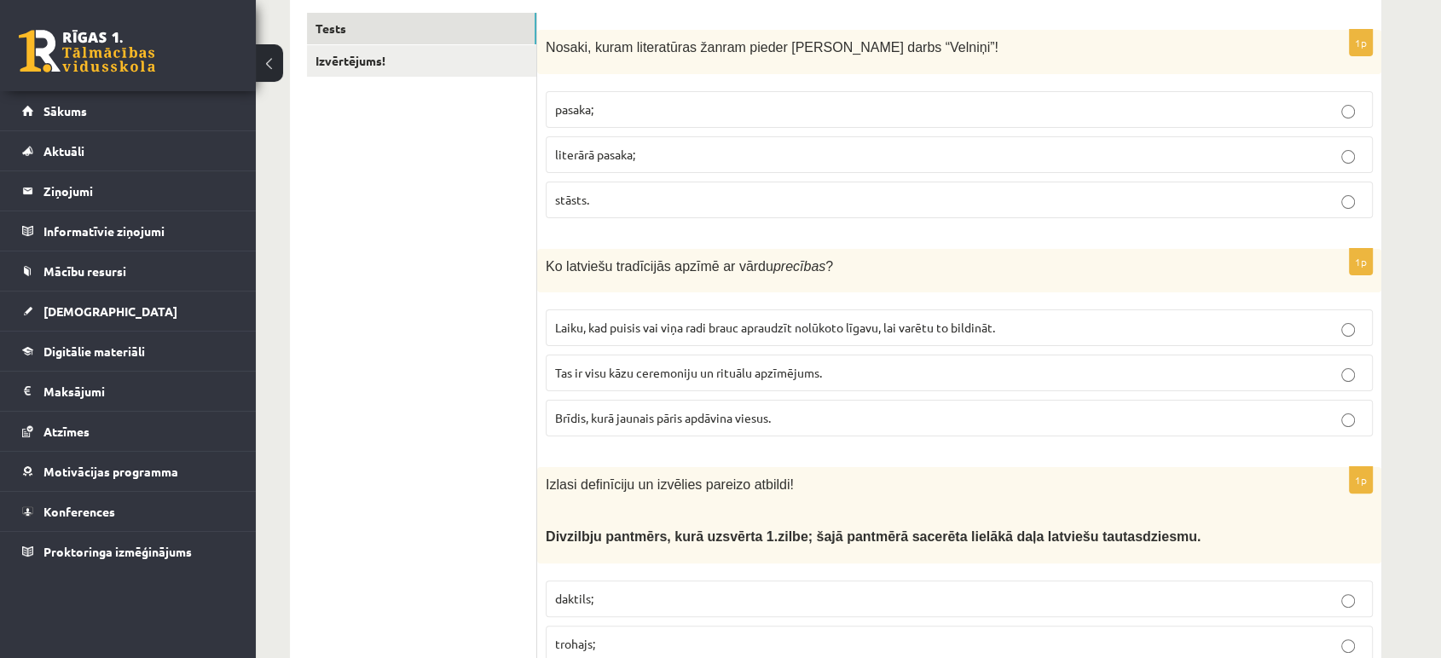
scroll to position [0, 0]
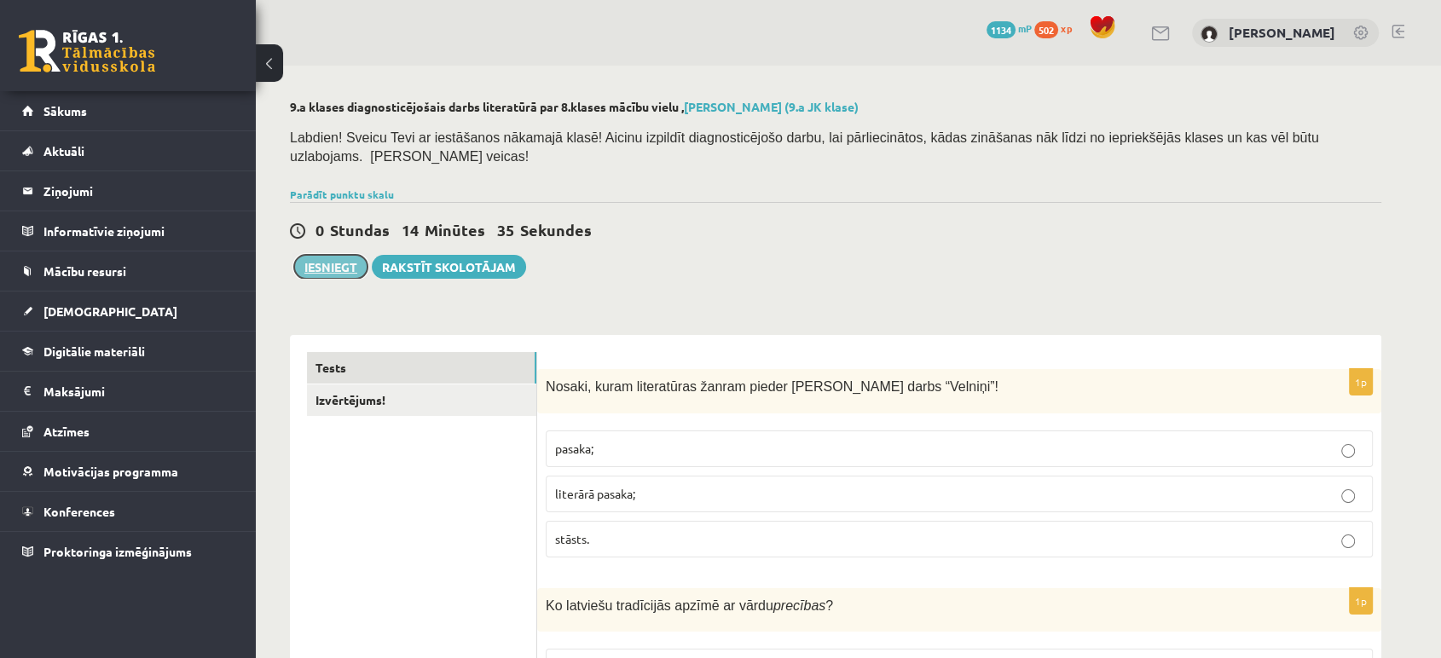
click at [314, 255] on button "Iesniegt" at bounding box center [330, 267] width 73 height 24
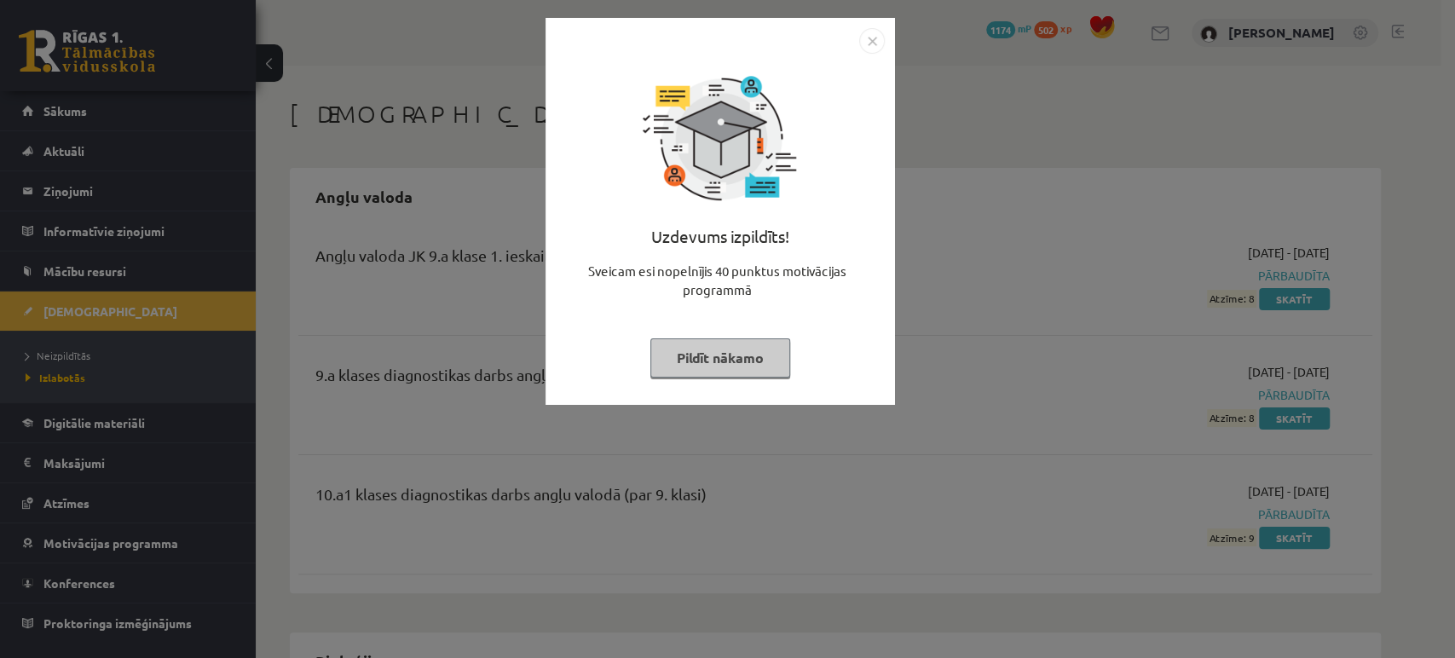
click at [766, 351] on button "Pildīt nākamo" at bounding box center [720, 357] width 140 height 39
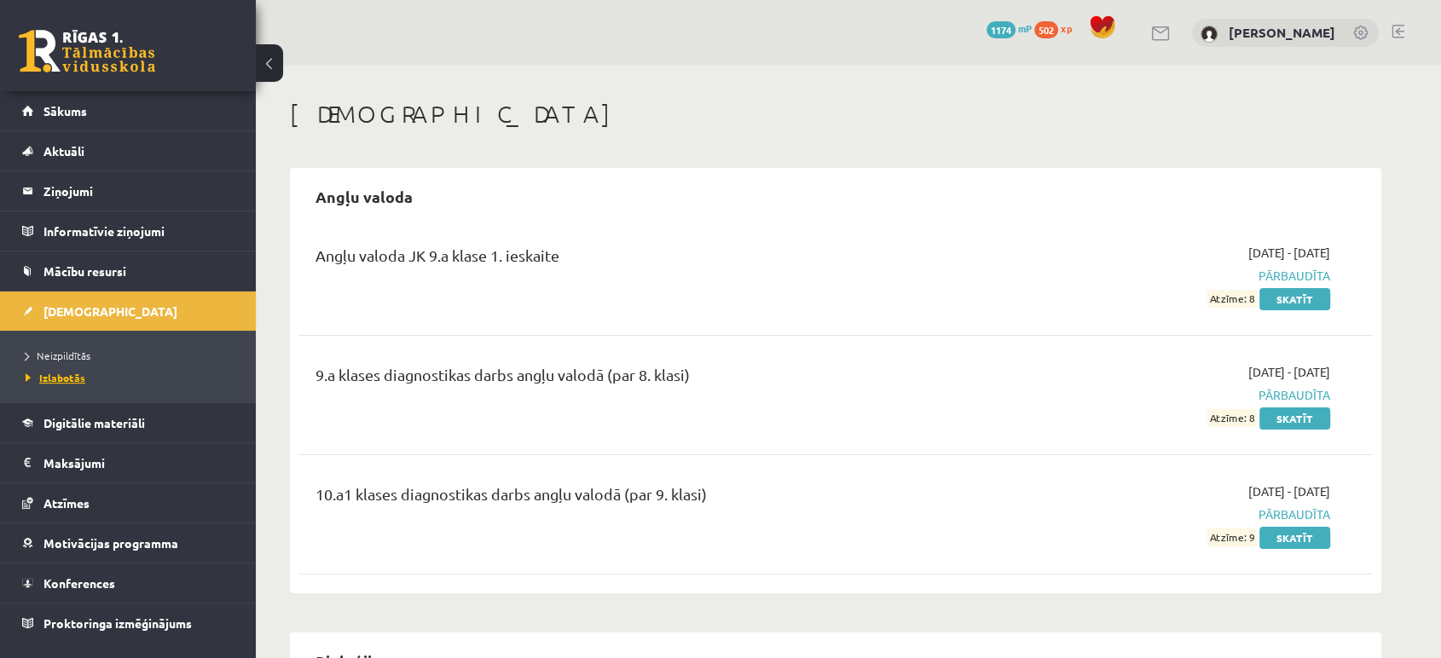
click at [87, 375] on link "Izlabotās" at bounding box center [132, 377] width 213 height 15
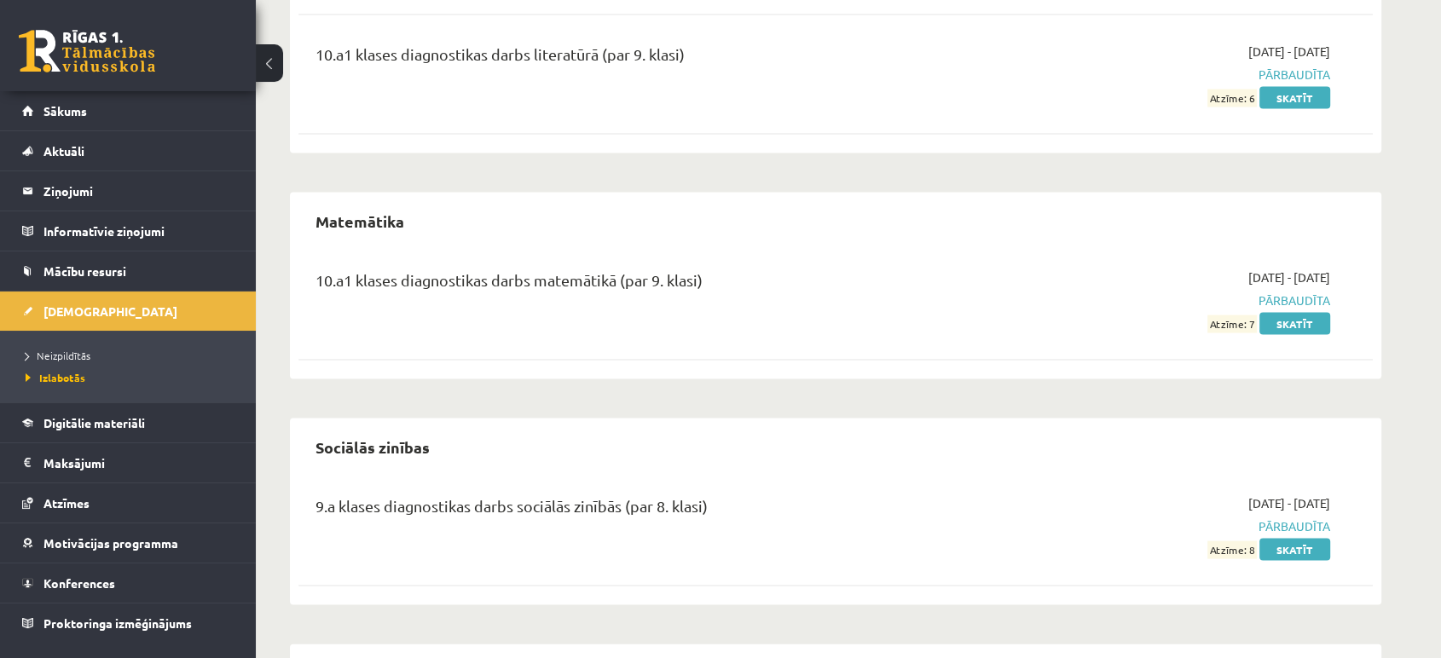
scroll to position [3764, 0]
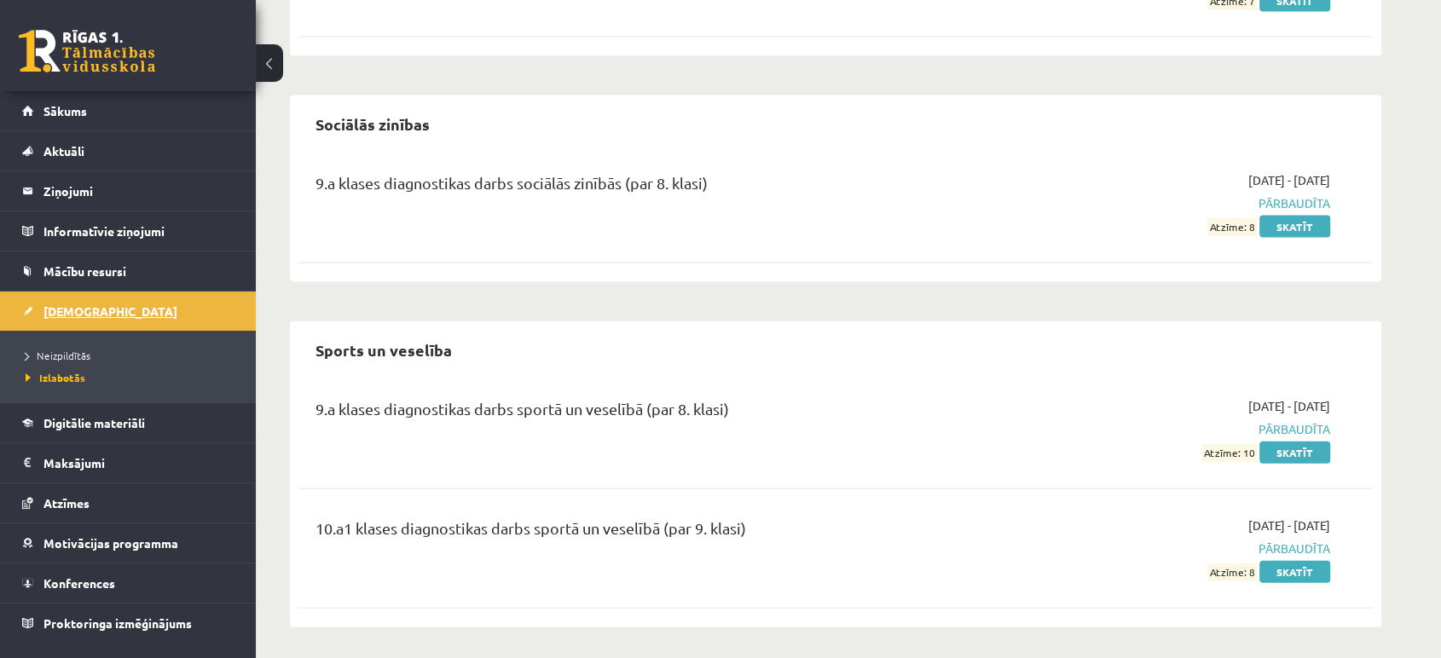
click at [63, 318] on link "[DEMOGRAPHIC_DATA]" at bounding box center [128, 311] width 212 height 39
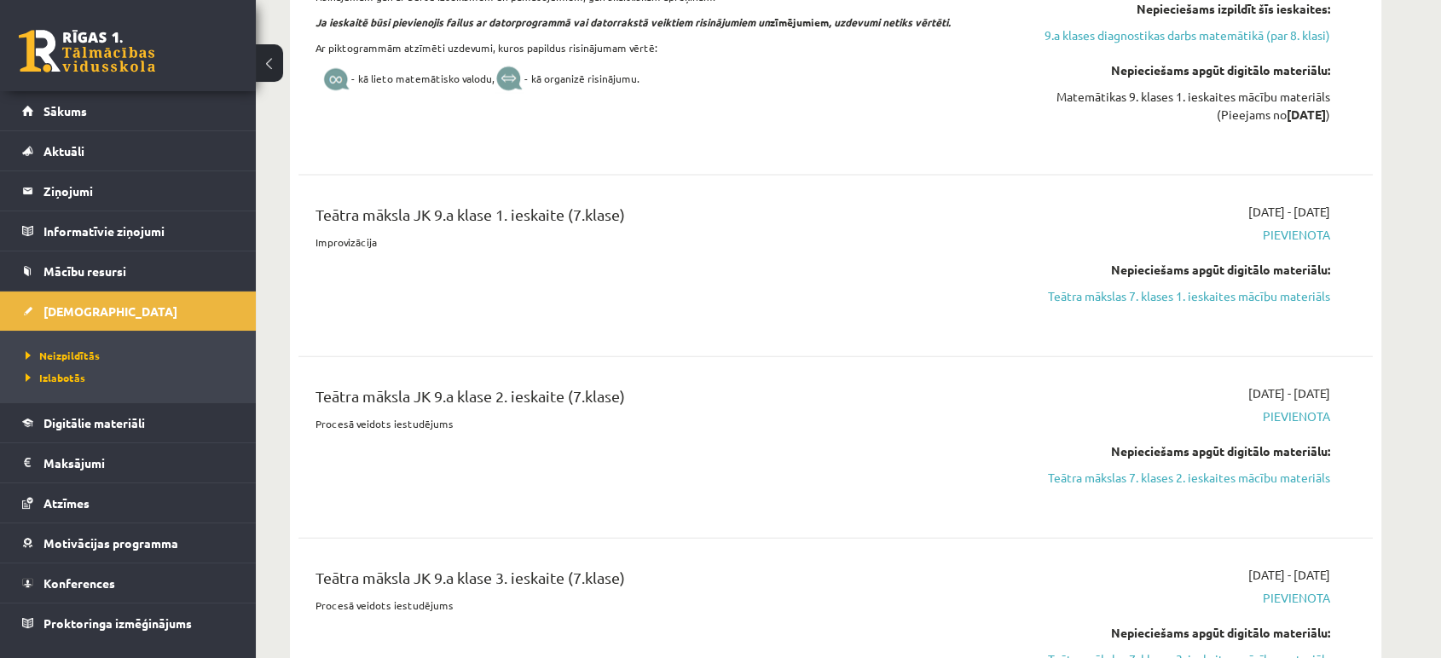
scroll to position [3860, 0]
click at [1091, 292] on link "Teātra mākslas 7. klases 1. ieskaites mācību materiāls" at bounding box center [1168, 296] width 321 height 18
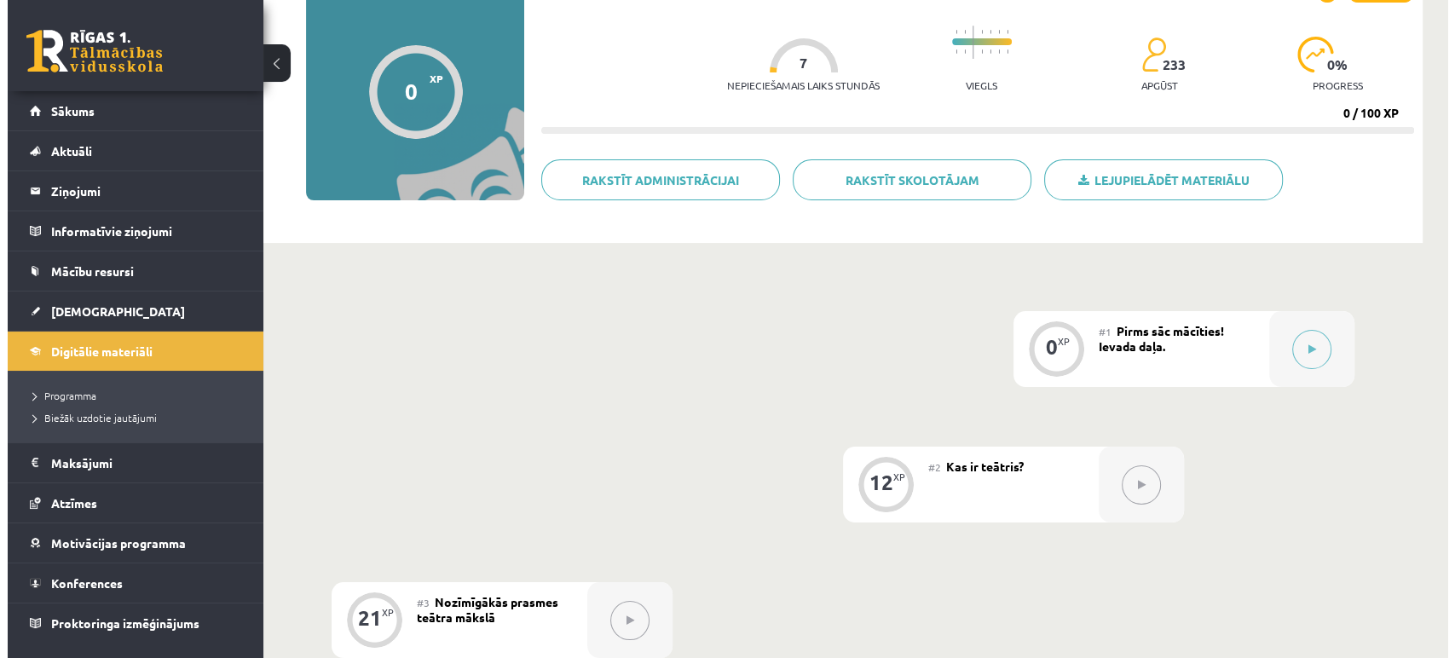
scroll to position [176, 0]
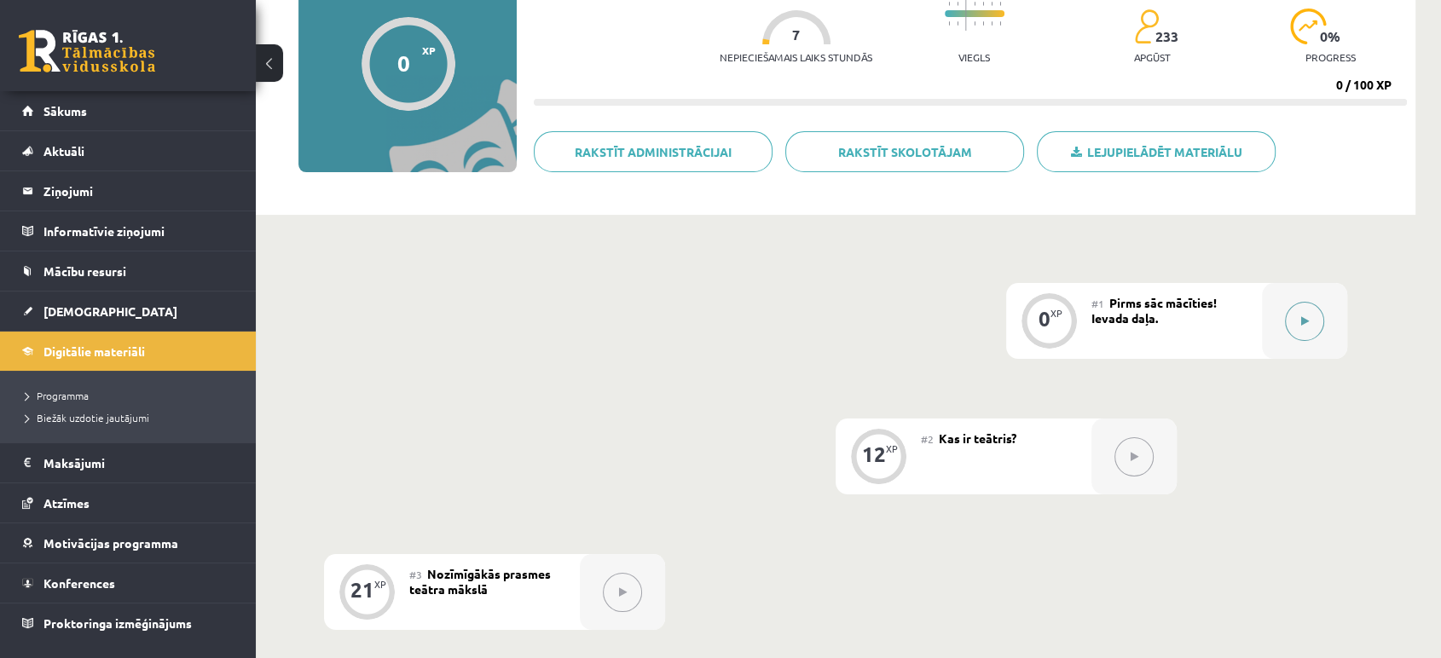
click at [1317, 319] on button at bounding box center [1304, 321] width 39 height 39
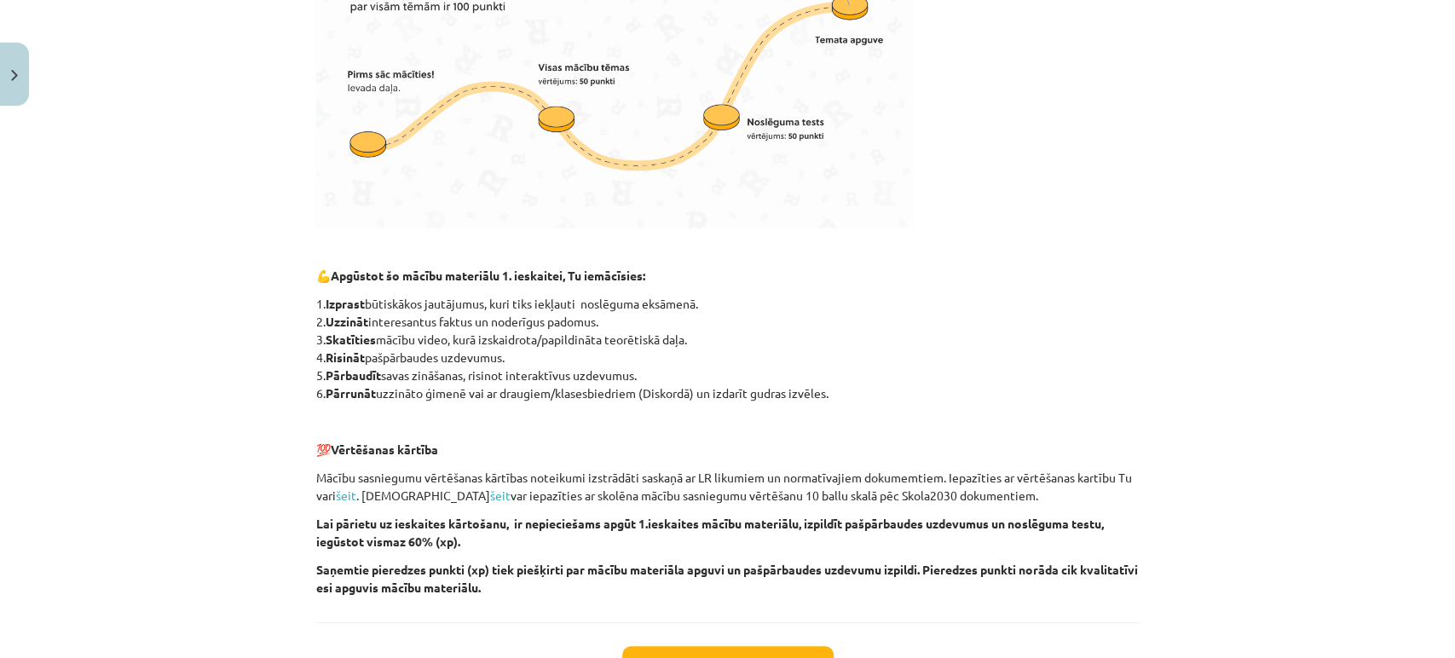
scroll to position [662, 0]
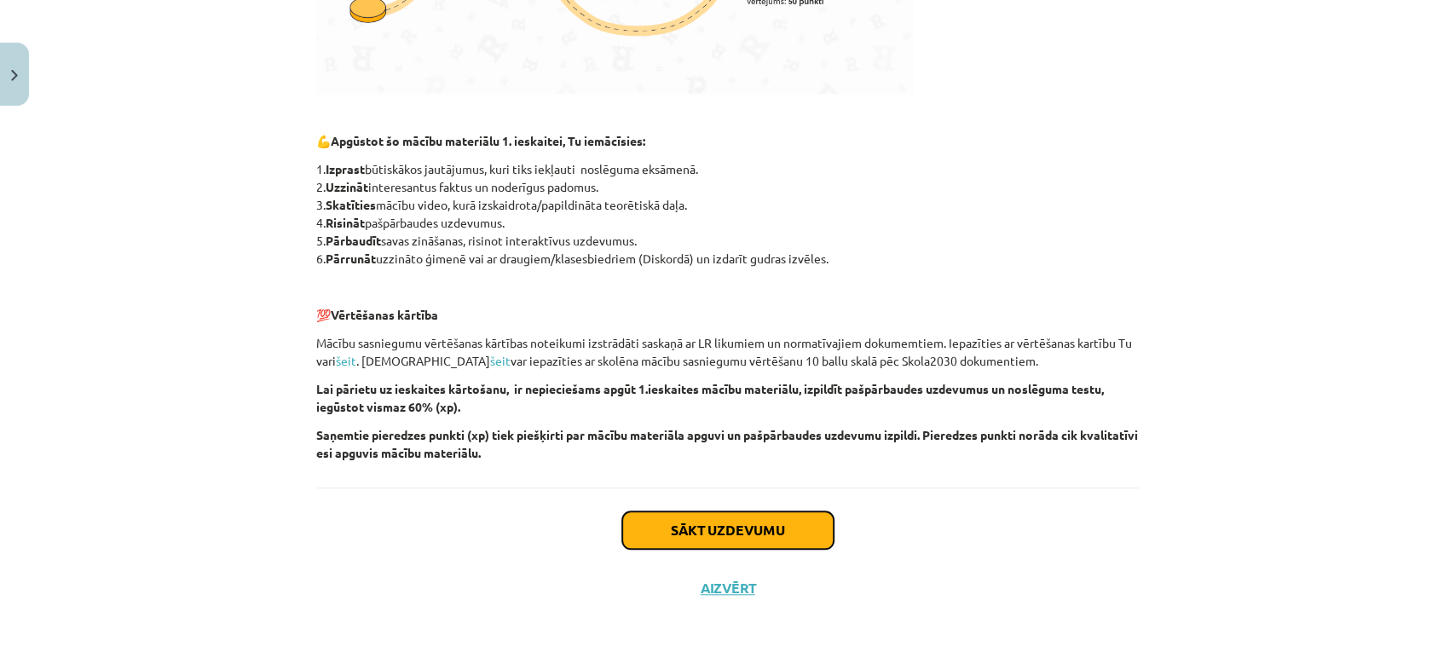
click at [797, 530] on button "Sākt uzdevumu" at bounding box center [727, 530] width 211 height 38
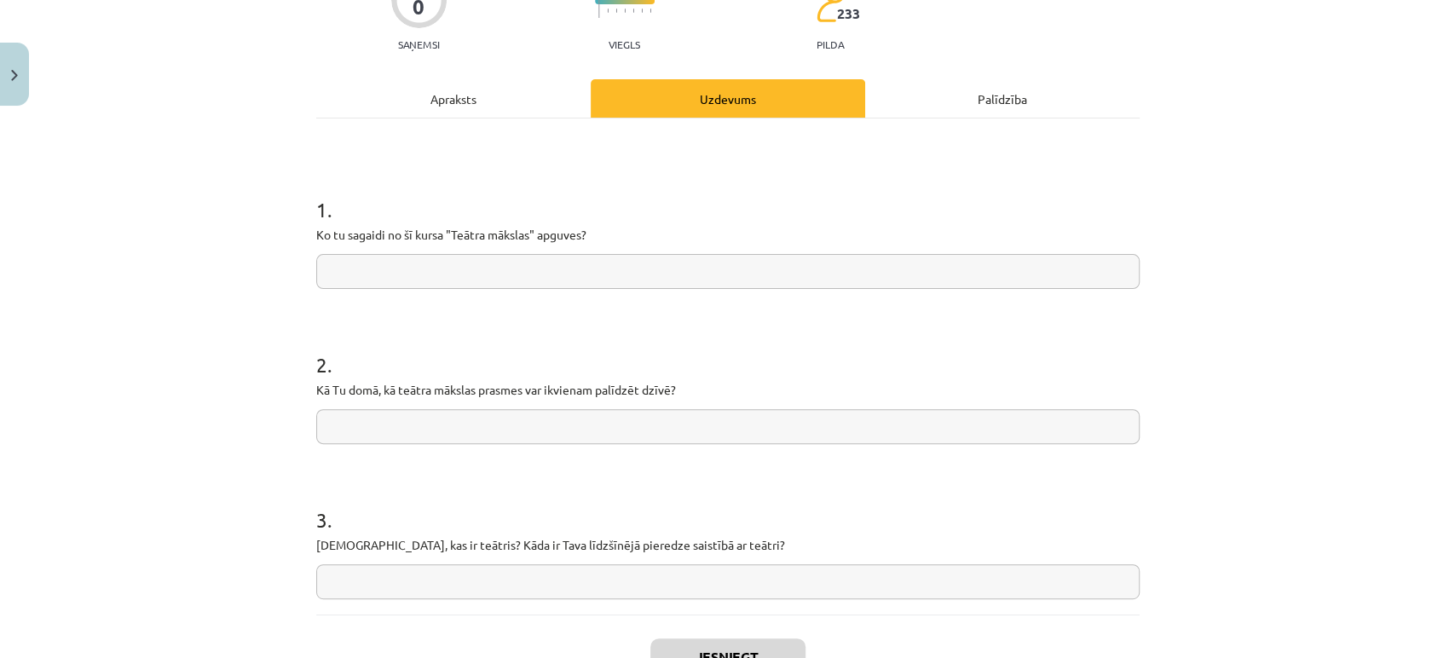
scroll to position [14, 0]
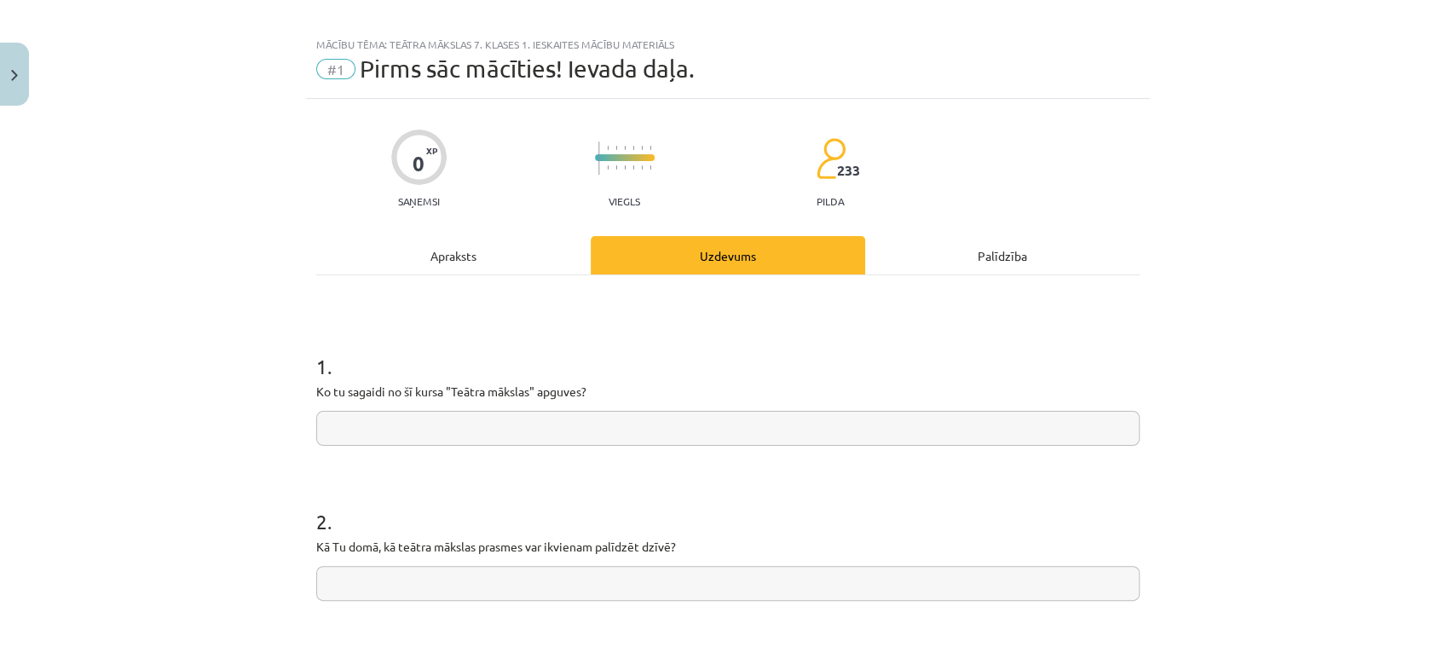
click at [650, 430] on input "text" at bounding box center [727, 428] width 823 height 35
click at [477, 251] on div "Apraksts" at bounding box center [453, 255] width 274 height 38
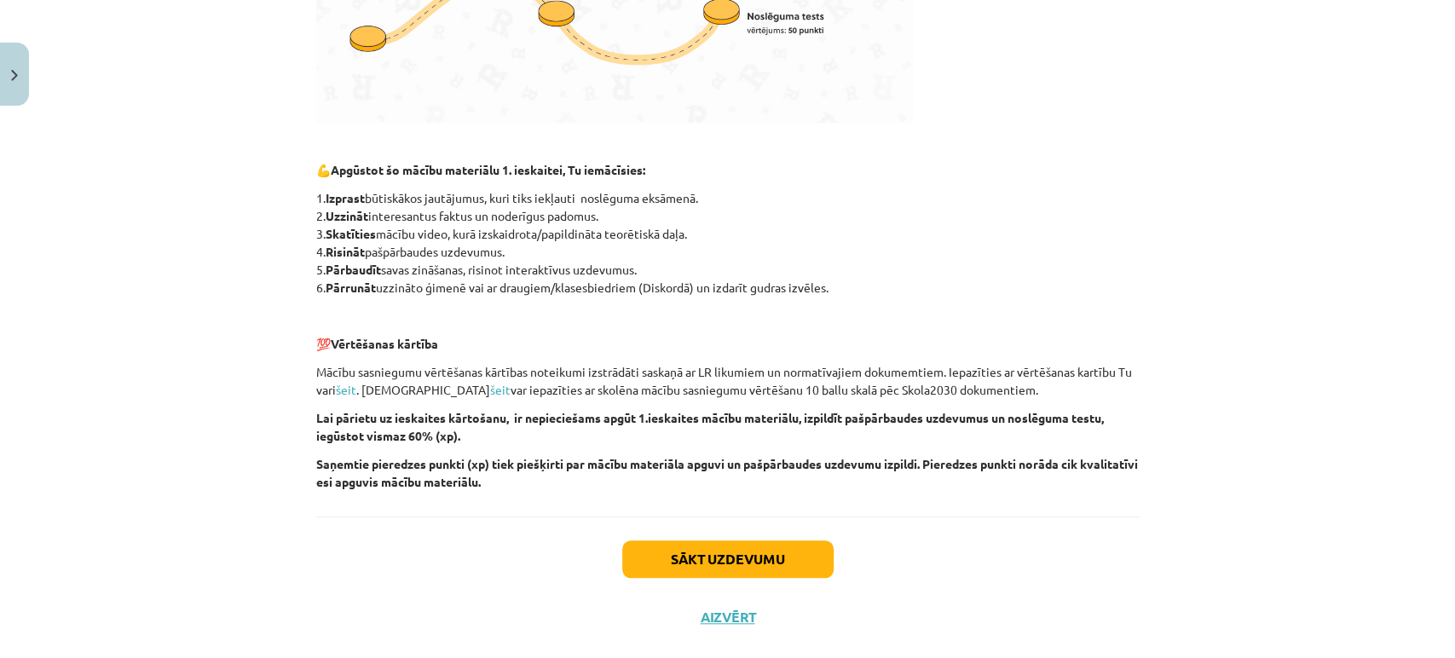
scroll to position [791, 0]
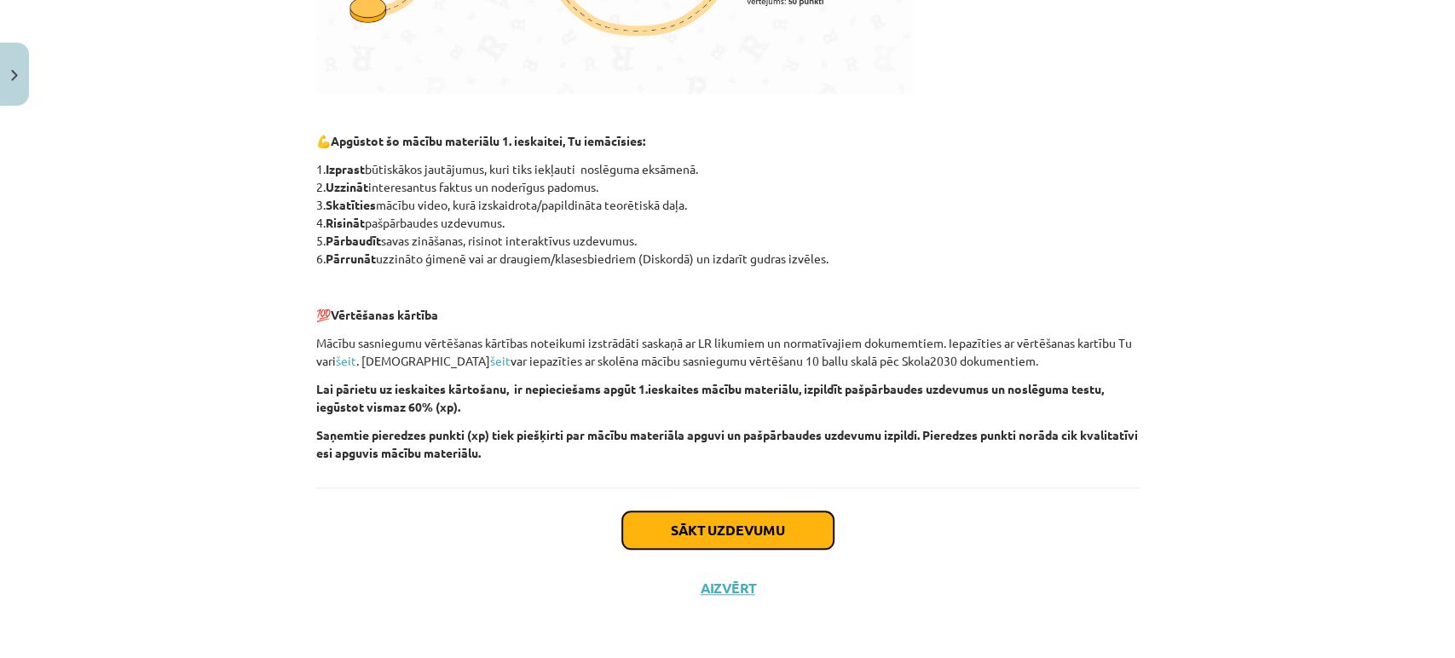
click at [710, 517] on button "Sākt uzdevumu" at bounding box center [727, 530] width 211 height 38
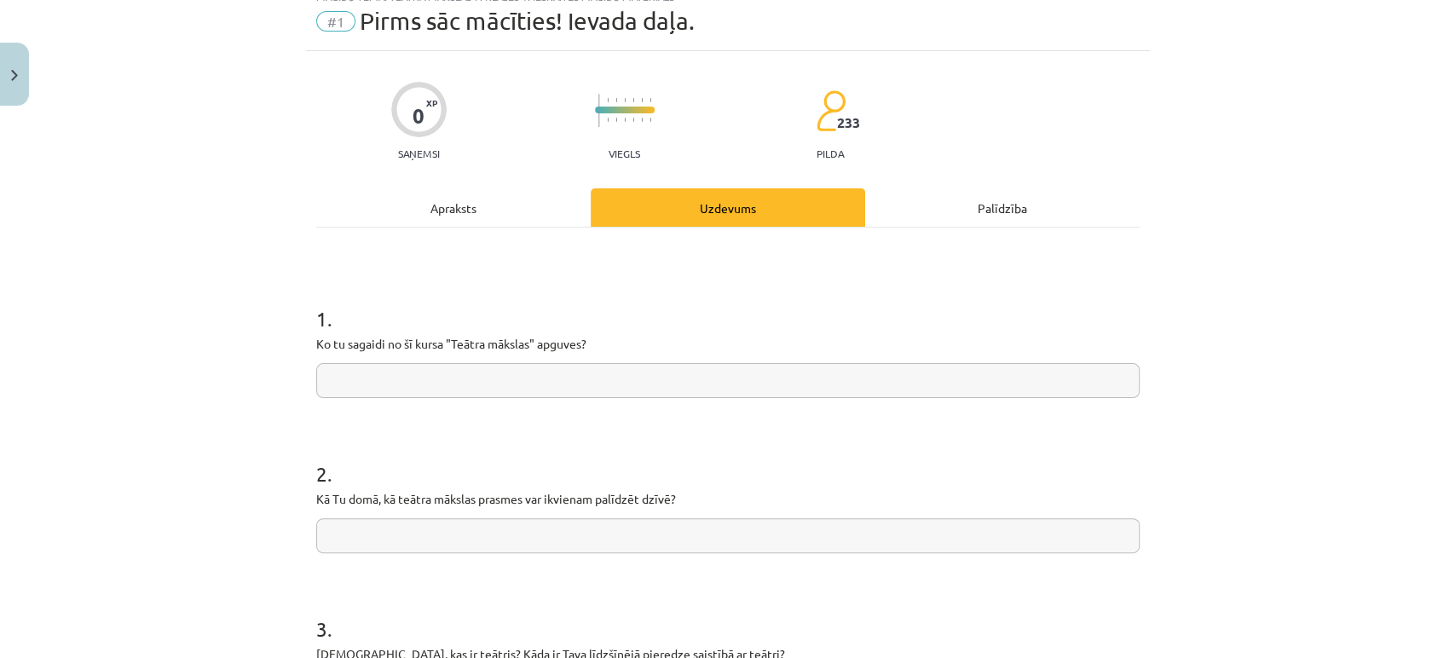
scroll to position [42, 0]
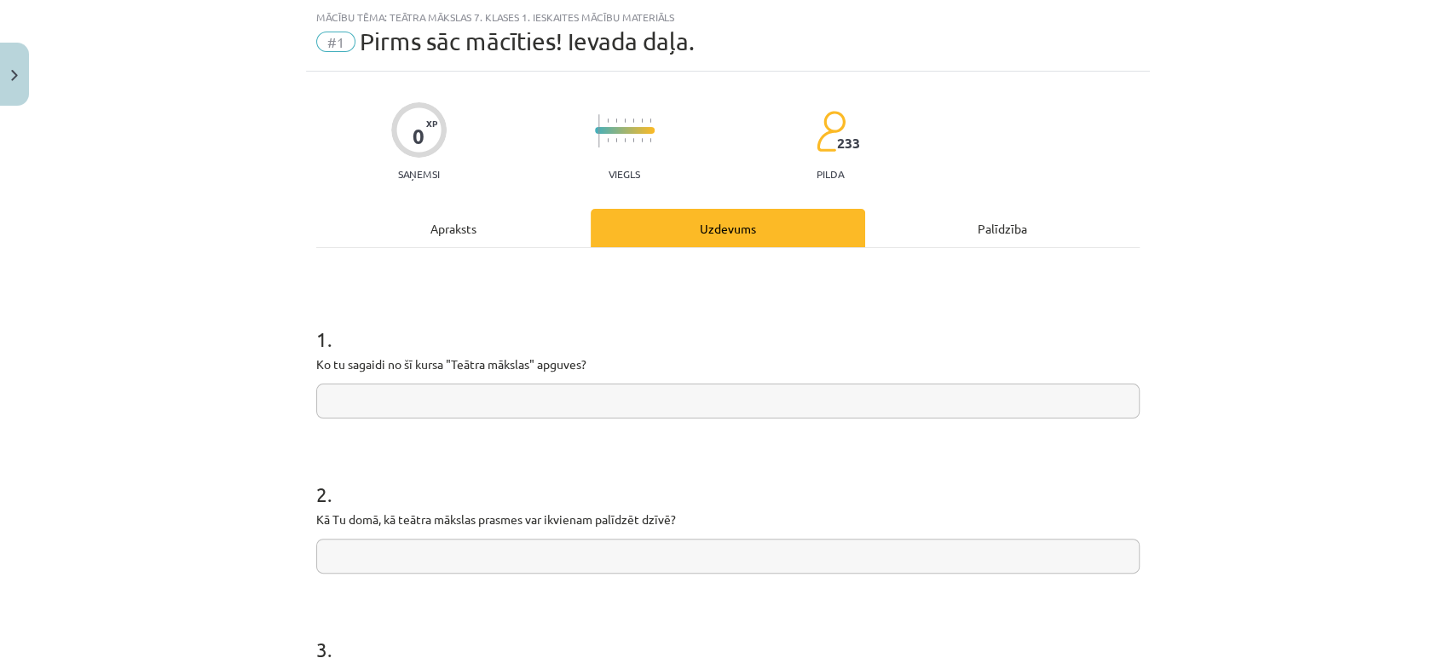
click at [718, 428] on form "1 . Ko tu sagaidi no šī kursa "Teātra mākslas" apguves? 2 . Kā Tu domā, kā teāt…" at bounding box center [727, 512] width 823 height 431
click at [713, 408] on input "text" at bounding box center [727, 401] width 823 height 35
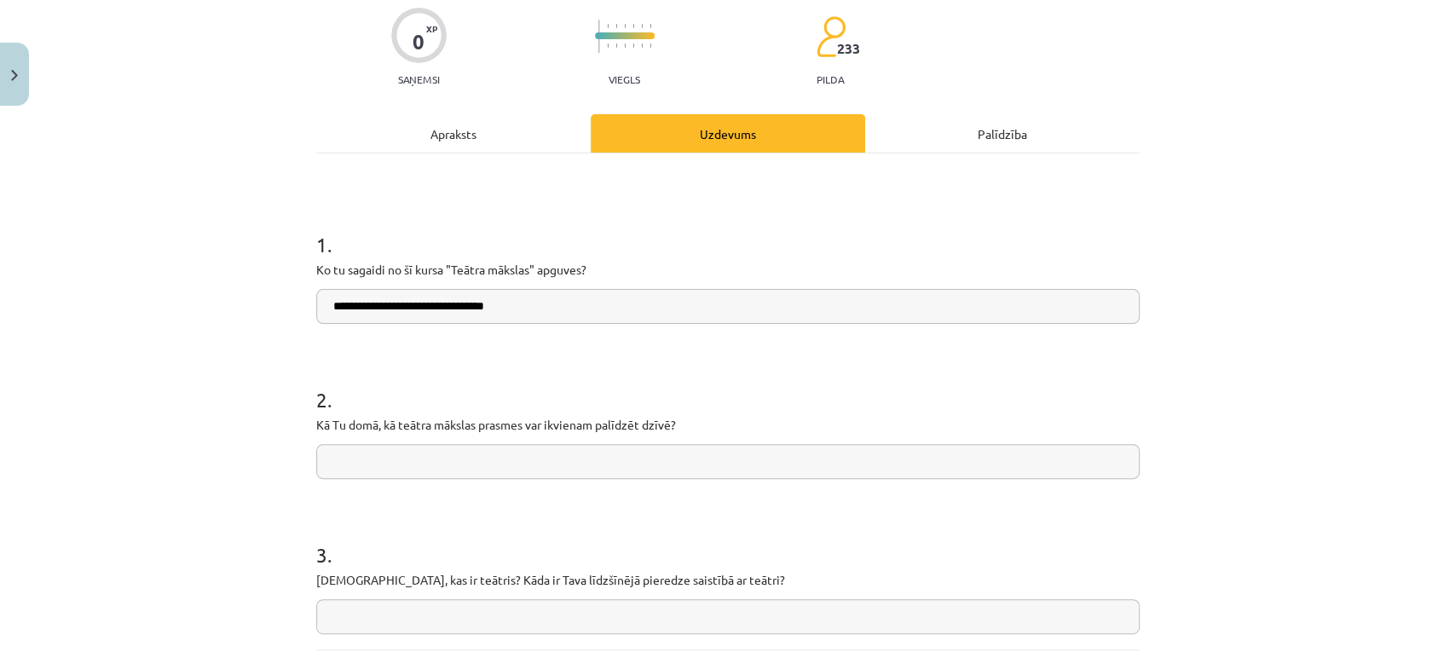
type input "**********"
click at [398, 445] on input "text" at bounding box center [727, 461] width 823 height 35
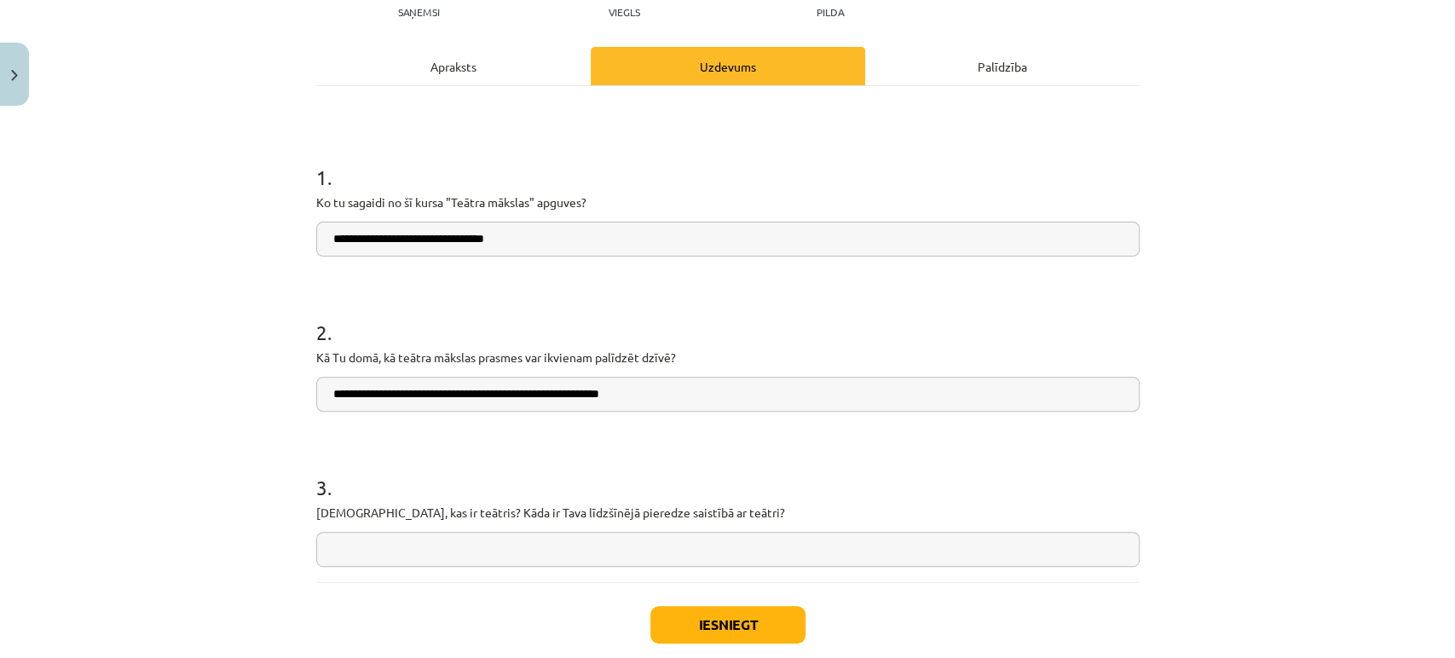
scroll to position [299, 0]
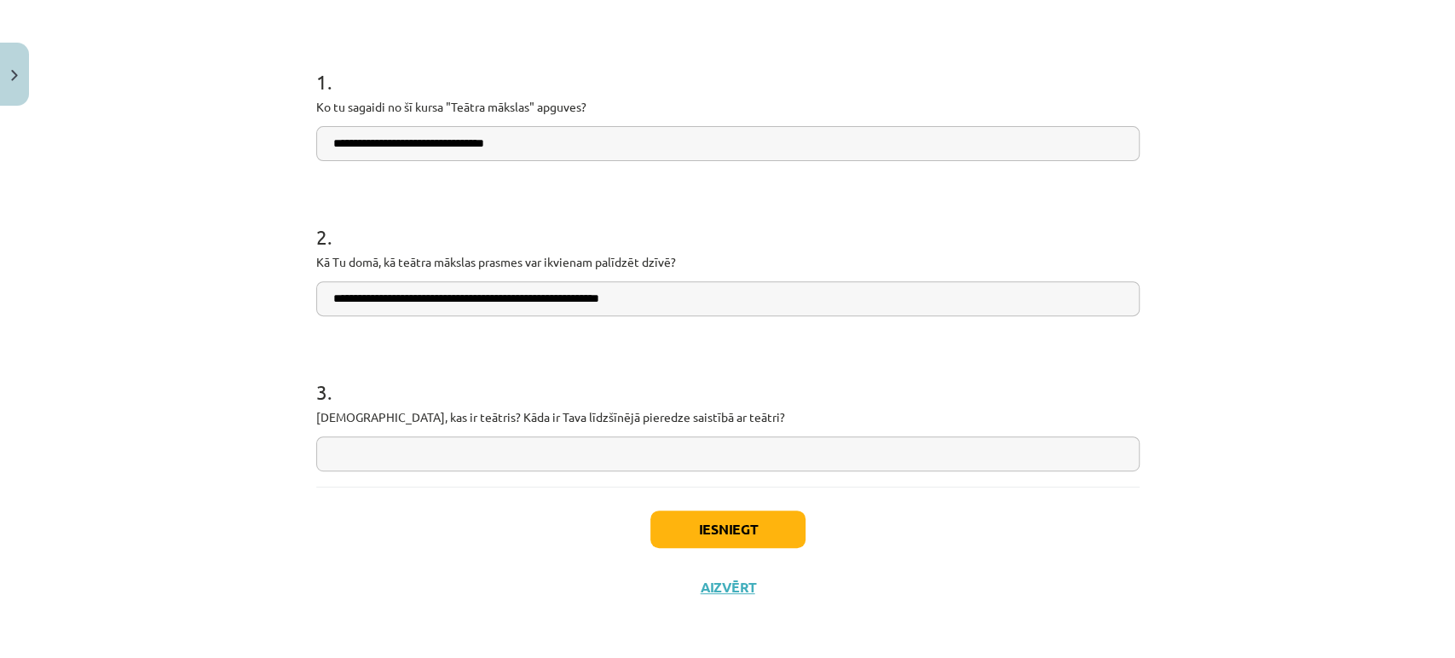
type input "**********"
drag, startPoint x: 440, startPoint y: 415, endPoint x: 705, endPoint y: 425, distance: 265.3
click at [705, 425] on p "[DEMOGRAPHIC_DATA], kas ir teātris? Kāda ir Tava līdzšīnējā pieredze saistībā a…" at bounding box center [727, 417] width 823 height 18
drag, startPoint x: 627, startPoint y: 399, endPoint x: 795, endPoint y: 453, distance: 176.6
click at [795, 453] on div "3 . Padomā, kas ir teātris? Kāda ir Tava līdzšīnējā pieredze saistībā ar teātri?" at bounding box center [727, 410] width 823 height 121
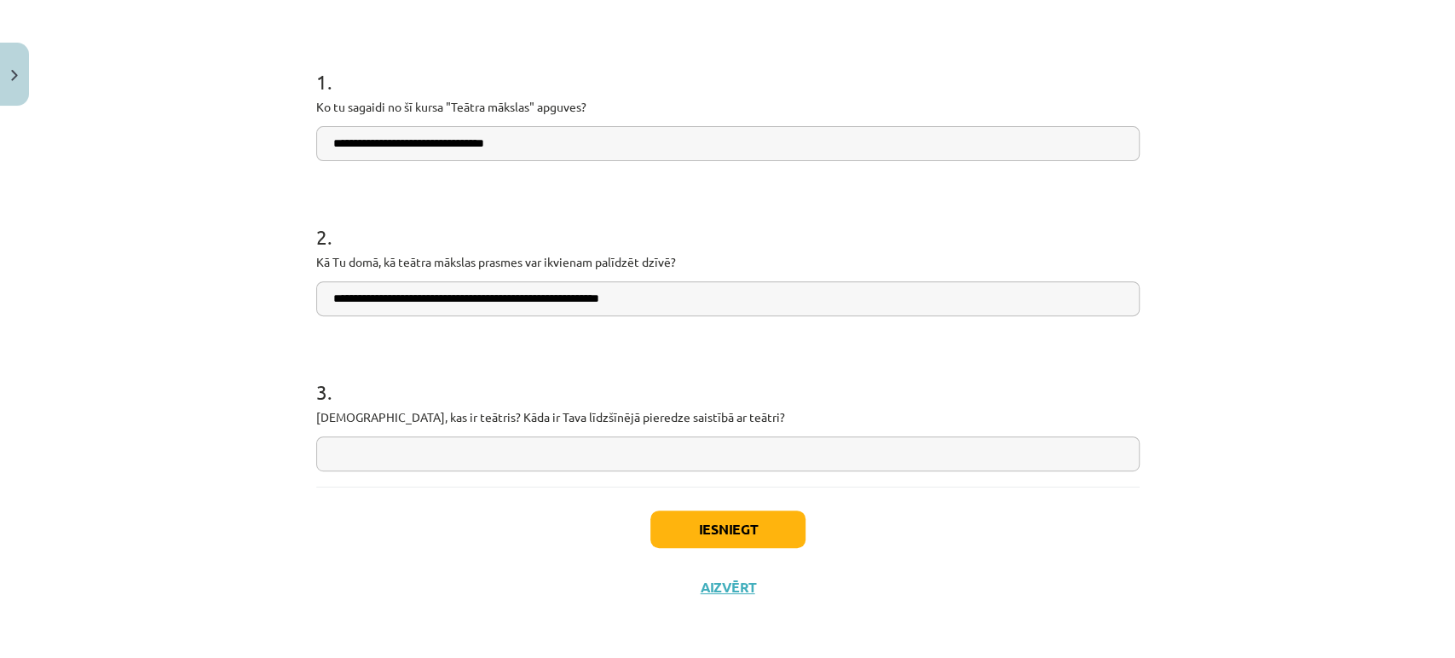
click at [375, 451] on input "text" at bounding box center [727, 453] width 823 height 35
type input "*"
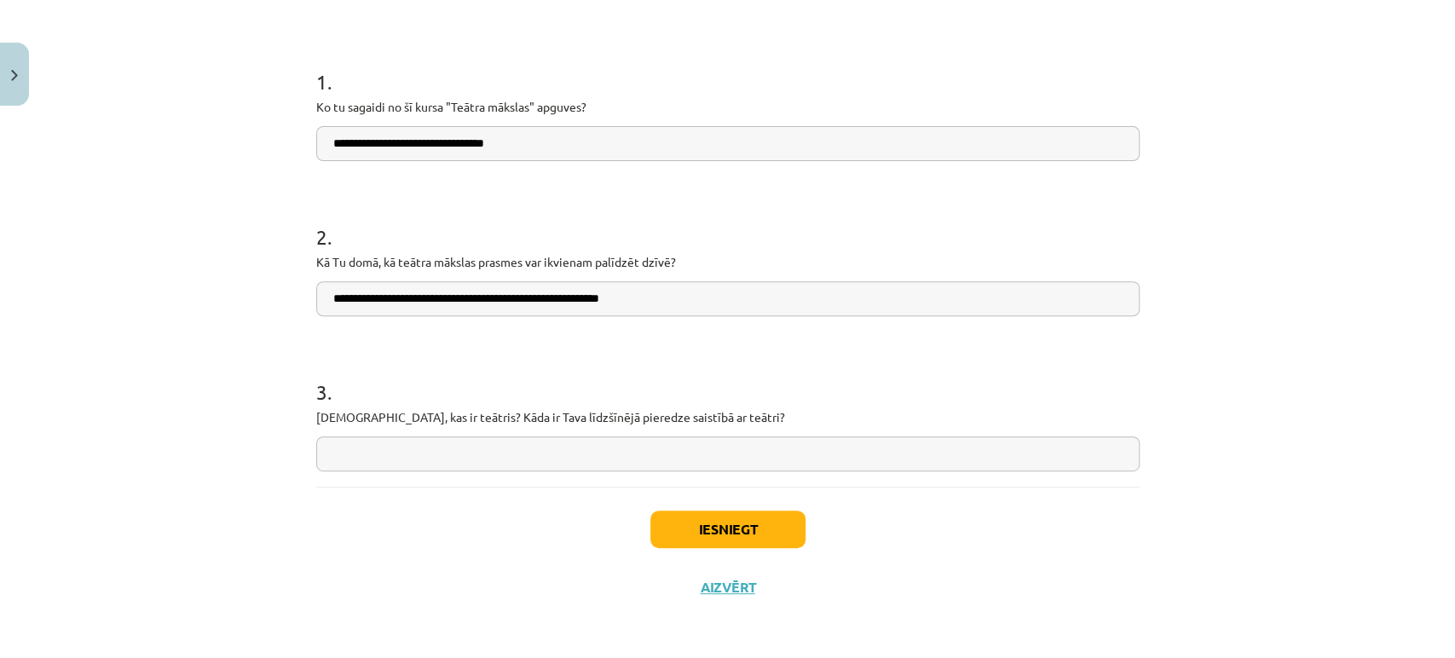
type input "*"
drag, startPoint x: 546, startPoint y: 453, endPoint x: 483, endPoint y: 457, distance: 63.2
click at [483, 457] on input "**********" at bounding box center [727, 453] width 823 height 35
type input "**********"
click at [1179, 227] on div "**********" at bounding box center [727, 329] width 1455 height 658
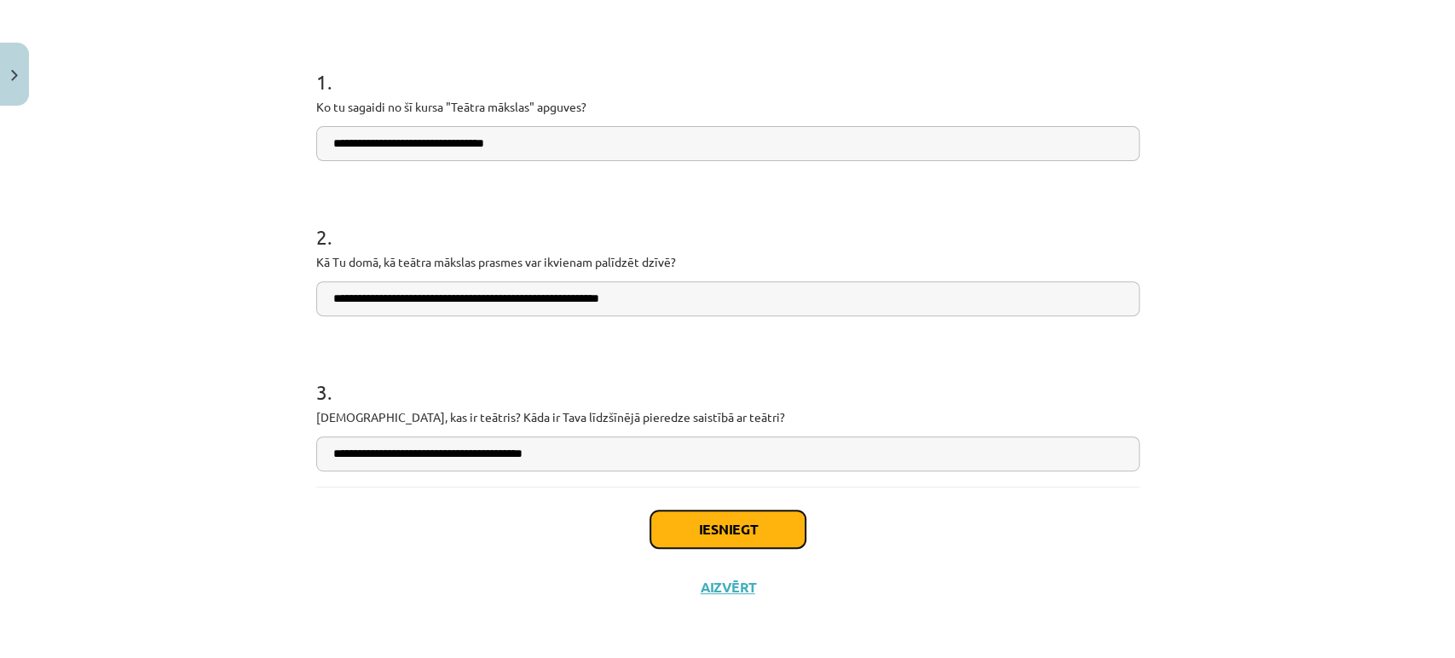
click at [785, 541] on button "Iesniegt" at bounding box center [727, 530] width 155 height 38
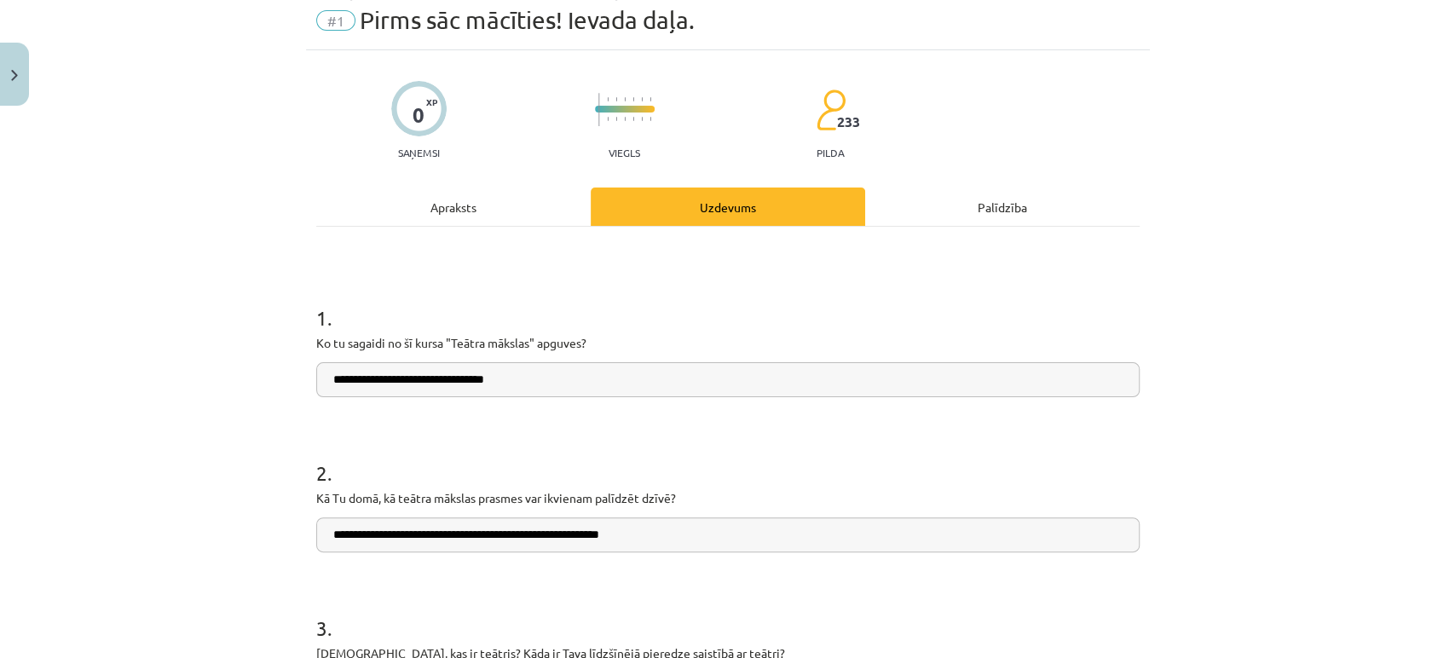
scroll to position [95, 0]
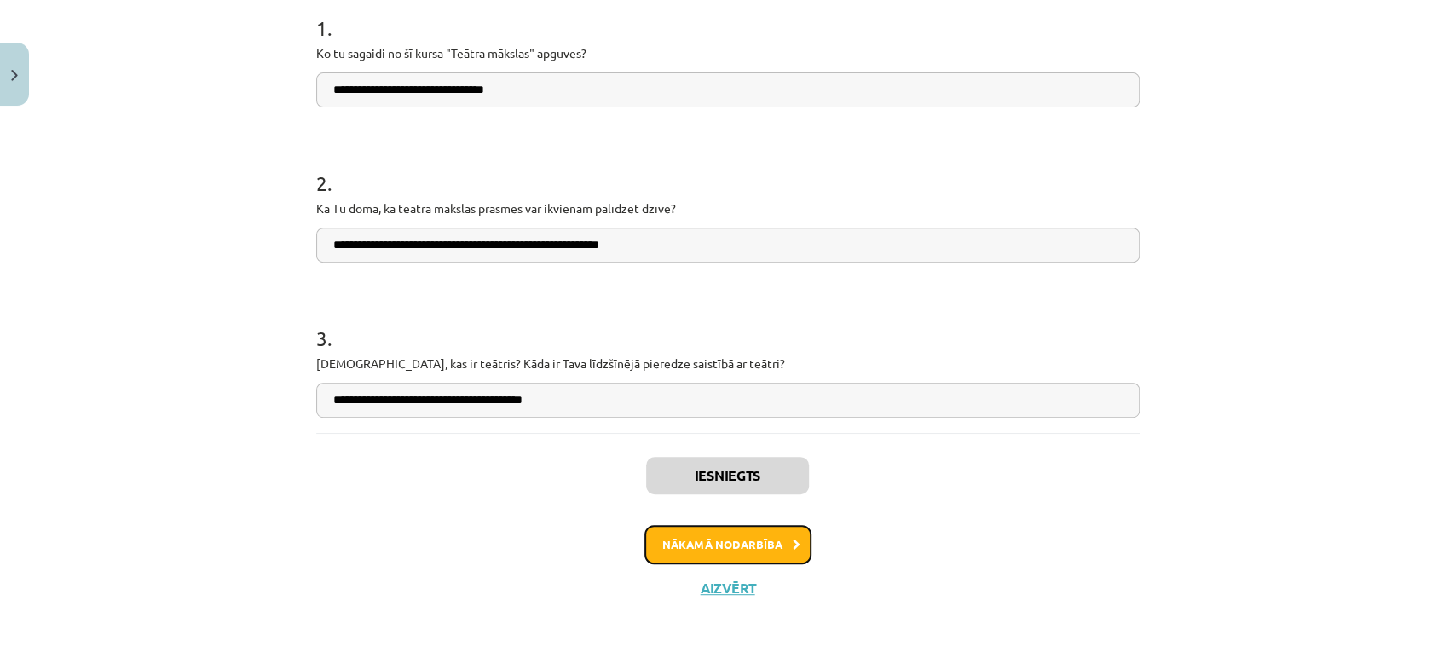
click at [754, 534] on button "Nākamā nodarbība" at bounding box center [727, 544] width 167 height 39
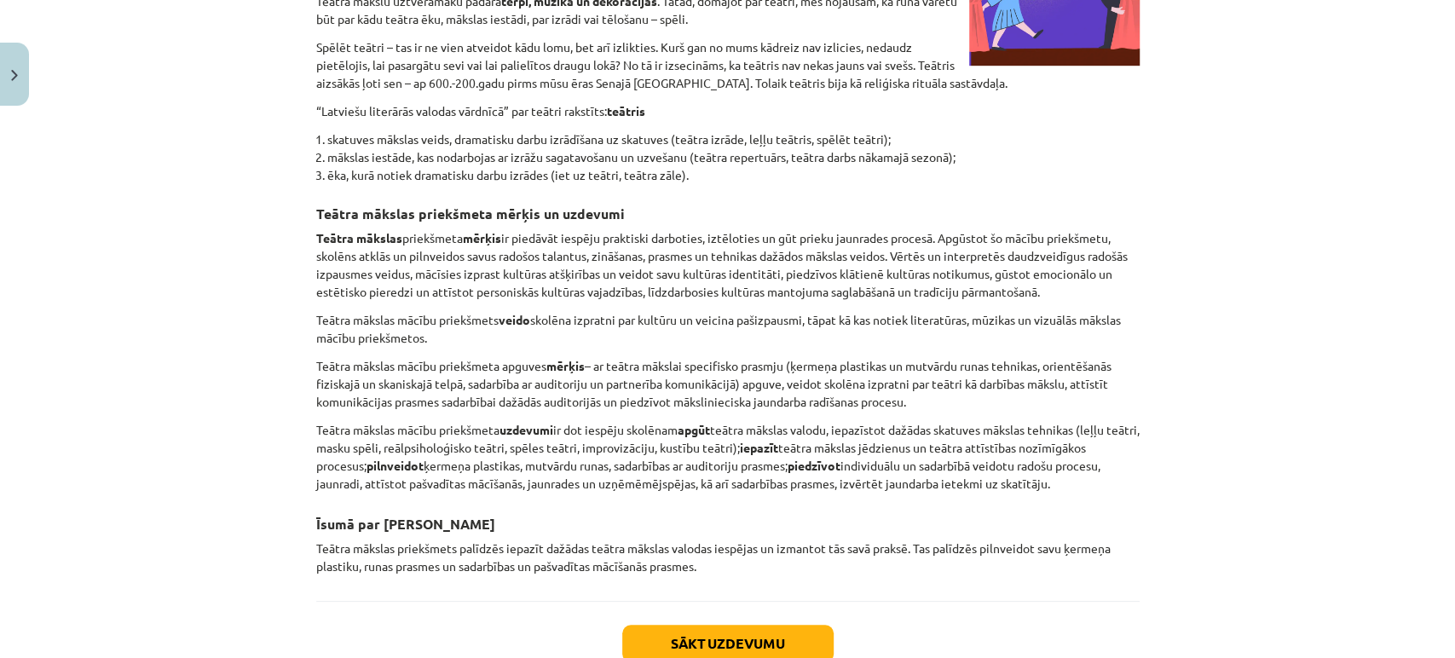
scroll to position [783, 0]
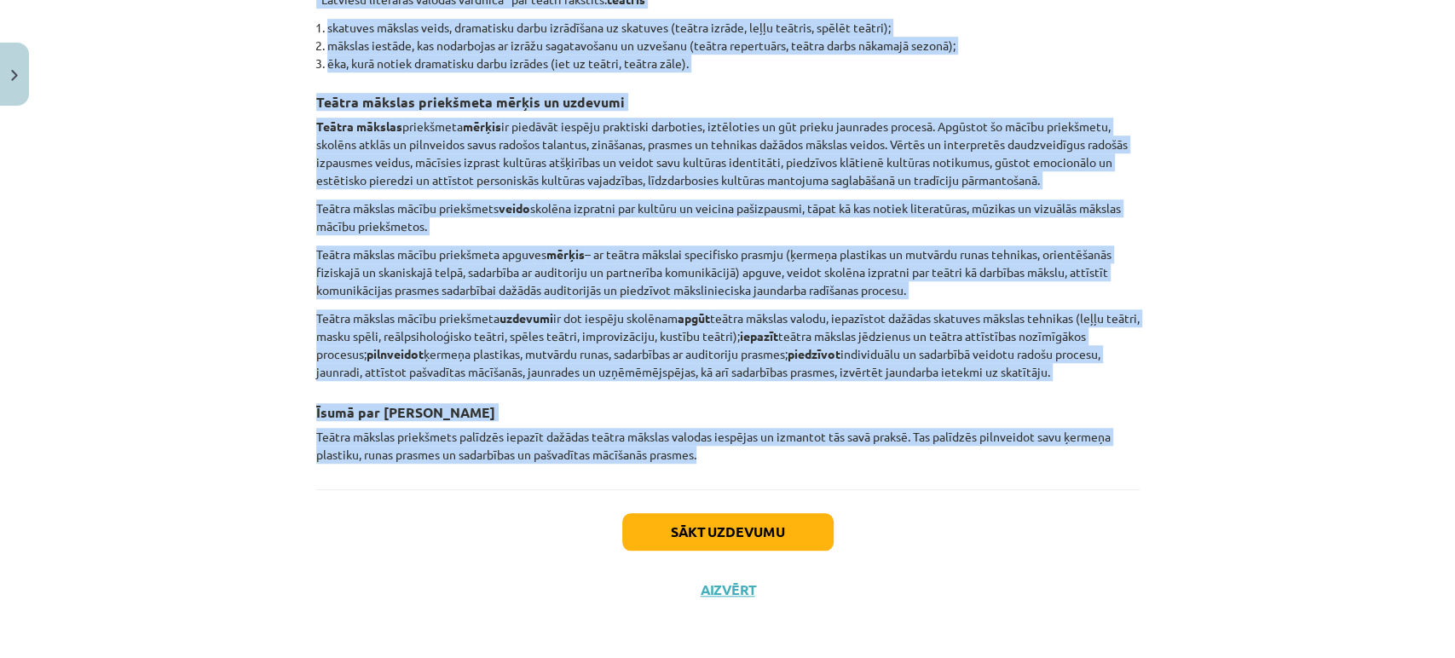
drag, startPoint x: 305, startPoint y: 142, endPoint x: 1050, endPoint y: 461, distance: 810.7
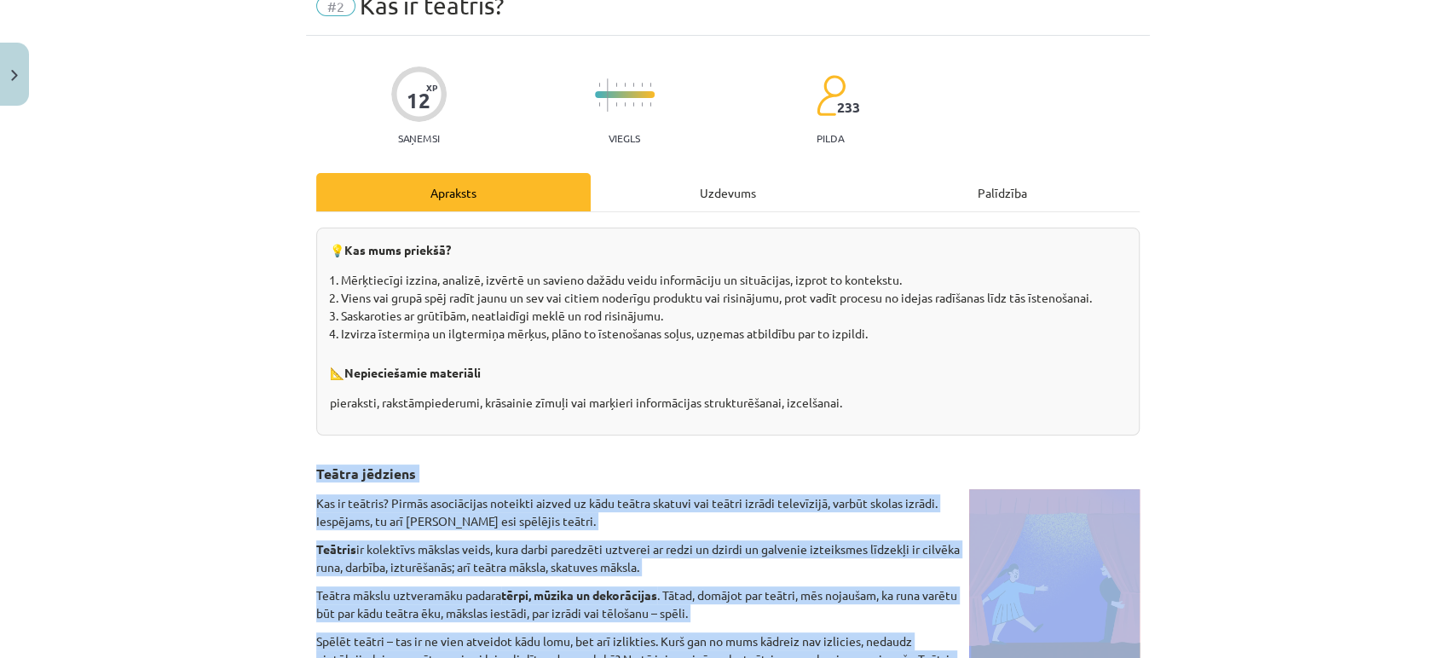
scroll to position [95, 0]
